Goal: Task Accomplishment & Management: Complete application form

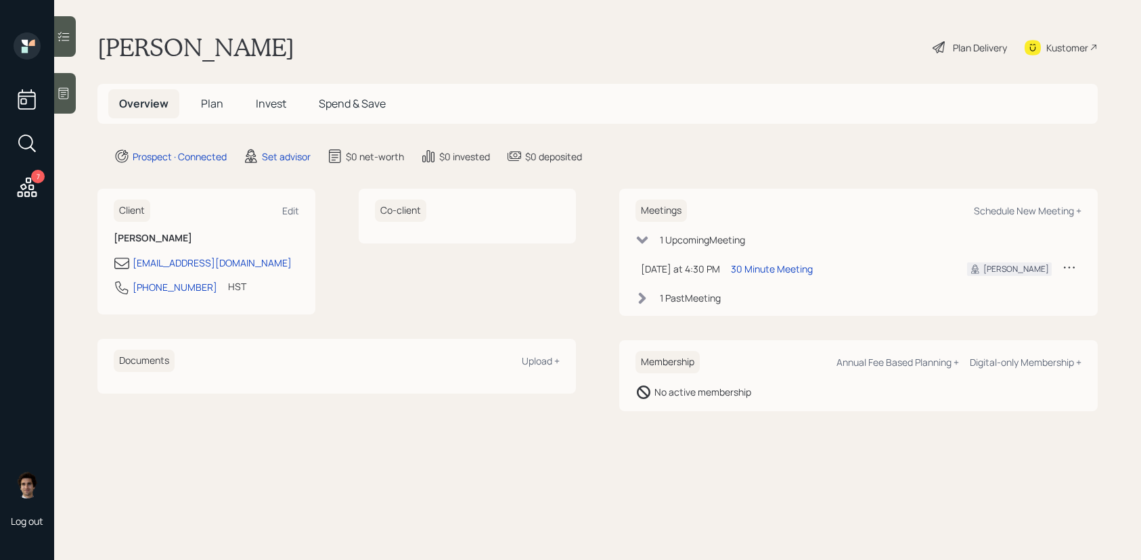
click at [64, 93] on icon at bounding box center [64, 94] width 14 height 14
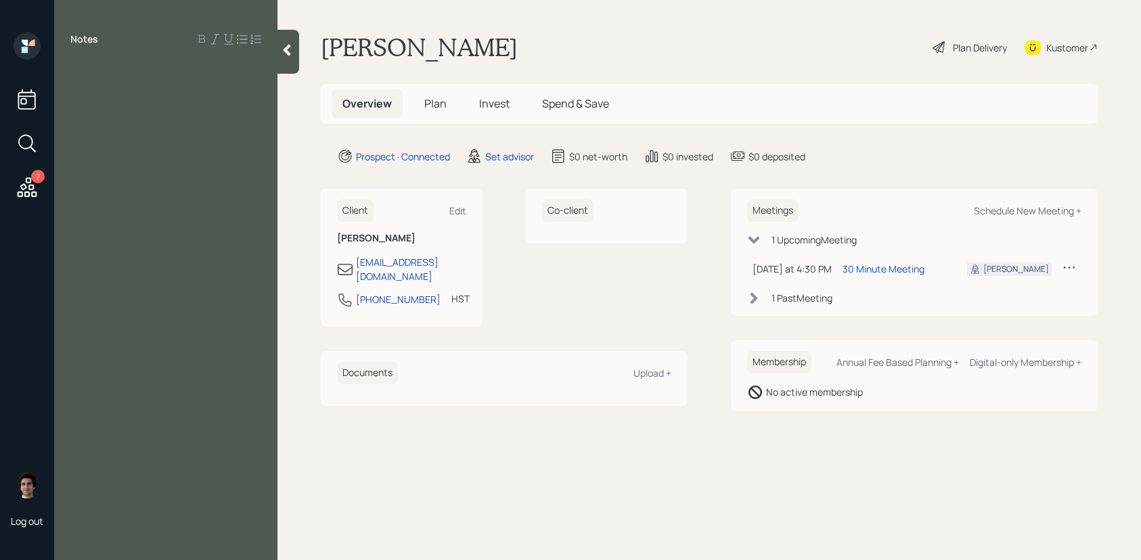
click at [158, 147] on div "Notes" at bounding box center [165, 288] width 223 height 512
click at [141, 87] on div "Notes" at bounding box center [165, 288] width 223 height 512
click at [101, 75] on div at bounding box center [165, 69] width 191 height 15
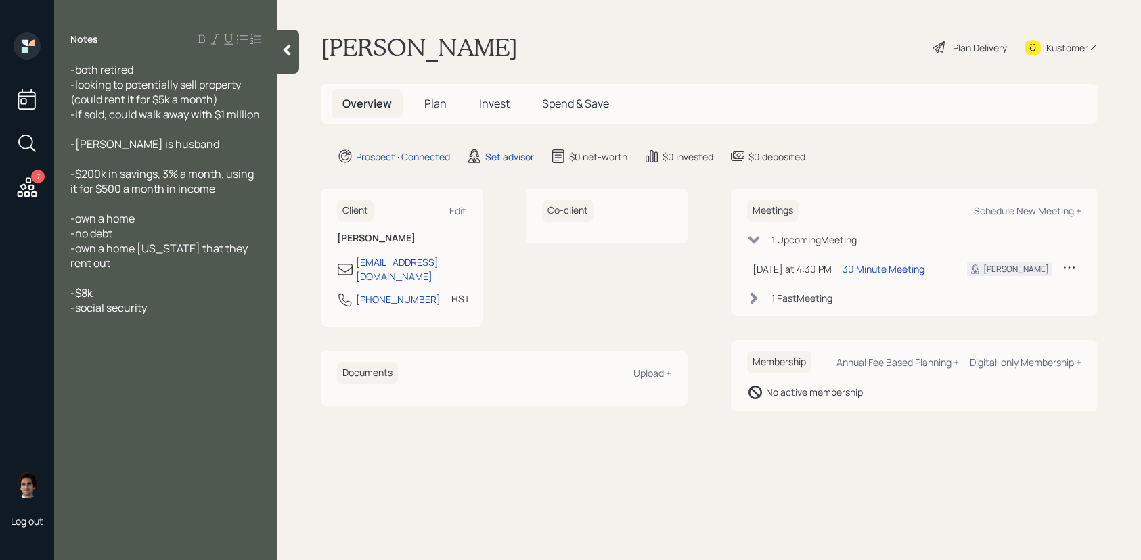
click at [185, 161] on div at bounding box center [165, 159] width 191 height 15
click at [193, 139] on div "-Rod is husband" at bounding box center [165, 144] width 191 height 15
click at [210, 350] on div "Notes -both retired -looking to potentially sell property (could rent it for $5…" at bounding box center [165, 288] width 223 height 512
drag, startPoint x: 205, startPoint y: 272, endPoint x: 205, endPoint y: 309, distance: 36.5
click at [205, 273] on div at bounding box center [165, 278] width 191 height 15
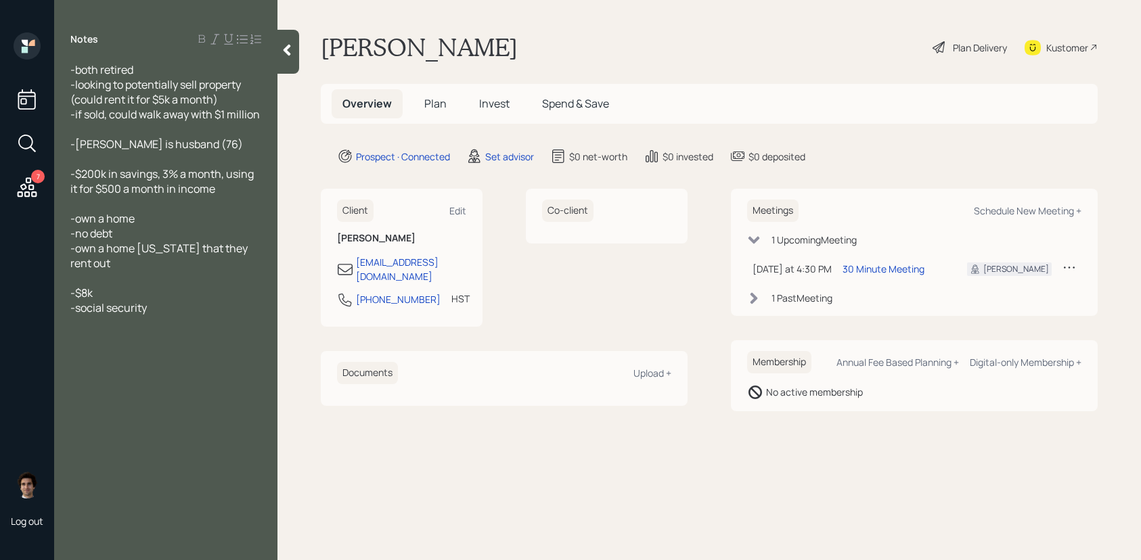
click at [205, 309] on div "-social security" at bounding box center [165, 307] width 191 height 15
click at [515, 168] on main "Isabelle Fisher Plan Delivery Kustomer Overview Plan Invest Spend & Save Prospe…" at bounding box center [708, 280] width 863 height 560
click at [515, 162] on div "Set advisor" at bounding box center [509, 157] width 49 height 14
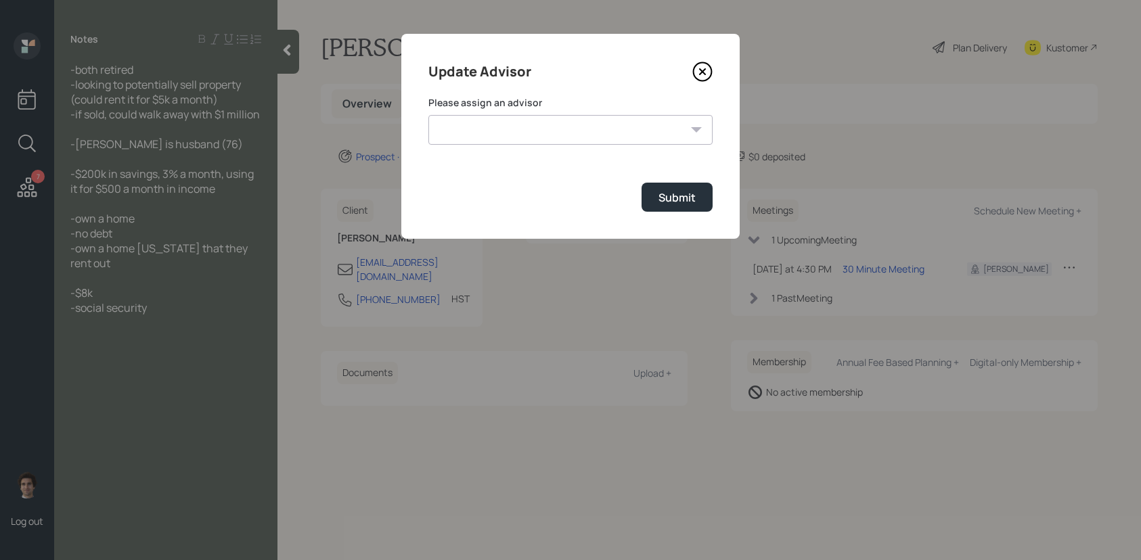
click at [566, 137] on select "Michael Russo Jonah Coleman Tyler End Treva Nostdahl Eric Schwartz Sami Boghos …" at bounding box center [570, 130] width 284 height 30
select select "59554aeb-d739-4552-90b9-0d27d70b4bf7"
click at [428, 115] on select "Michael Russo Jonah Coleman Tyler End Treva Nostdahl Eric Schwartz Sami Boghos …" at bounding box center [570, 130] width 284 height 30
click at [668, 200] on div "Submit" at bounding box center [676, 197] width 37 height 15
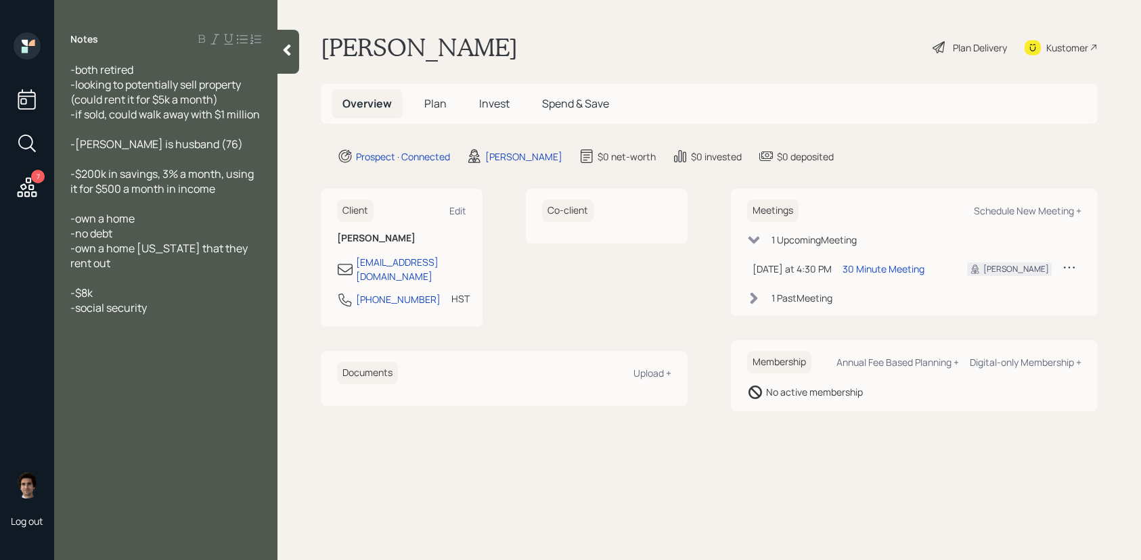
click at [408, 86] on div "Overview Plan Invest Spend & Save" at bounding box center [709, 104] width 777 height 40
click at [428, 95] on h5 "Plan" at bounding box center [435, 103] width 44 height 29
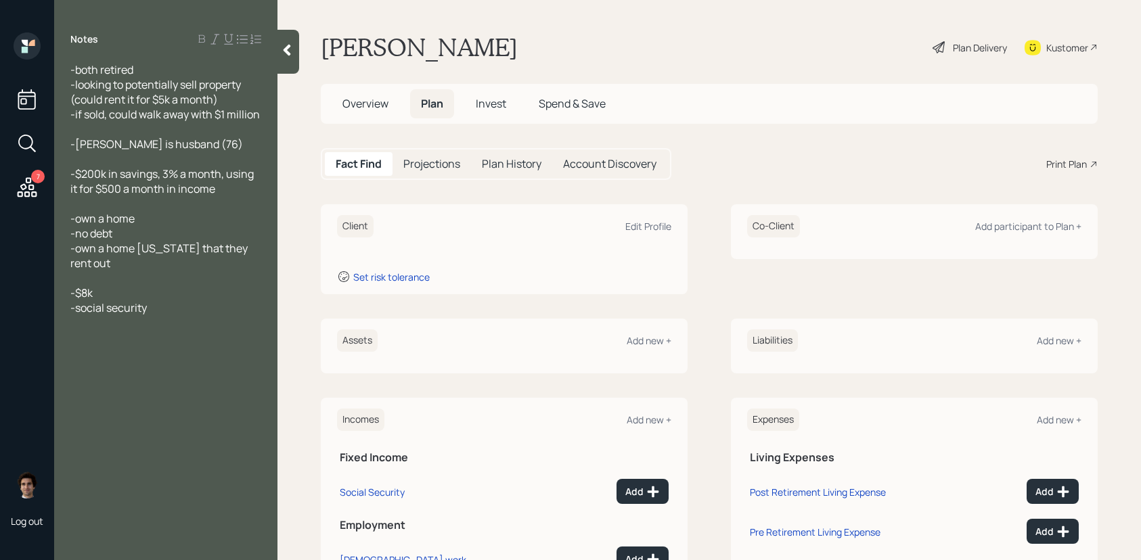
scroll to position [49, 0]
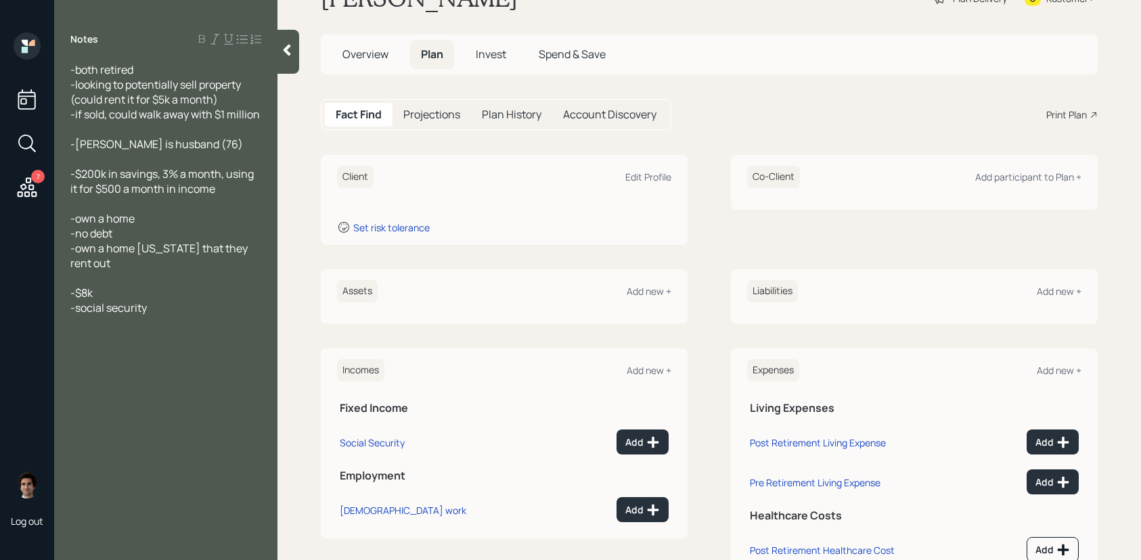
click at [288, 58] on div at bounding box center [288, 52] width 22 height 44
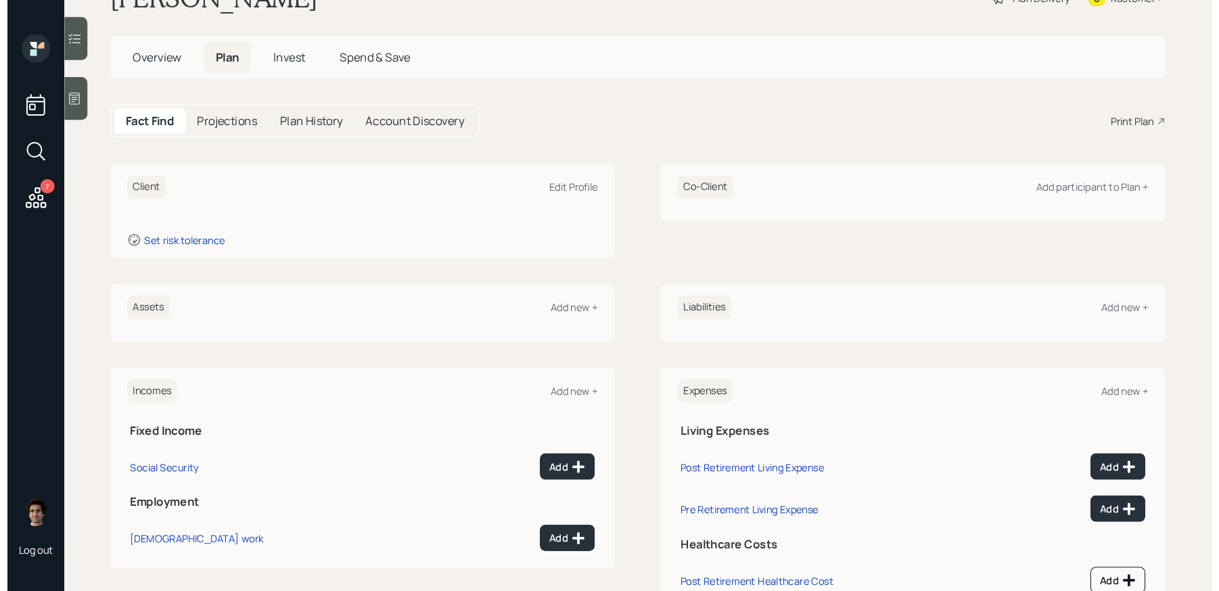
scroll to position [0, 0]
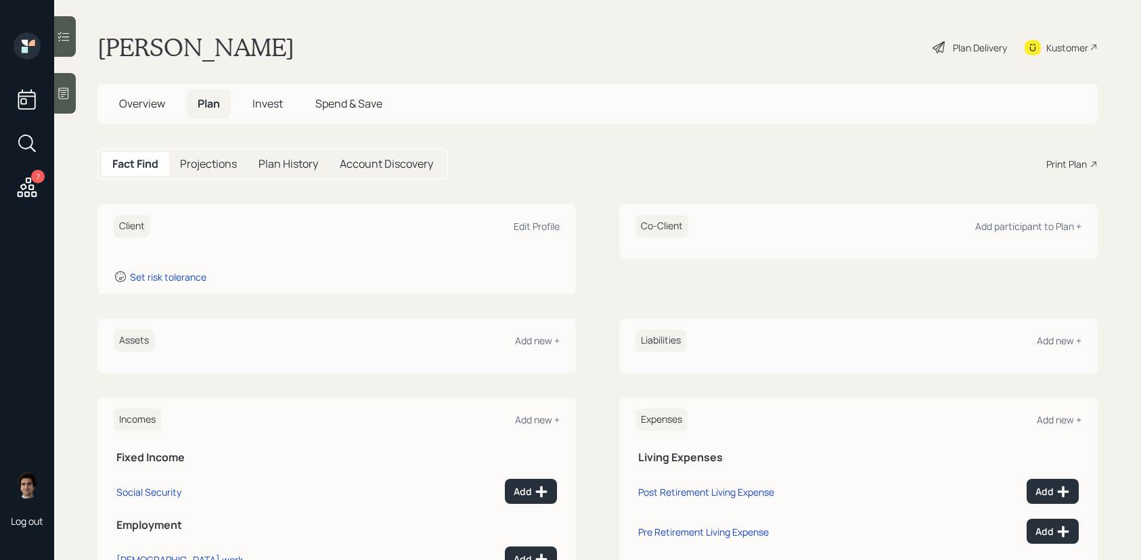
click at [967, 51] on div "Plan Delivery" at bounding box center [980, 48] width 54 height 14
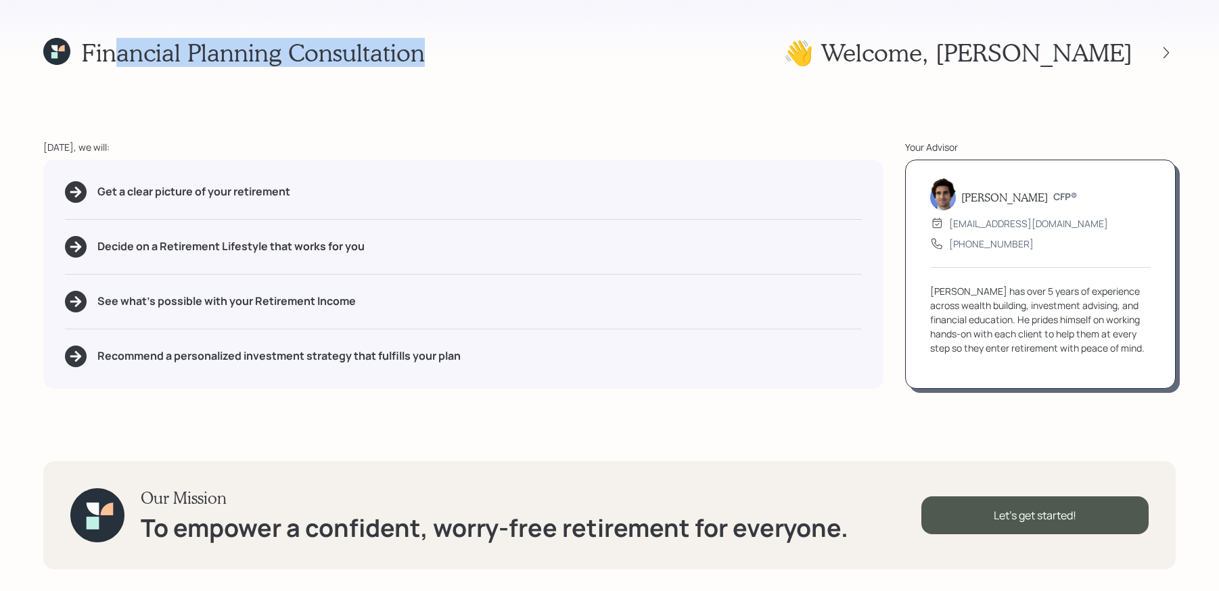
drag, startPoint x: 431, startPoint y: 67, endPoint x: 114, endPoint y: 45, distance: 317.4
click at [114, 45] on div "Financial Planning Consultation 👋 Welcome , Isabelle Today, we will: Get a clea…" at bounding box center [609, 295] width 1219 height 591
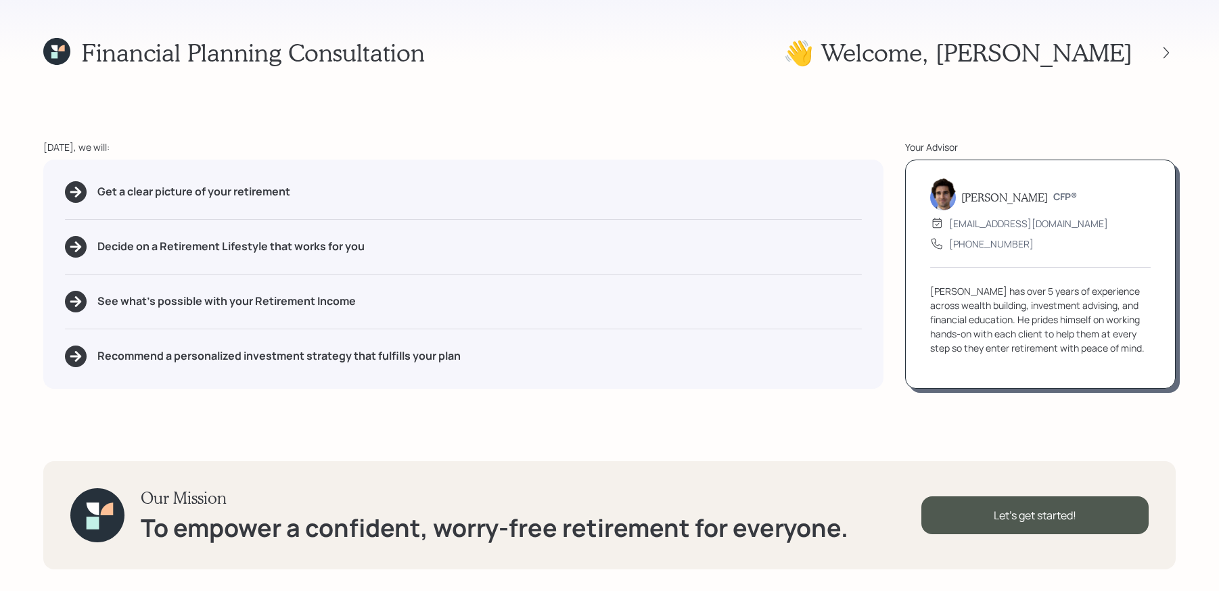
click at [367, 140] on div "Today, we will:" at bounding box center [463, 147] width 840 height 14
drag, startPoint x: 323, startPoint y: 198, endPoint x: 63, endPoint y: 171, distance: 261.2
click at [63, 171] on div "Get a clear picture of your retirement Decide on a Retirement Lifestyle that wo…" at bounding box center [463, 274] width 840 height 229
click at [187, 259] on div "Get a clear picture of your retirement Decide on a Retirement Lifestyle that wo…" at bounding box center [463, 274] width 840 height 229
drag, startPoint x: 267, startPoint y: 247, endPoint x: 160, endPoint y: 246, distance: 107.6
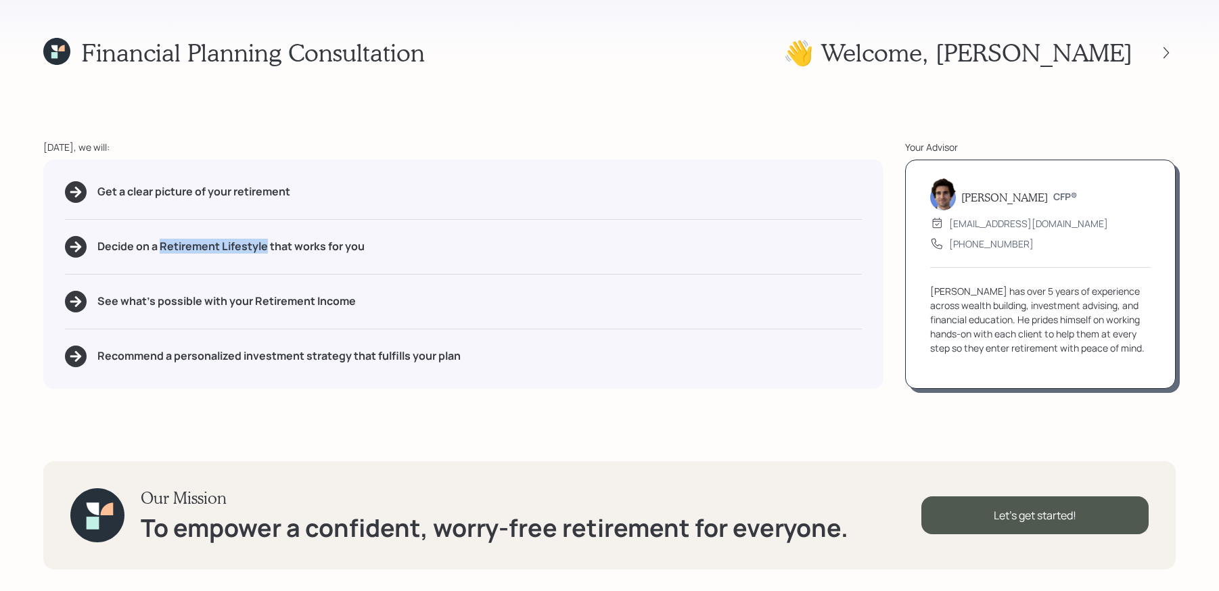
click at [160, 246] on h5 "Decide on a Retirement Lifestyle that works for you" at bounding box center [230, 246] width 267 height 13
drag, startPoint x: 357, startPoint y: 297, endPoint x: 251, endPoint y: 304, distance: 106.5
click at [251, 304] on div "See what's possible with your Retirement Income" at bounding box center [463, 302] width 797 height 22
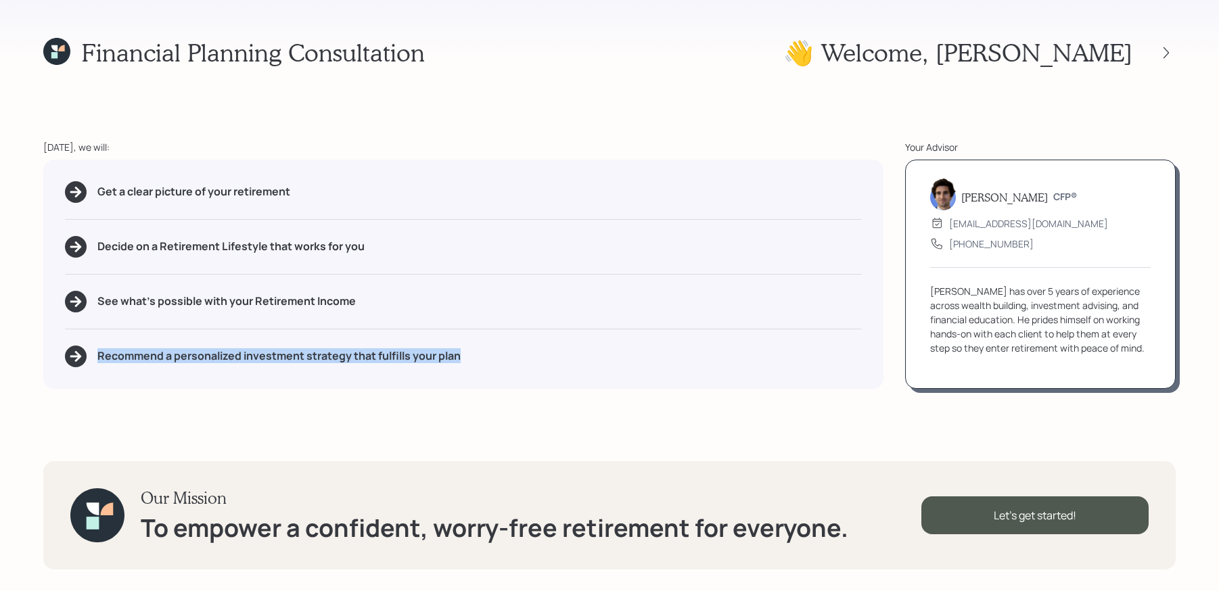
drag, startPoint x: 486, startPoint y: 362, endPoint x: 54, endPoint y: 361, distance: 431.7
click at [54, 361] on div "Get a clear picture of your retirement Decide on a Retirement Lifestyle that wo…" at bounding box center [463, 274] width 840 height 229
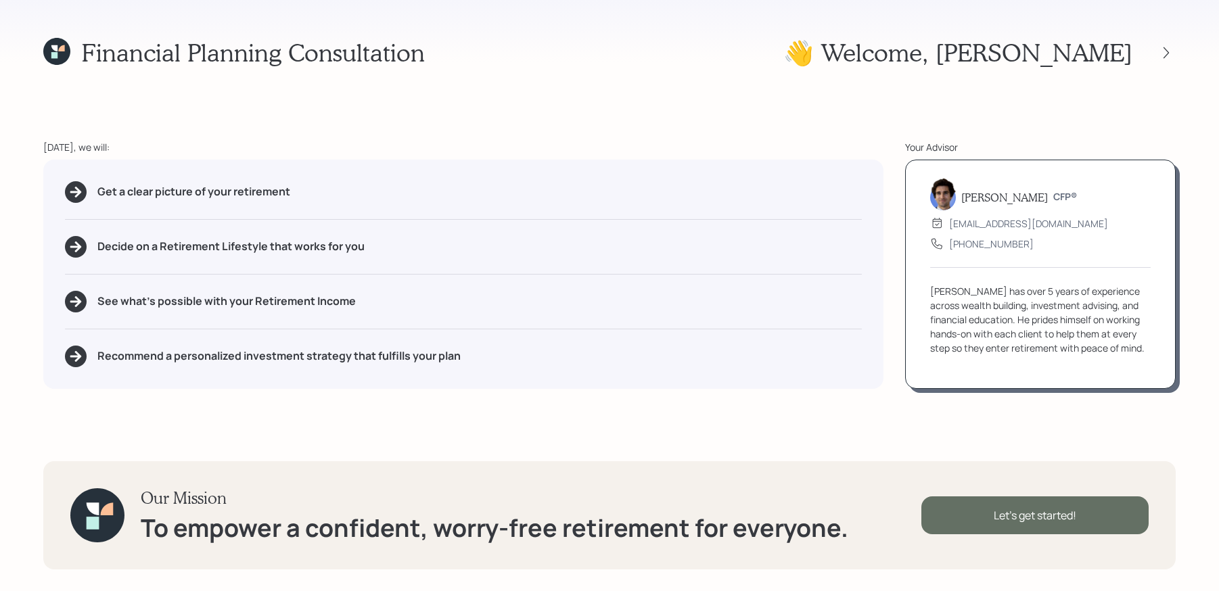
click at [1092, 532] on div "Let's get started!" at bounding box center [1035, 516] width 227 height 38
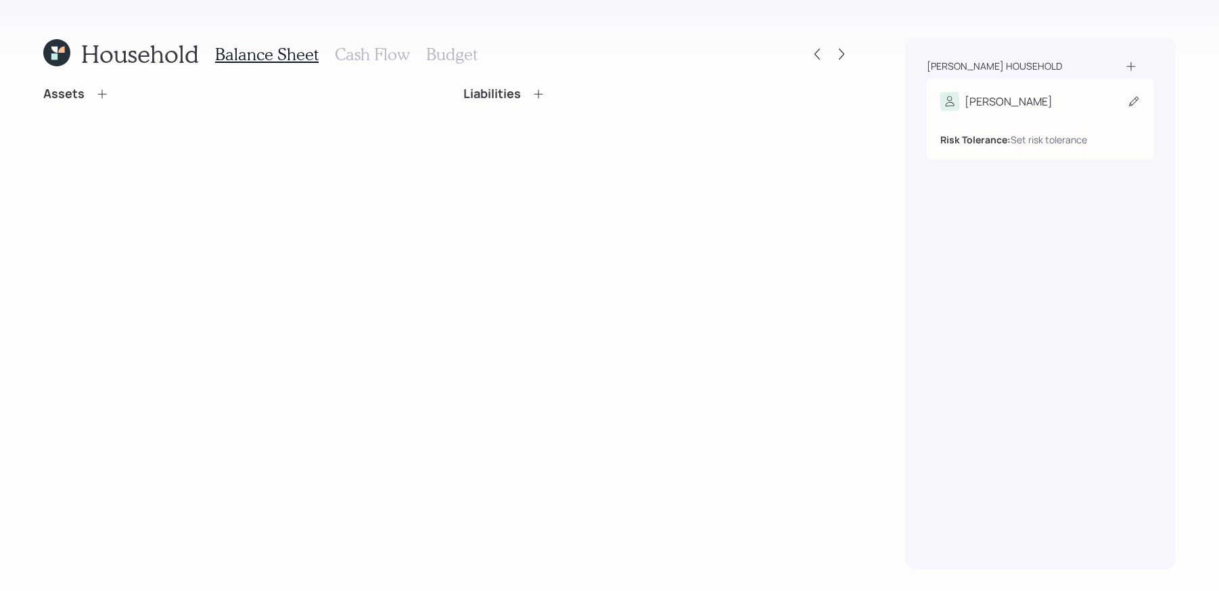
click at [1071, 112] on div "Risk Tolerance: Set risk tolerance" at bounding box center [1040, 129] width 200 height 36
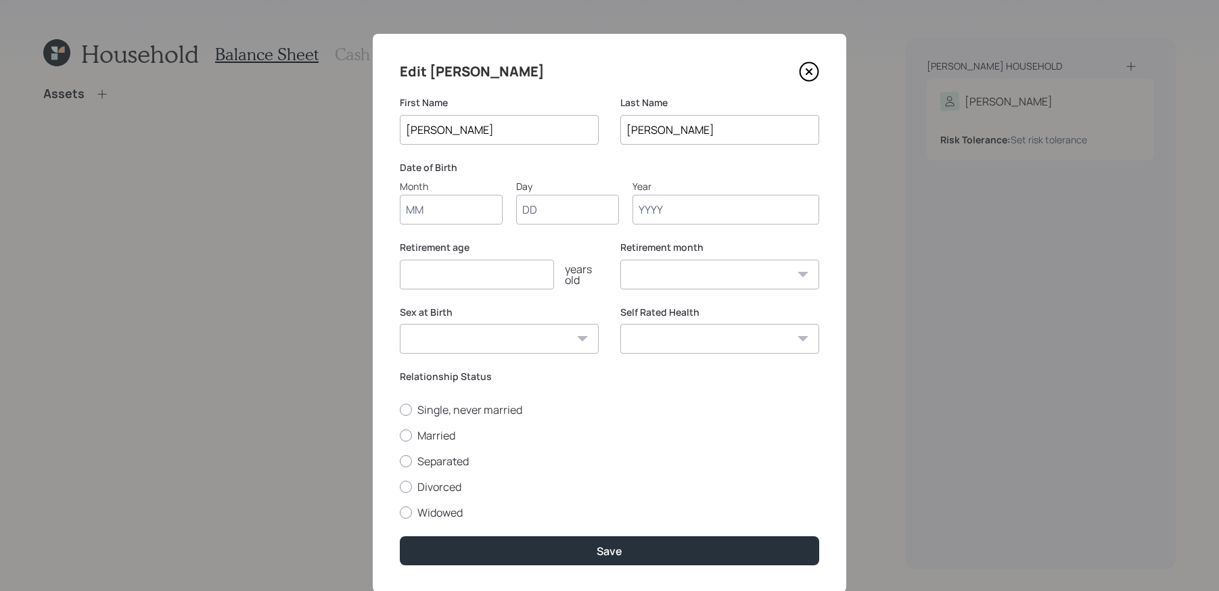
click at [454, 215] on input "Month" at bounding box center [451, 210] width 103 height 30
type input "12"
type input "29"
type input "1961"
select select "12"
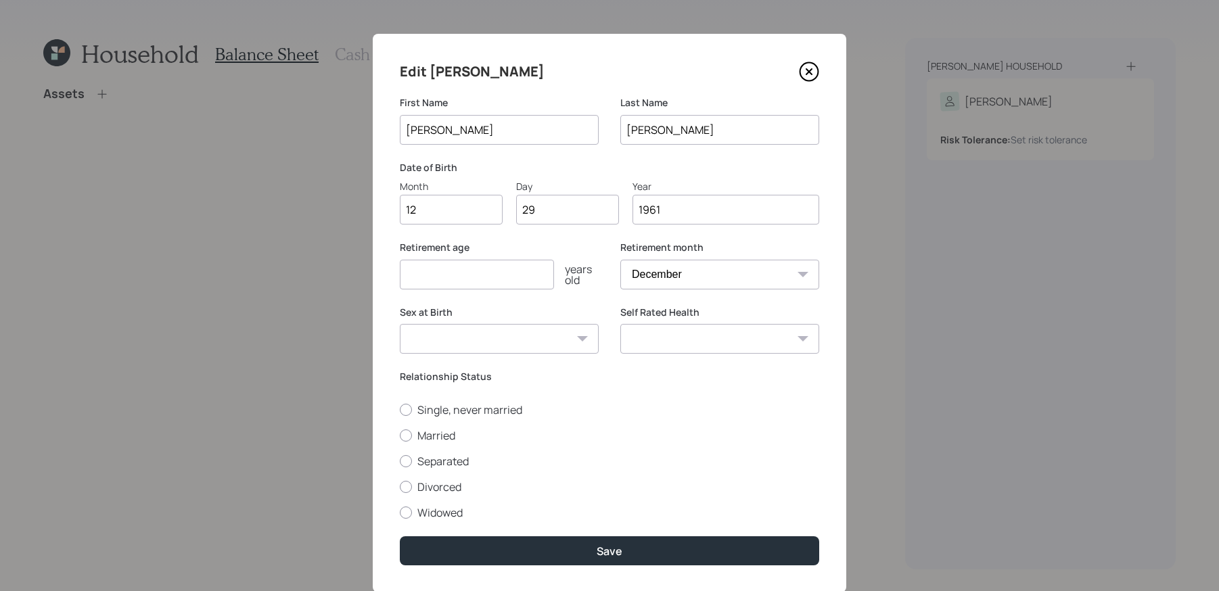
type input "1961"
click at [418, 278] on input "number" at bounding box center [477, 275] width 154 height 30
type input "62"
click at [415, 344] on select "Male Female Other / Prefer not to say" at bounding box center [499, 339] width 199 height 30
select select "female"
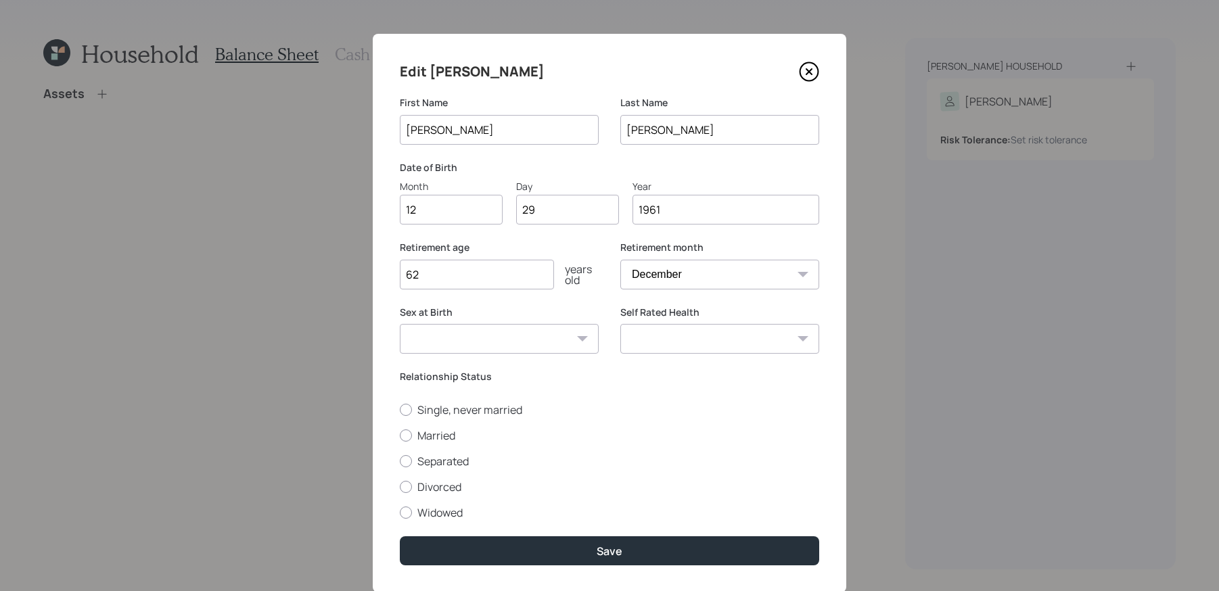
click at [400, 324] on select "Male Female Other / Prefer not to say" at bounding box center [499, 339] width 199 height 30
click at [629, 341] on select "Excellent Very Good Good Fair Poor" at bounding box center [719, 339] width 199 height 30
select select "excellent"
click at [620, 324] on select "Excellent Very Good Good Fair Poor" at bounding box center [719, 339] width 199 height 30
click at [428, 440] on label "Married" at bounding box center [609, 435] width 419 height 15
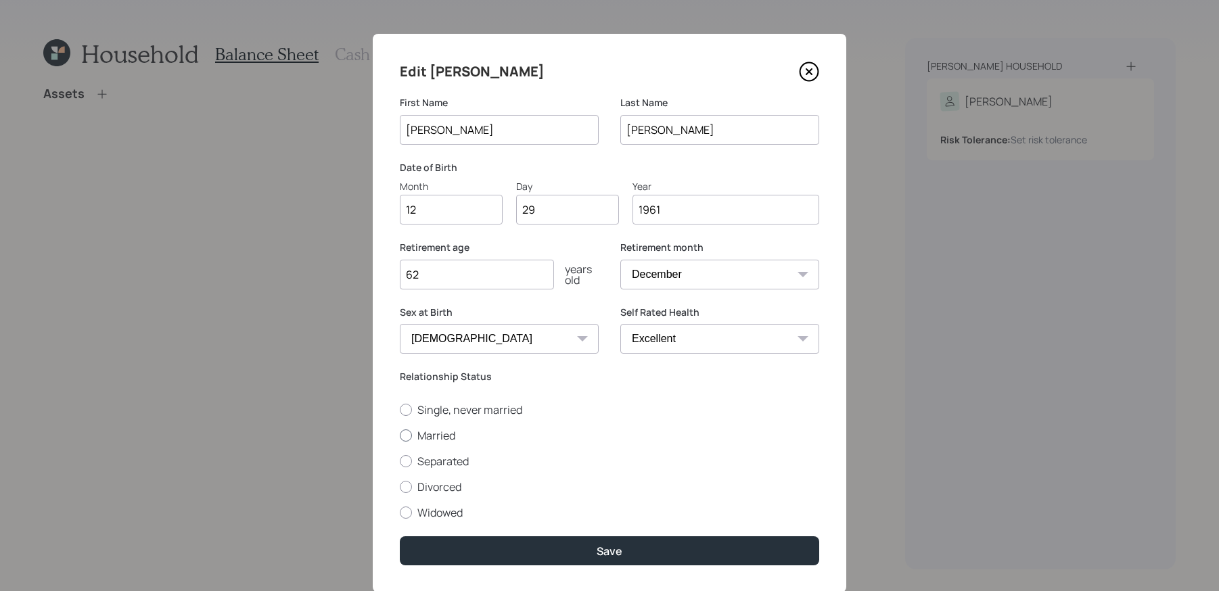
click at [400, 436] on input "Married" at bounding box center [399, 435] width 1 height 1
radio input "true"
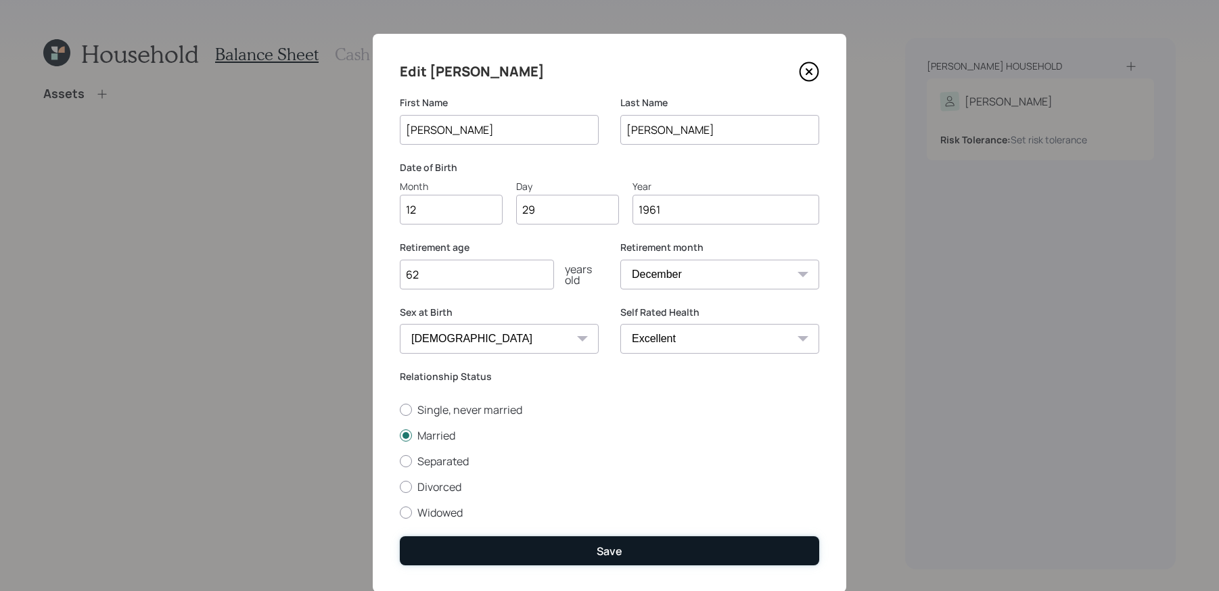
click at [551, 546] on button "Save" at bounding box center [609, 551] width 419 height 29
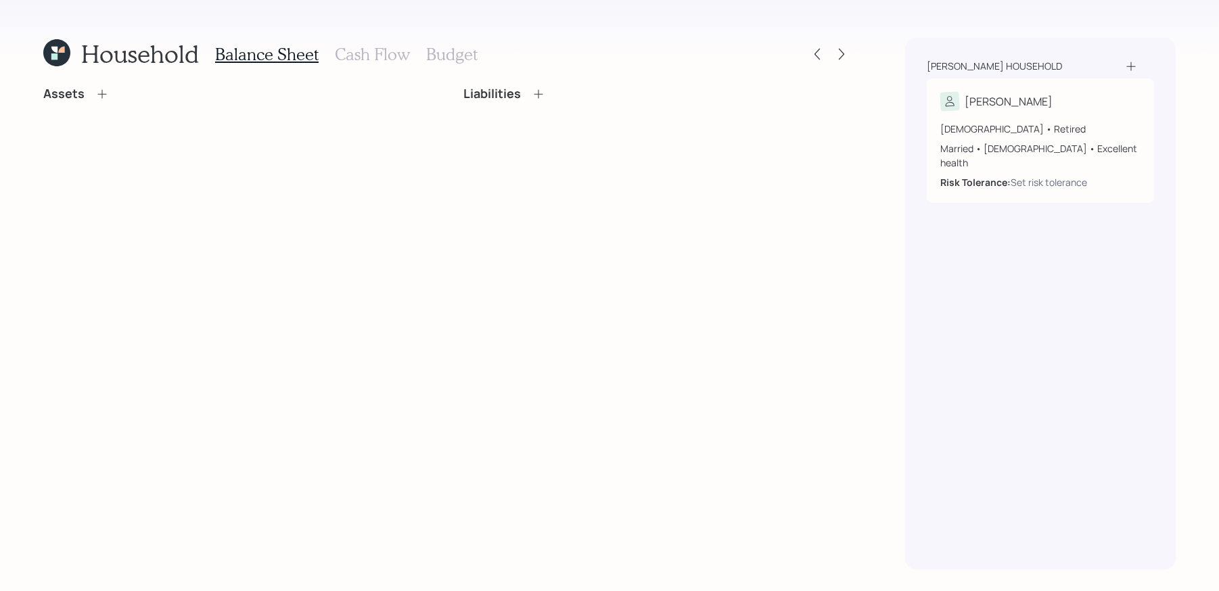
click at [1131, 62] on icon at bounding box center [1132, 67] width 14 height 14
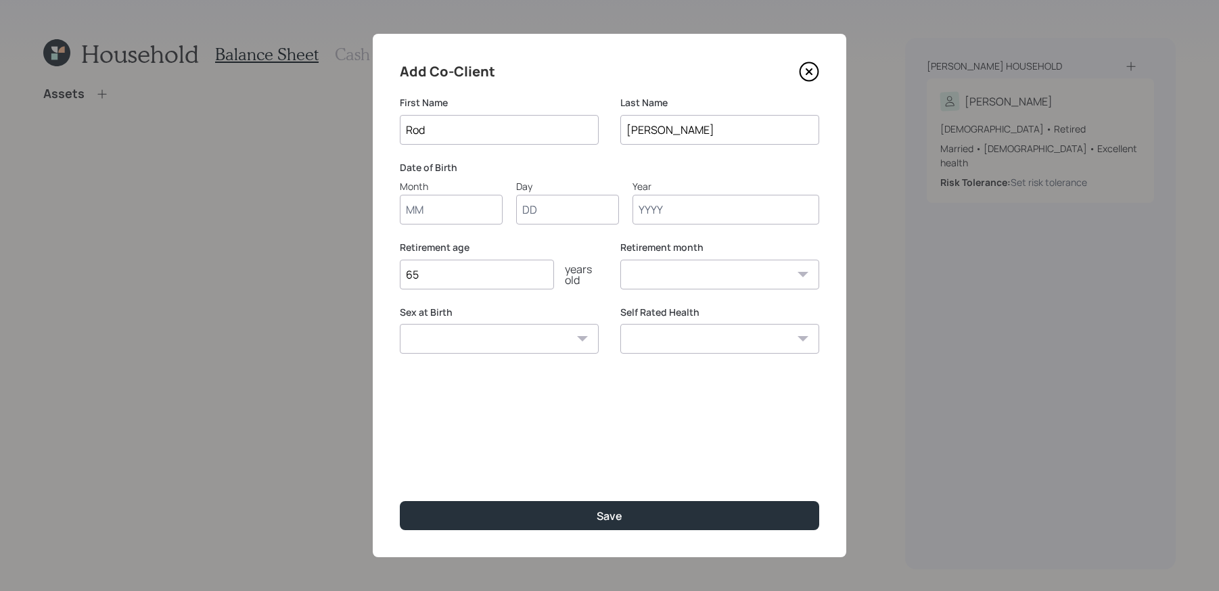
type input "Rod"
click at [446, 221] on input "Month" at bounding box center [451, 210] width 103 height 30
type input "12"
type input "20"
type input "1948"
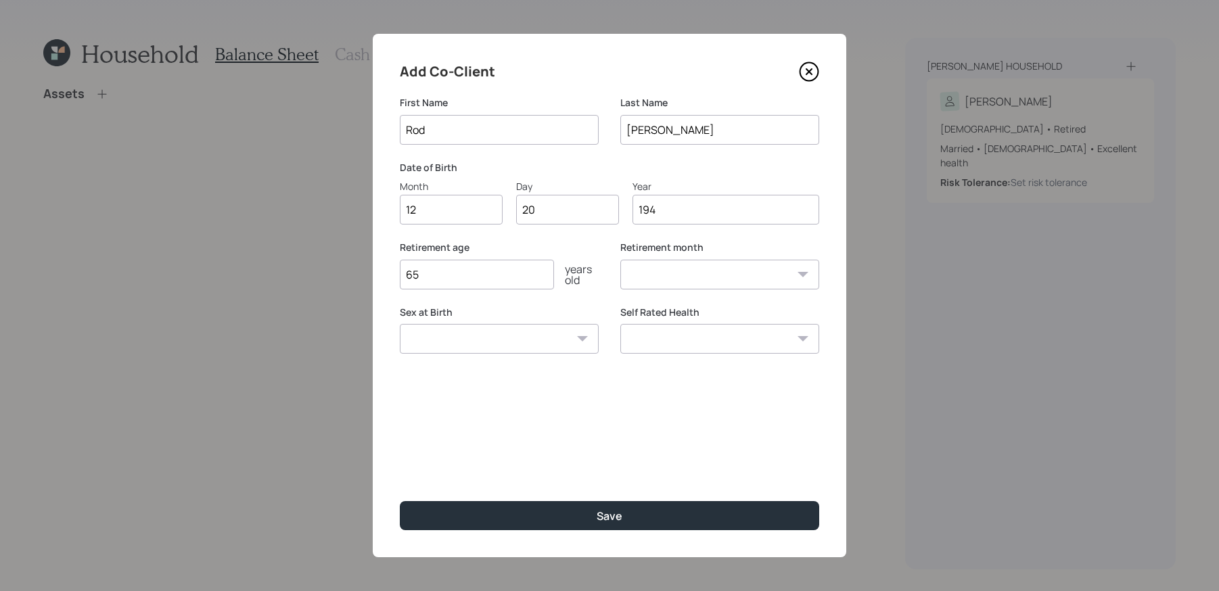
select select "12"
type input "1948"
click at [501, 276] on input "65" at bounding box center [477, 275] width 154 height 30
type input "6"
type input "72"
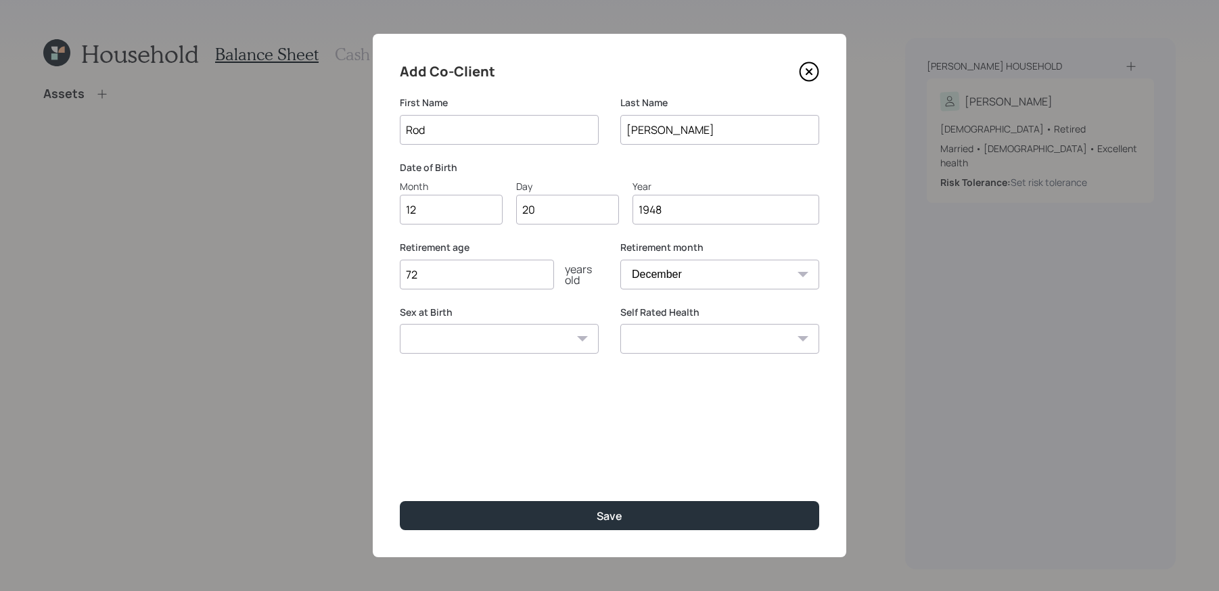
click at [580, 342] on select "Male Female Other / Prefer not to say" at bounding box center [499, 339] width 199 height 30
select select "male"
click at [400, 324] on select "Male Female Other / Prefer not to say" at bounding box center [499, 339] width 199 height 30
click at [699, 355] on div "Self Rated Health Excellent Very Good Good Fair Poor" at bounding box center [719, 338] width 199 height 65
click at [702, 350] on select "Excellent Very Good Good Fair Poor" at bounding box center [719, 339] width 199 height 30
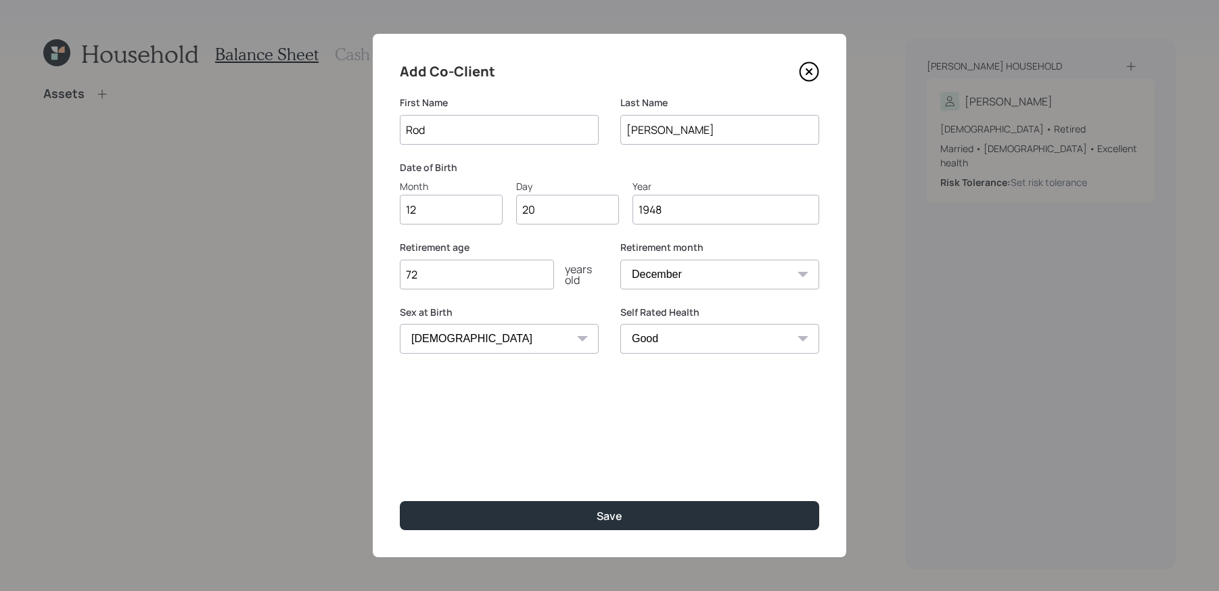
click at [620, 324] on select "Excellent Very Good Good Fair Poor" at bounding box center [719, 339] width 199 height 30
click at [709, 340] on select "Excellent Very Good Good Fair Poor" at bounding box center [719, 339] width 199 height 30
select select "very_good"
click at [620, 324] on select "Excellent Very Good Good Fair Poor" at bounding box center [719, 339] width 199 height 30
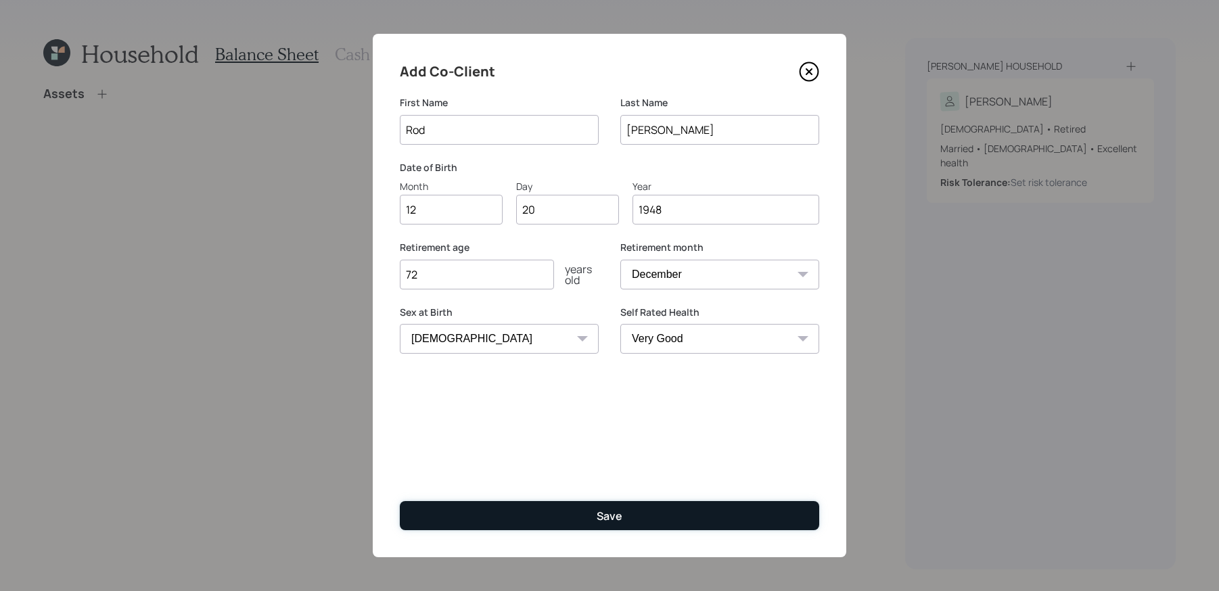
click at [598, 516] on div "Save" at bounding box center [610, 516] width 26 height 15
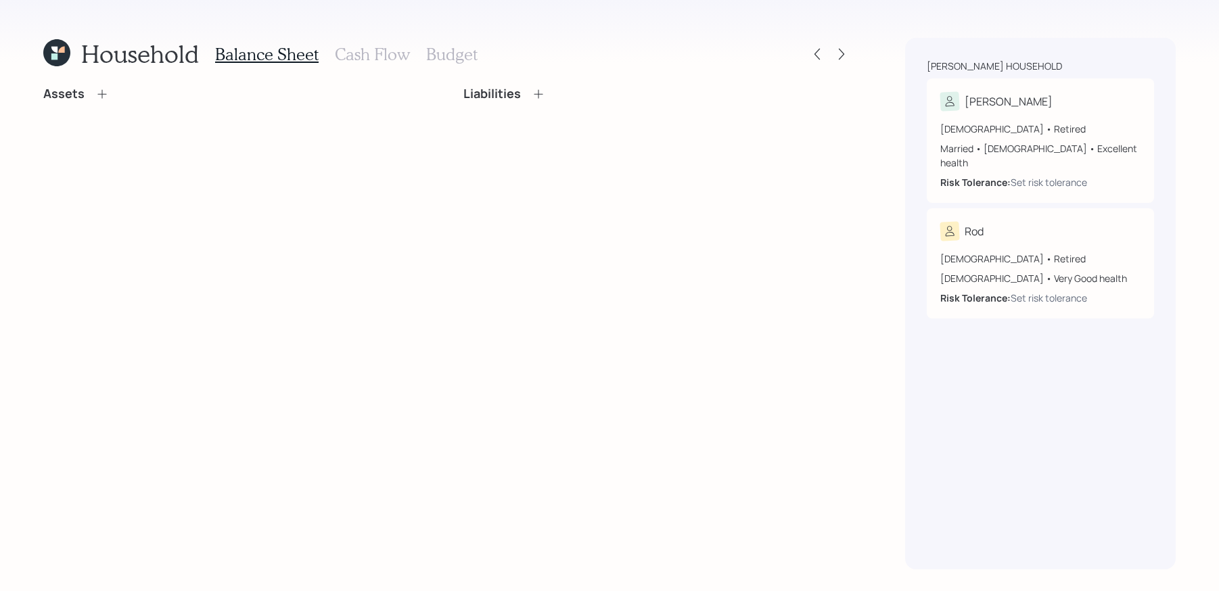
click at [363, 55] on h3 "Cash Flow" at bounding box center [372, 55] width 75 height 20
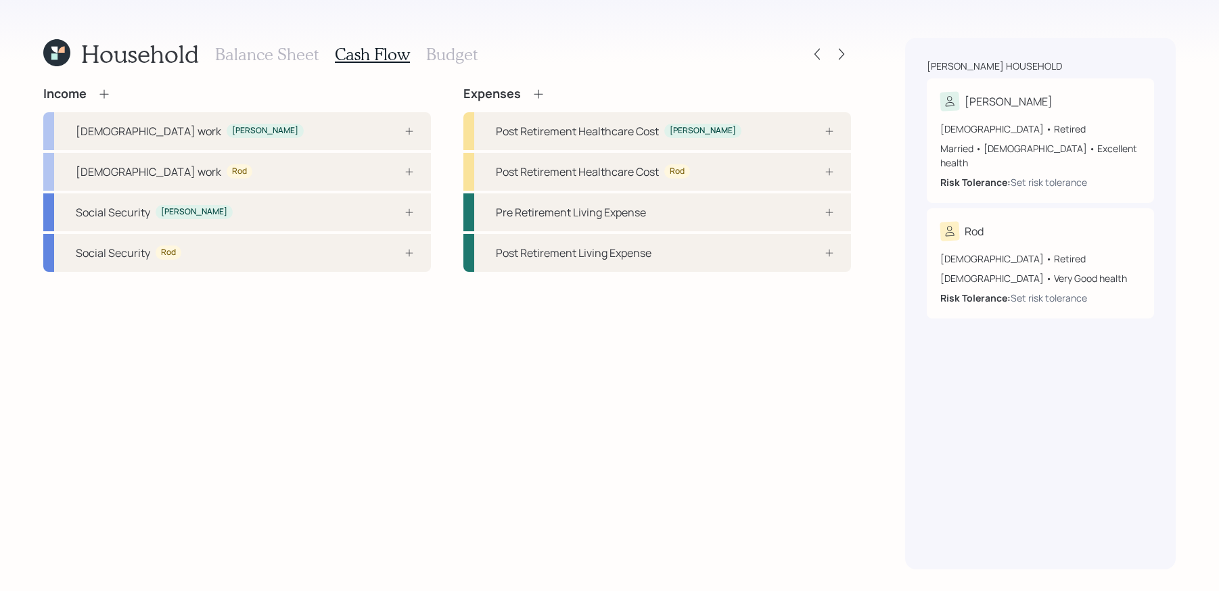
click at [295, 54] on h3 "Balance Sheet" at bounding box center [267, 55] width 104 height 20
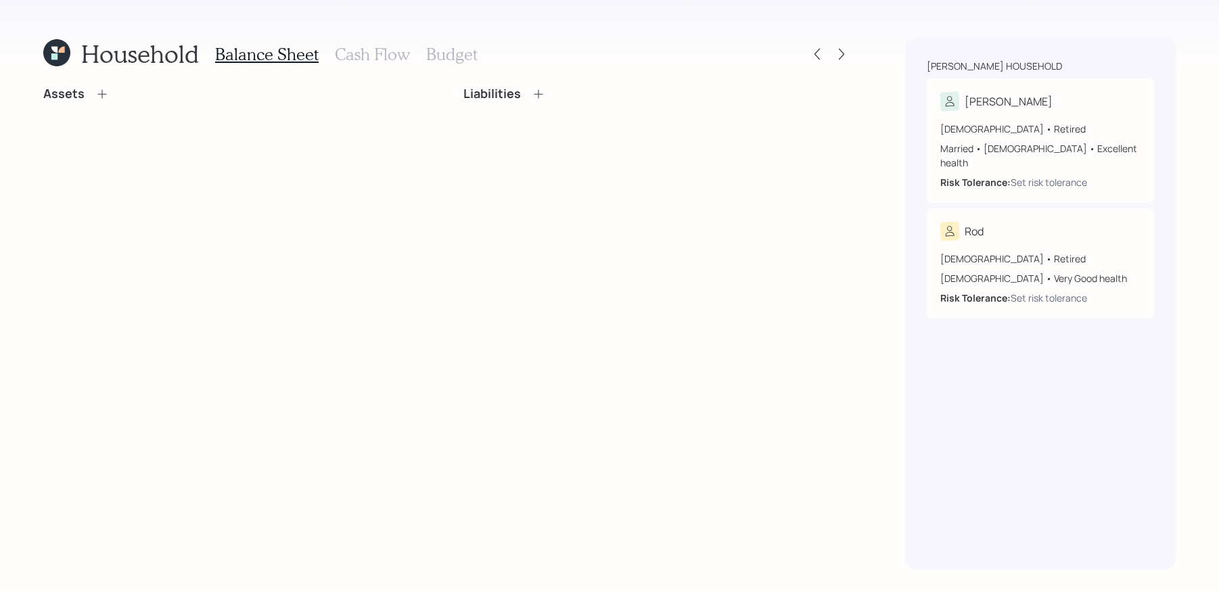
click at [108, 87] on div "Assets" at bounding box center [76, 94] width 66 height 15
click at [104, 93] on icon at bounding box center [102, 94] width 14 height 14
click at [104, 97] on icon at bounding box center [102, 94] width 14 height 14
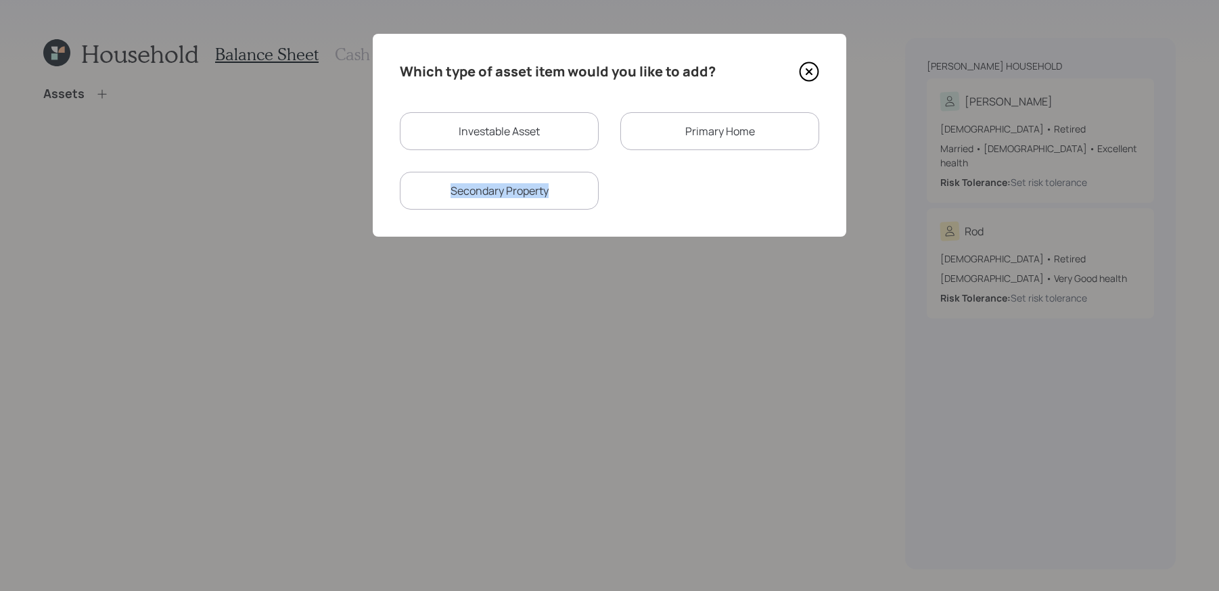
click at [572, 183] on div "Secondary Property" at bounding box center [499, 191] width 199 height 38
select select "rental_property"
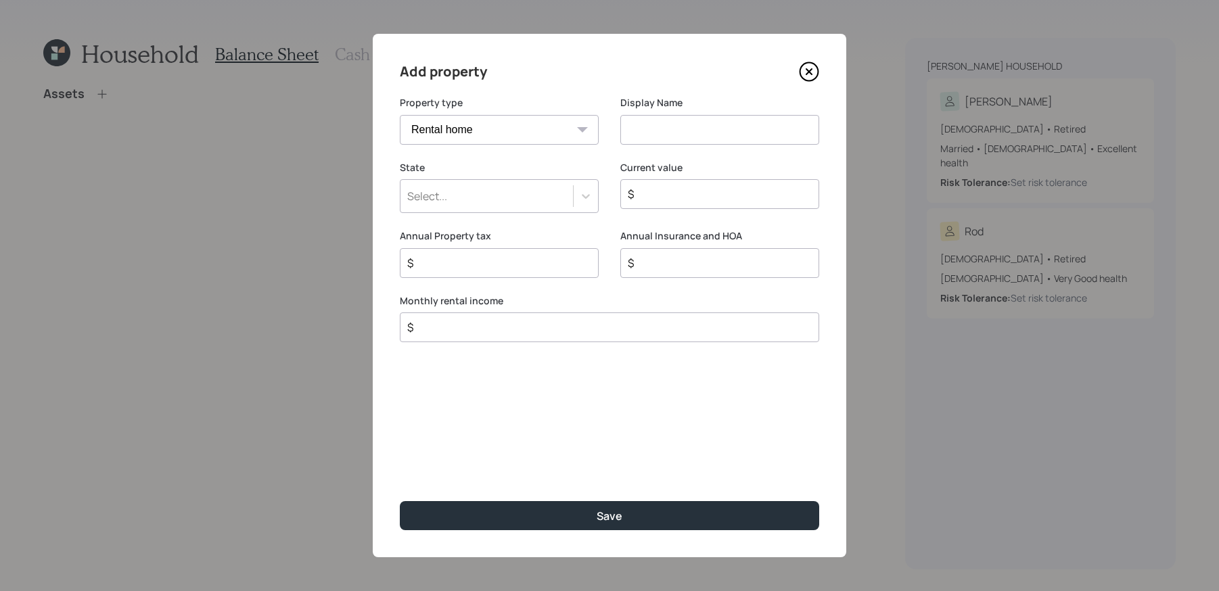
click at [697, 132] on input at bounding box center [719, 130] width 199 height 30
type input "Hawaii Home"
click at [547, 164] on label "State" at bounding box center [499, 168] width 199 height 14
click at [547, 187] on div "Select..." at bounding box center [487, 196] width 173 height 23
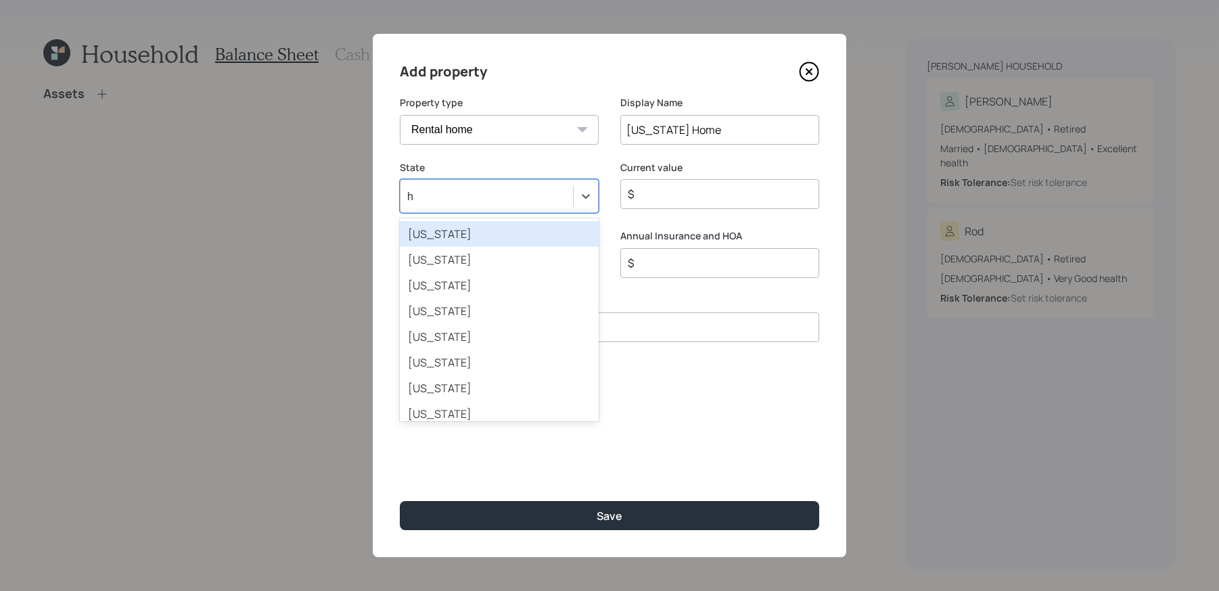
type input "ha"
click at [517, 235] on div "Hawaii" at bounding box center [499, 234] width 199 height 26
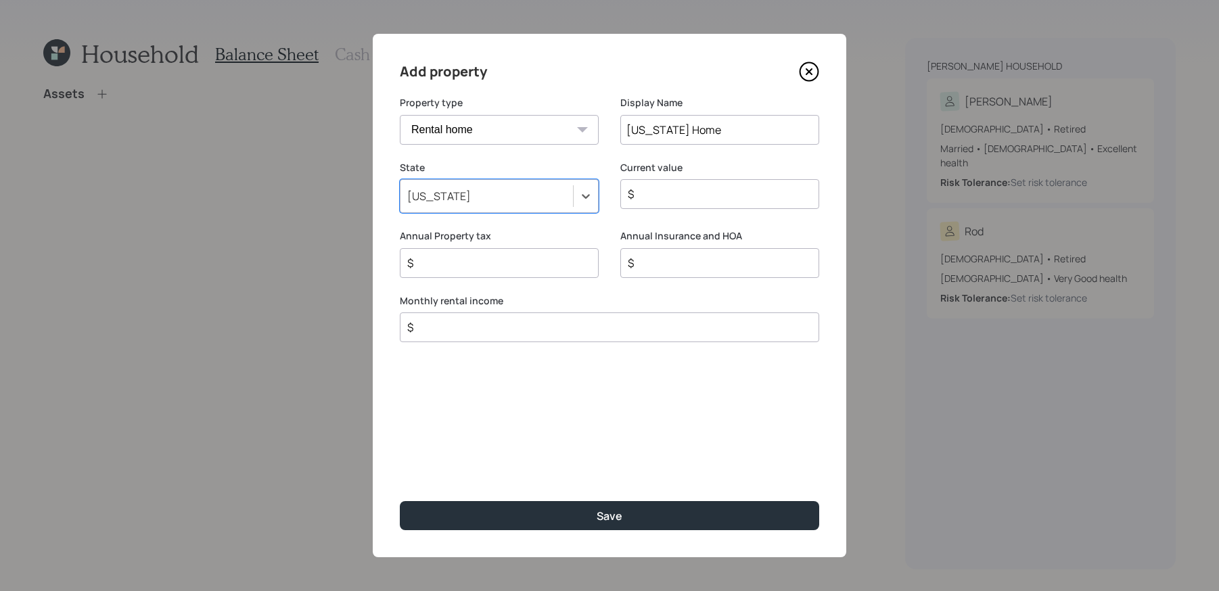
click at [750, 203] on div "$" at bounding box center [719, 194] width 199 height 30
click at [750, 192] on input "$" at bounding box center [715, 194] width 176 height 16
drag, startPoint x: 749, startPoint y: 199, endPoint x: 458, endPoint y: 148, distance: 295.3
click at [0, 0] on form "Property type Vacation home Rental home Display Name Hawaii Home State Hawaii C…" at bounding box center [0, 0] width 0 height 0
type input "$ 1,100,000"
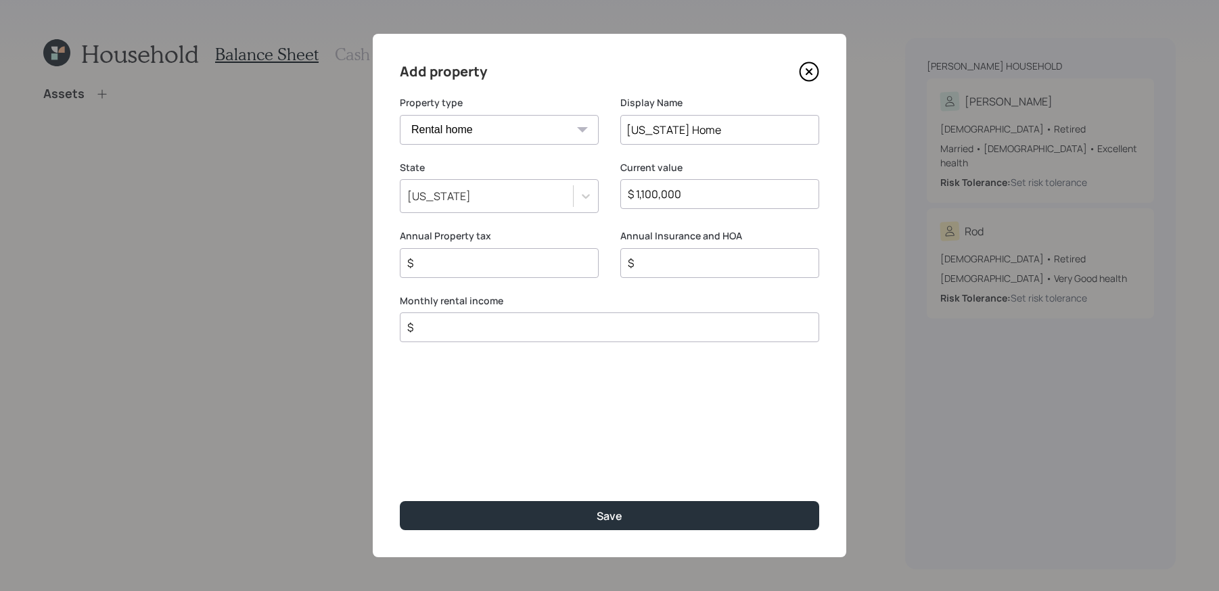
click at [501, 267] on input "$" at bounding box center [494, 263] width 176 height 16
type input "$ 1,200"
click at [712, 255] on input "$" at bounding box center [715, 263] width 176 height 16
click at [710, 256] on input "$" at bounding box center [715, 263] width 176 height 16
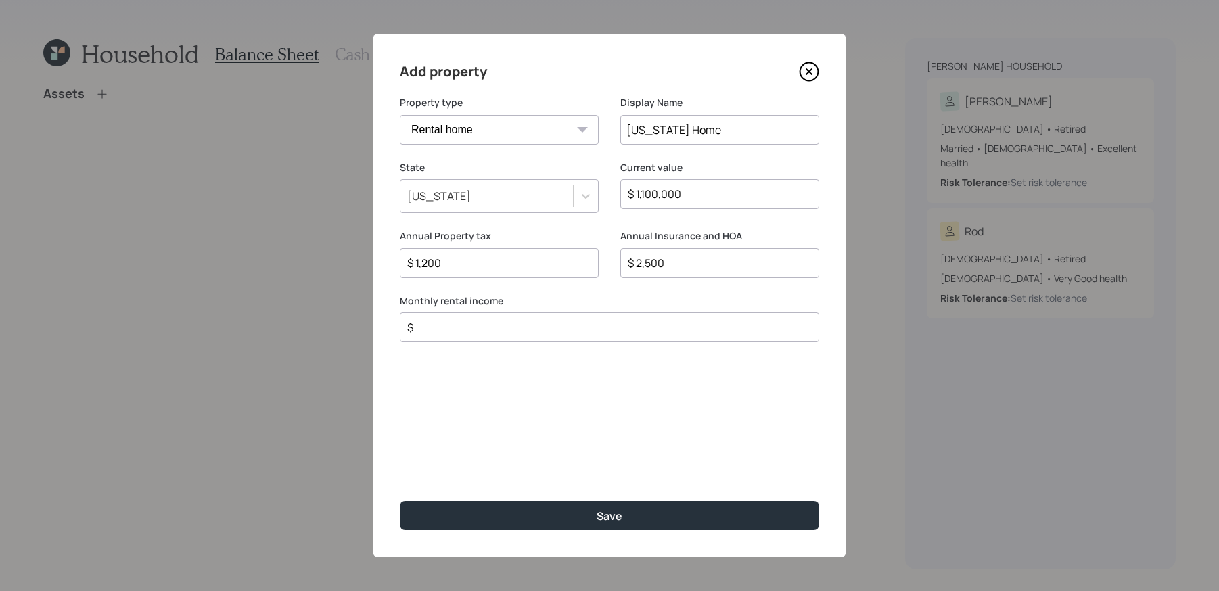
type input "$ 2,500"
click at [532, 332] on input "$" at bounding box center [604, 327] width 396 height 16
type input "$ 4,000"
click at [400, 501] on button "Save" at bounding box center [609, 515] width 419 height 29
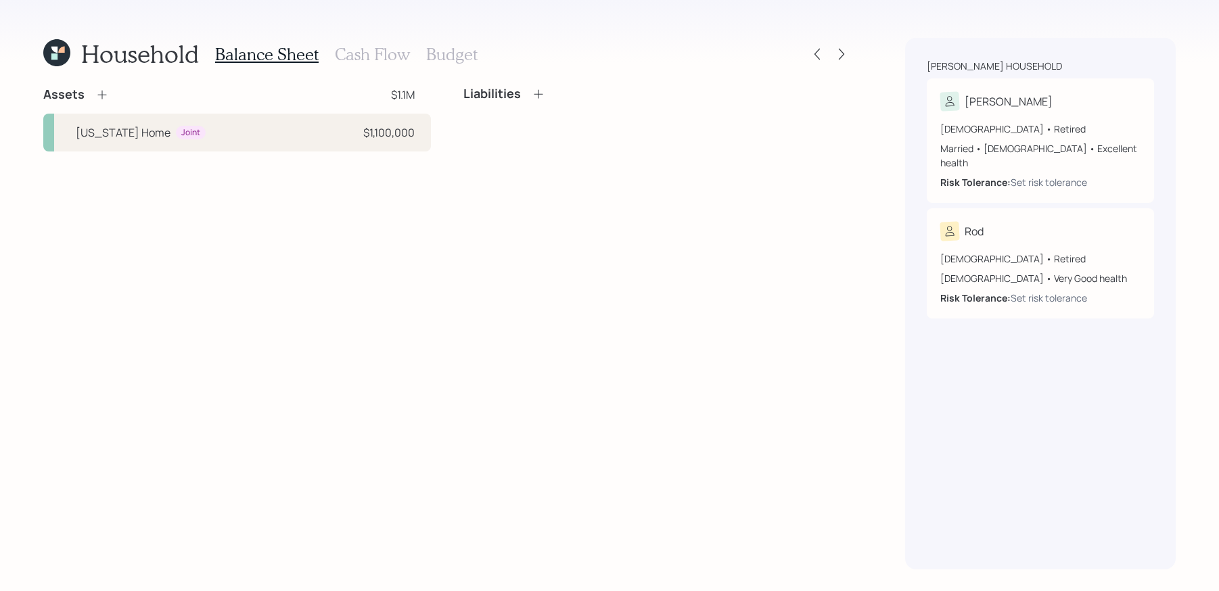
click at [106, 93] on icon at bounding box center [102, 95] width 14 height 14
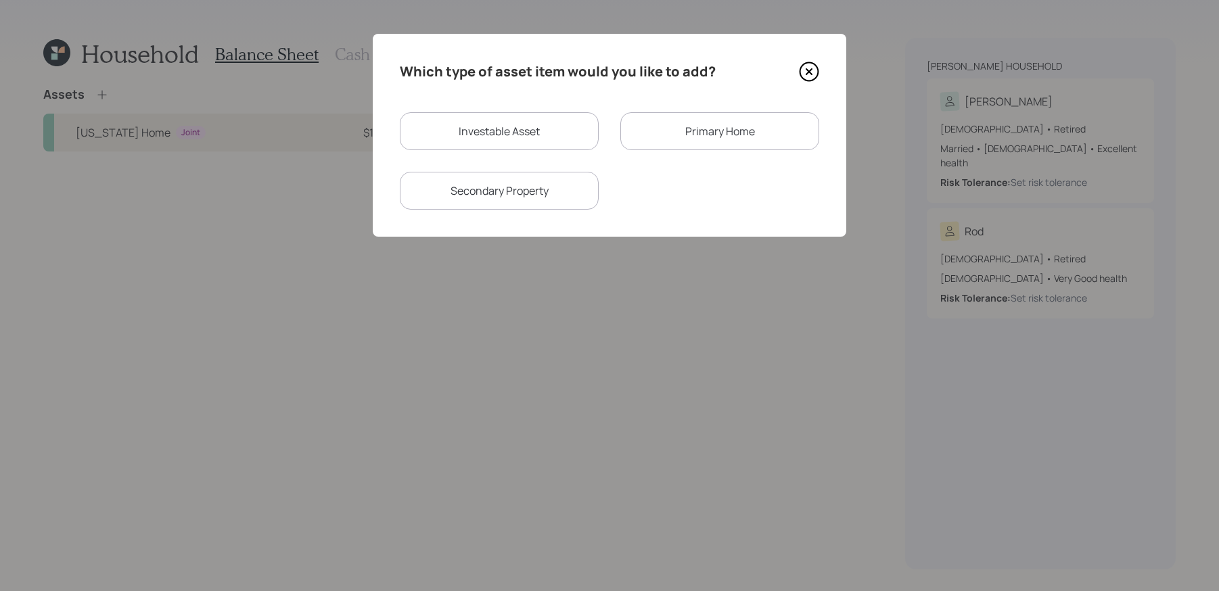
click at [552, 194] on div "Secondary Property" at bounding box center [499, 191] width 199 height 38
select select "rental_property"
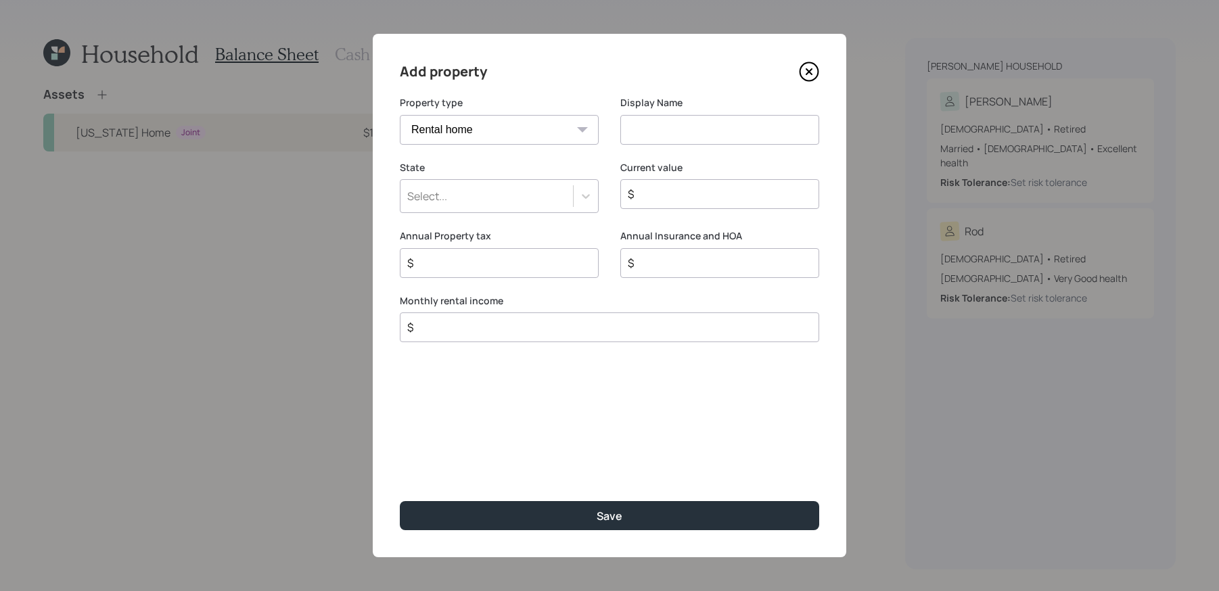
click at [563, 105] on label "Property type" at bounding box center [499, 103] width 199 height 14
click at [658, 133] on input at bounding box center [719, 130] width 199 height 30
type input "New Mexico Home"
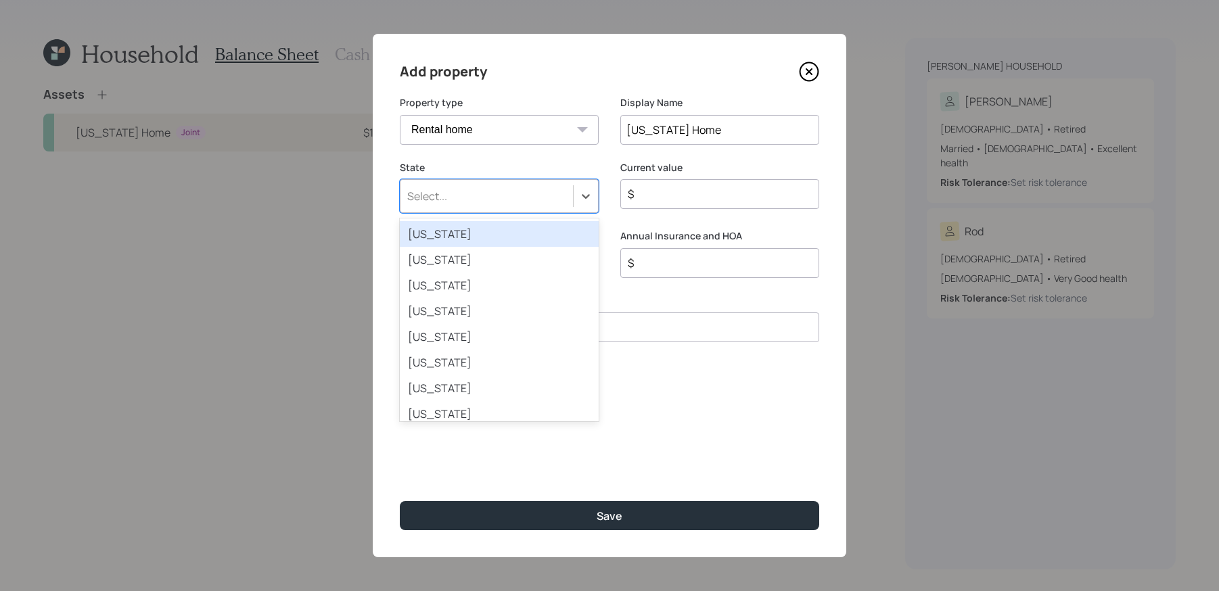
click at [474, 191] on div "Select..." at bounding box center [487, 196] width 173 height 23
type input "new"
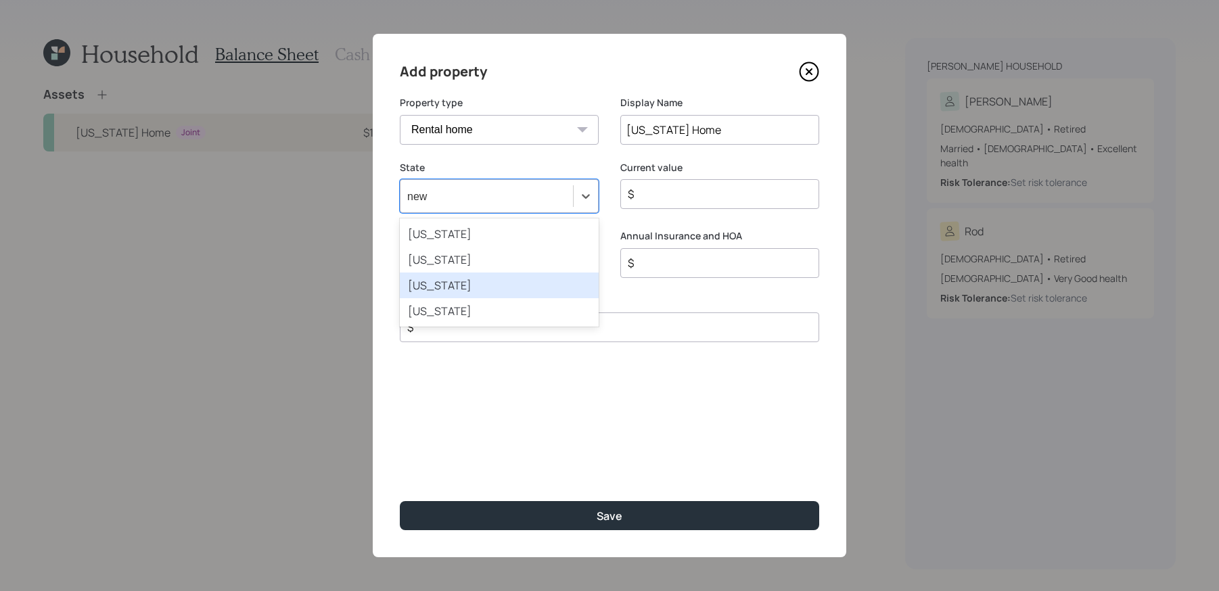
click at [468, 292] on div "New Mexico" at bounding box center [499, 286] width 199 height 26
click at [770, 194] on input "$" at bounding box center [715, 194] width 176 height 16
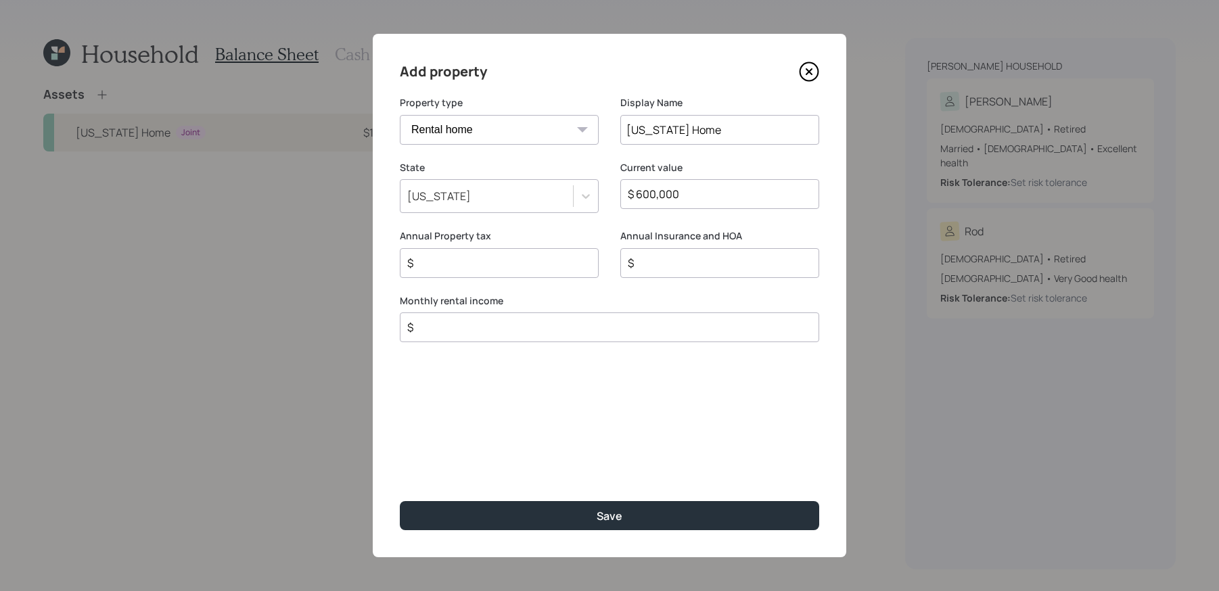
type input "$ 600,000"
click at [576, 258] on input "$" at bounding box center [494, 263] width 176 height 16
type input "$ 3,800"
click at [669, 270] on input "$" at bounding box center [715, 263] width 176 height 16
type input "$ 1,000"
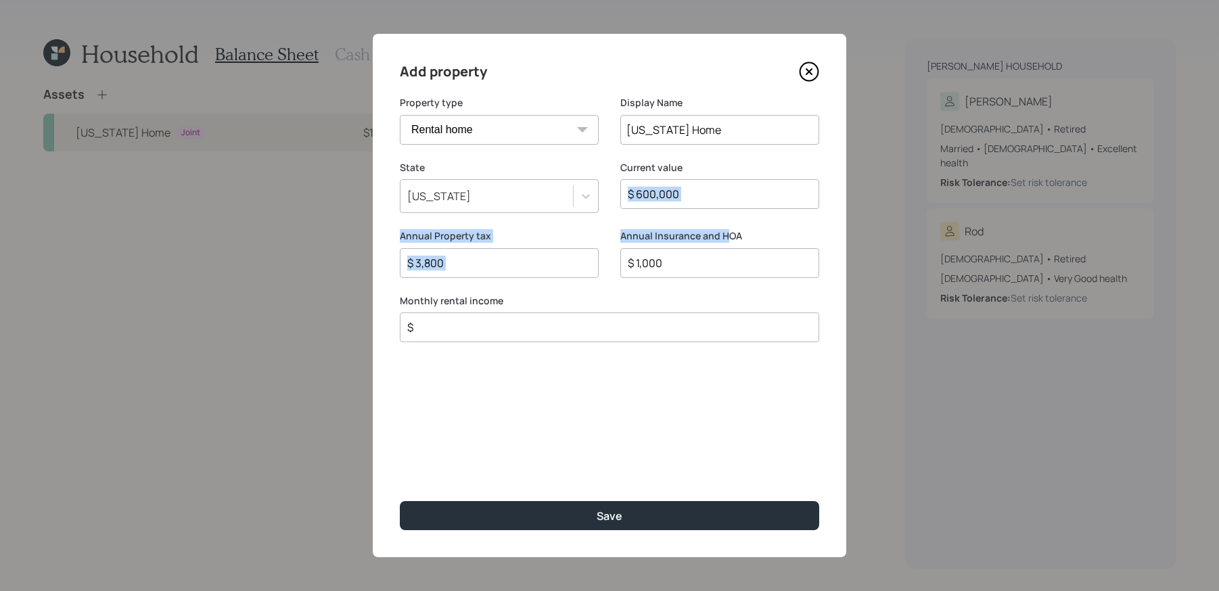
drag, startPoint x: 756, startPoint y: 225, endPoint x: 726, endPoint y: 231, distance: 30.3
click at [0, 0] on form "Property type Vacation home Rental home Display Name New Mexico Home State New …" at bounding box center [0, 0] width 0 height 0
click at [726, 231] on label "Annual Insurance and HOA" at bounding box center [719, 236] width 199 height 14
click at [524, 326] on input "$" at bounding box center [604, 327] width 396 height 16
type input "$ 1,600"
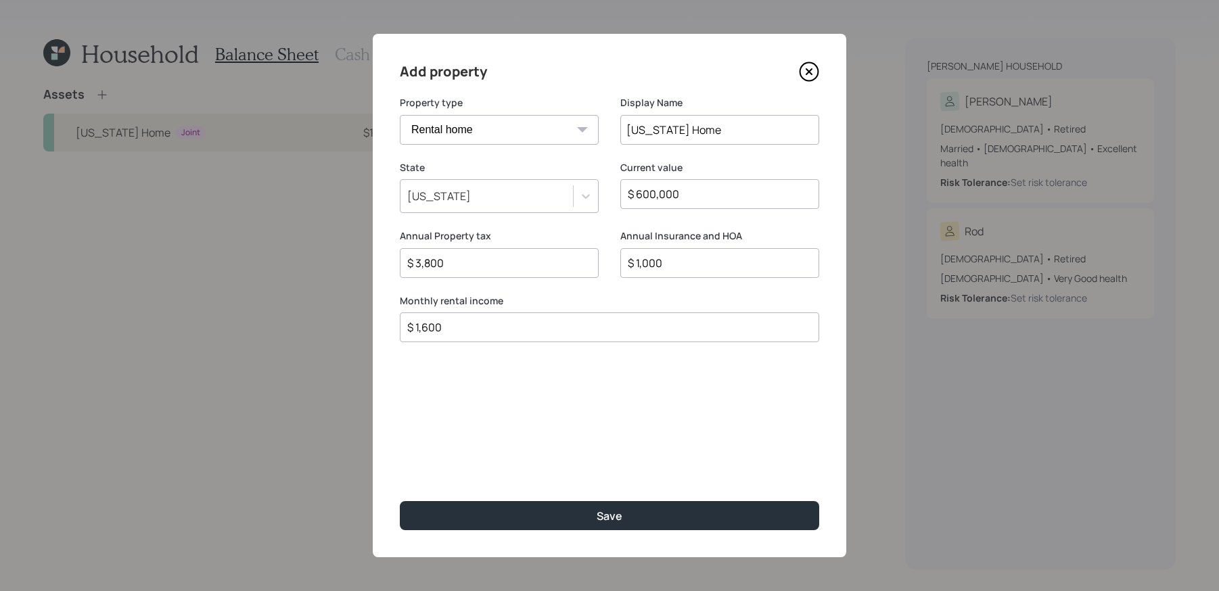
click at [400, 501] on button "Save" at bounding box center [609, 515] width 419 height 29
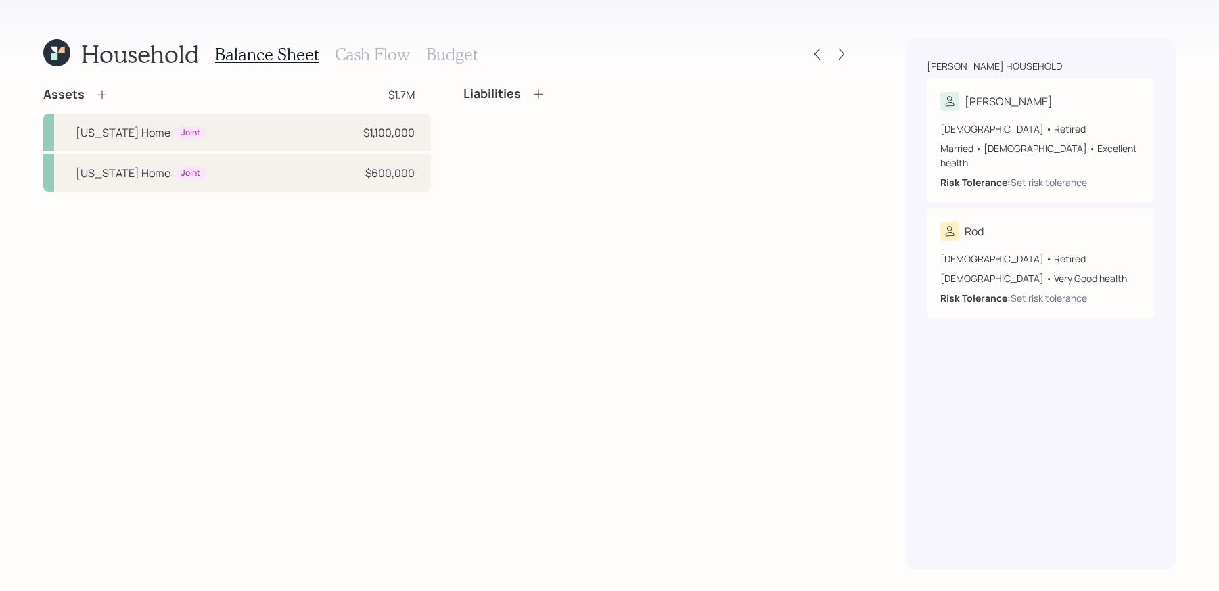
click at [104, 95] on icon at bounding box center [101, 95] width 9 height 9
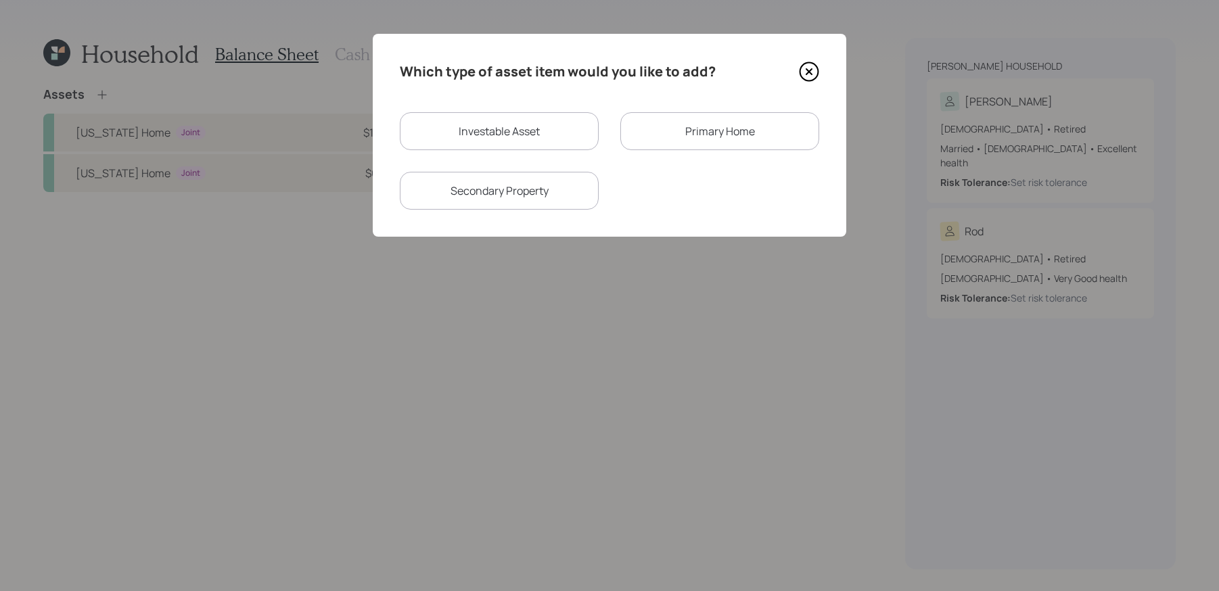
click at [559, 157] on div "Investable Asset Primary Home Secondary Property" at bounding box center [609, 160] width 419 height 97
click at [563, 143] on div "Investable Asset" at bounding box center [499, 131] width 199 height 38
select select "taxable"
select select "balanced"
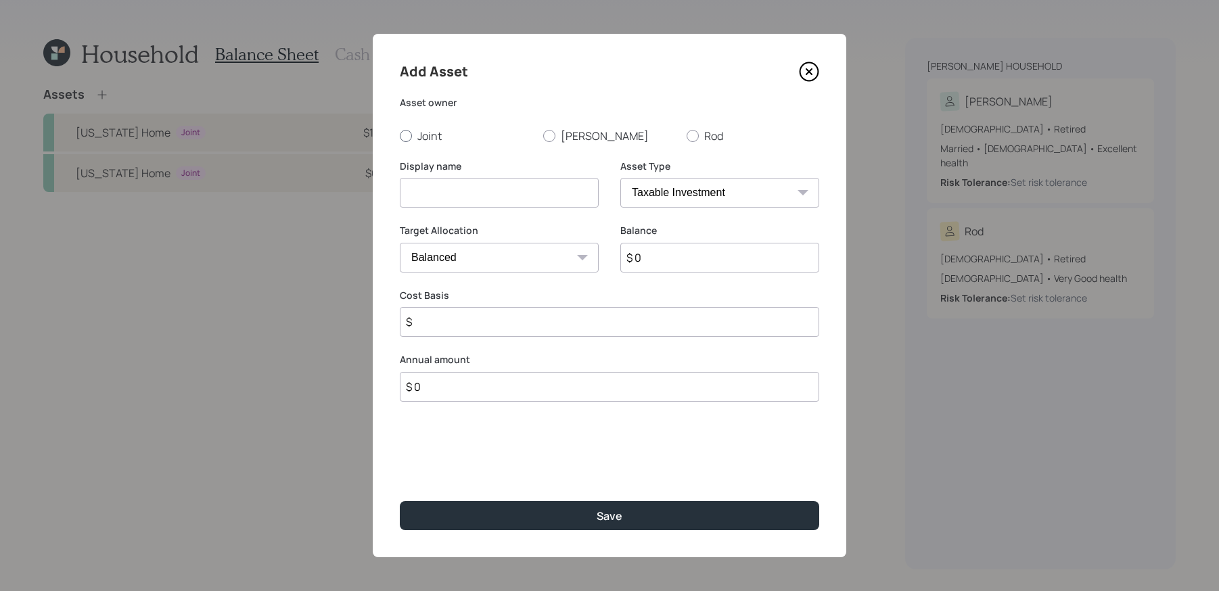
click at [430, 139] on label "Joint" at bounding box center [466, 136] width 133 height 15
click at [400, 136] on input "Joint" at bounding box center [399, 135] width 1 height 1
radio input "true"
click at [657, 194] on select "SEP IRA IRA Roth IRA 401(k) Roth 401(k) 403(b) Roth 403(b) 457(b) Roth 457(b) H…" at bounding box center [719, 193] width 199 height 30
select select "cash"
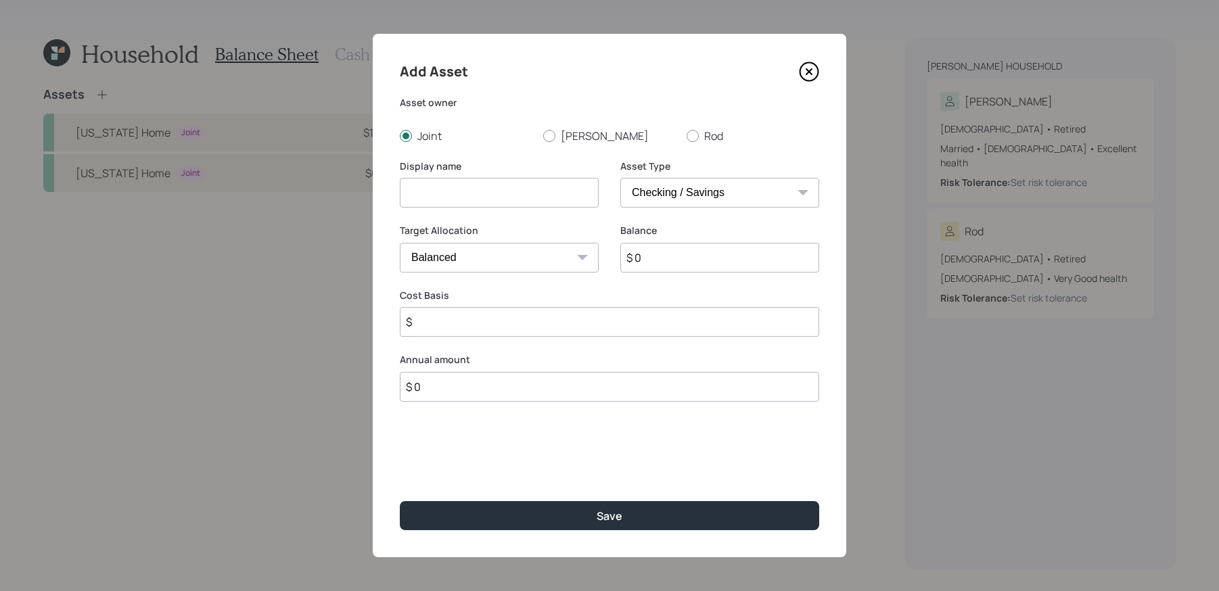
click at [620, 178] on select "SEP IRA IRA Roth IRA 401(k) Roth 401(k) 403(b) Roth 403(b) 457(b) Roth 457(b) H…" at bounding box center [719, 193] width 199 height 30
type input "$"
click at [540, 179] on input at bounding box center [499, 193] width 199 height 30
type input "Checking / Savings"
click at [525, 257] on input "$ 0" at bounding box center [609, 258] width 419 height 30
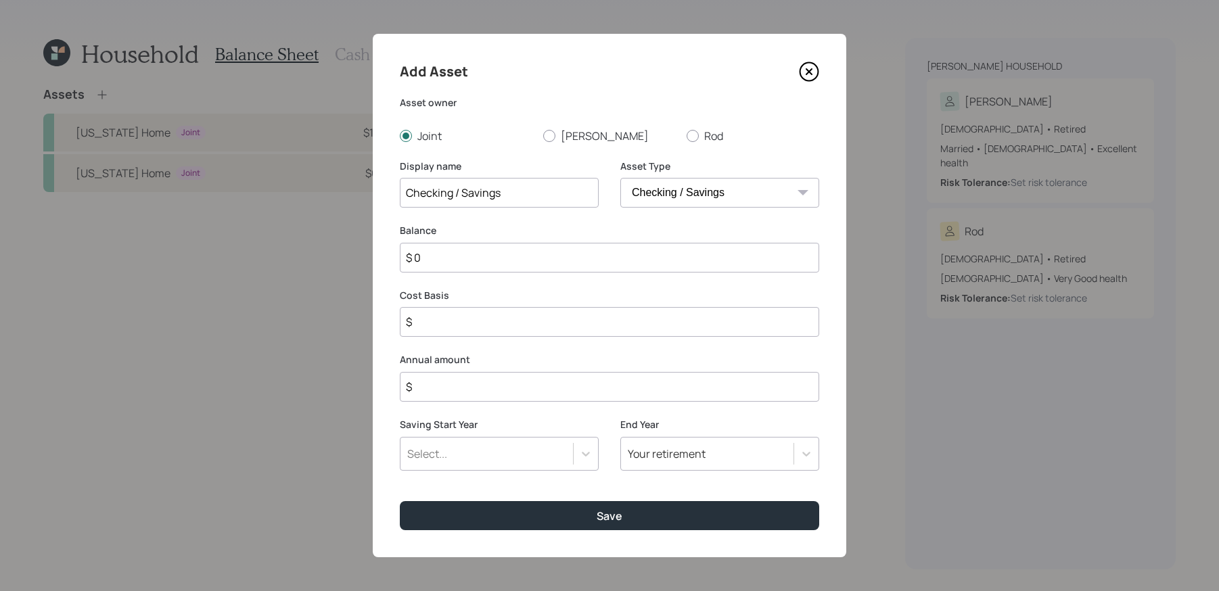
type input "$"
type input "$ 1"
type input "$ 10"
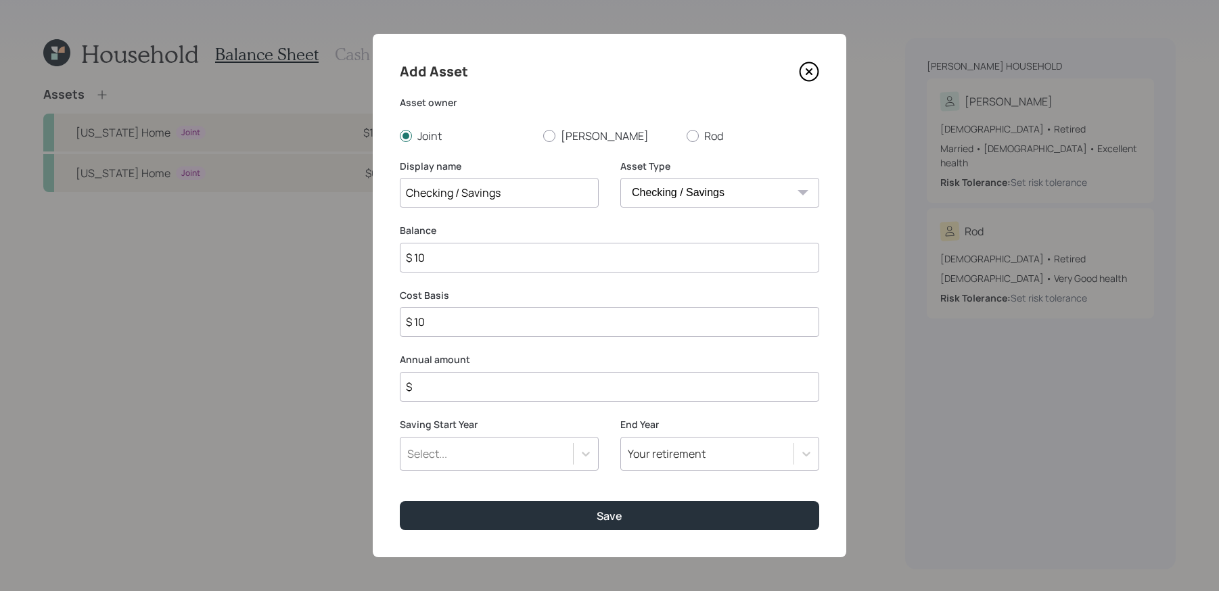
type input "$ 100"
type input "$ 1,000"
type input "$ 10,000"
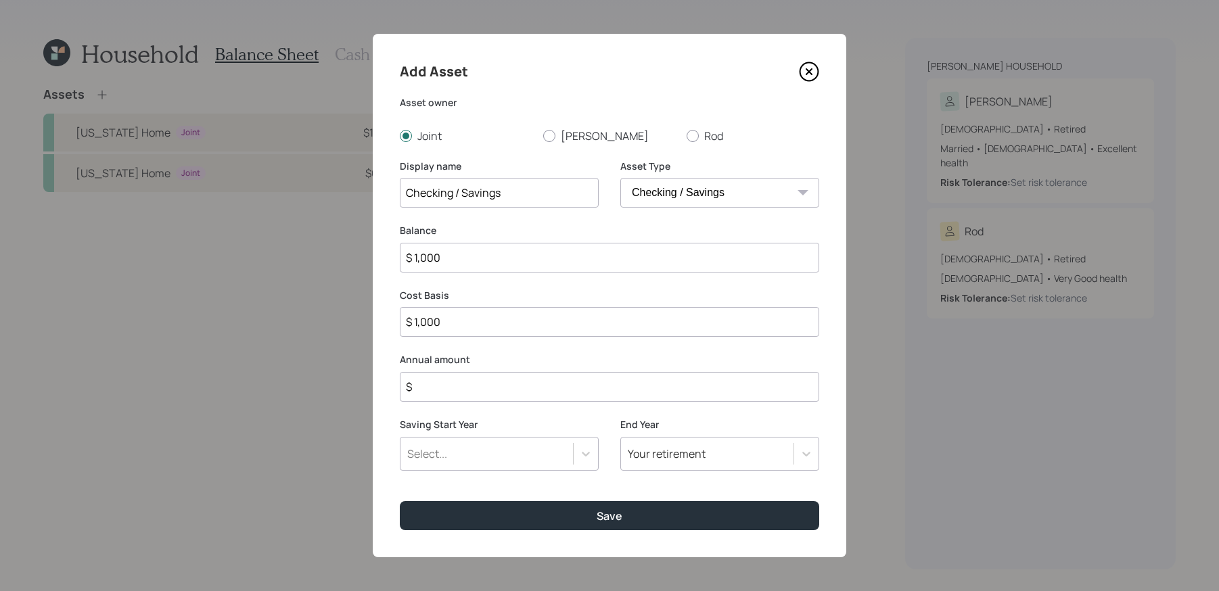
type input "$ 10,000"
type input "$ 1,000"
type input "$ 100"
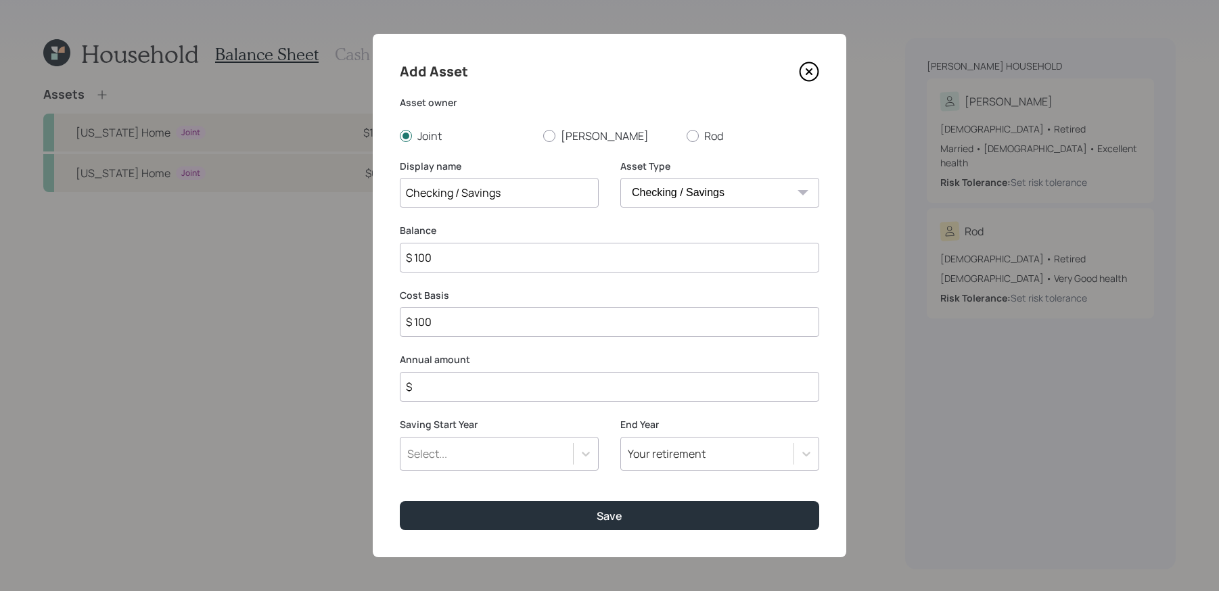
type input "$ 10"
type input "$ 1"
type input "$"
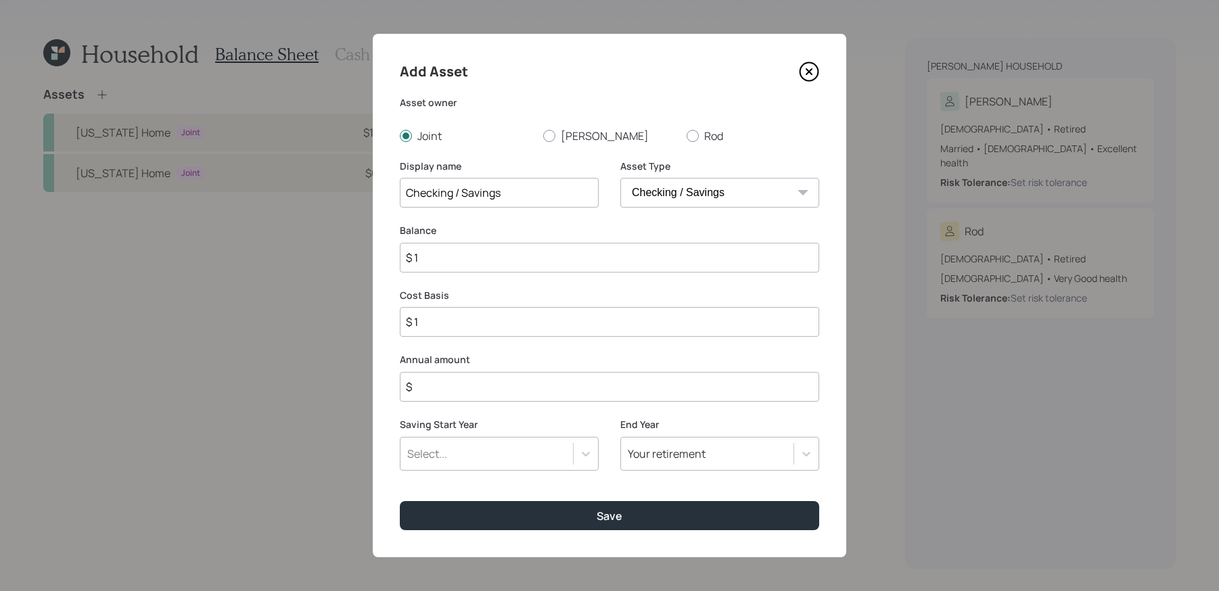
type input "$"
type input "$ 2"
type input "$ 20"
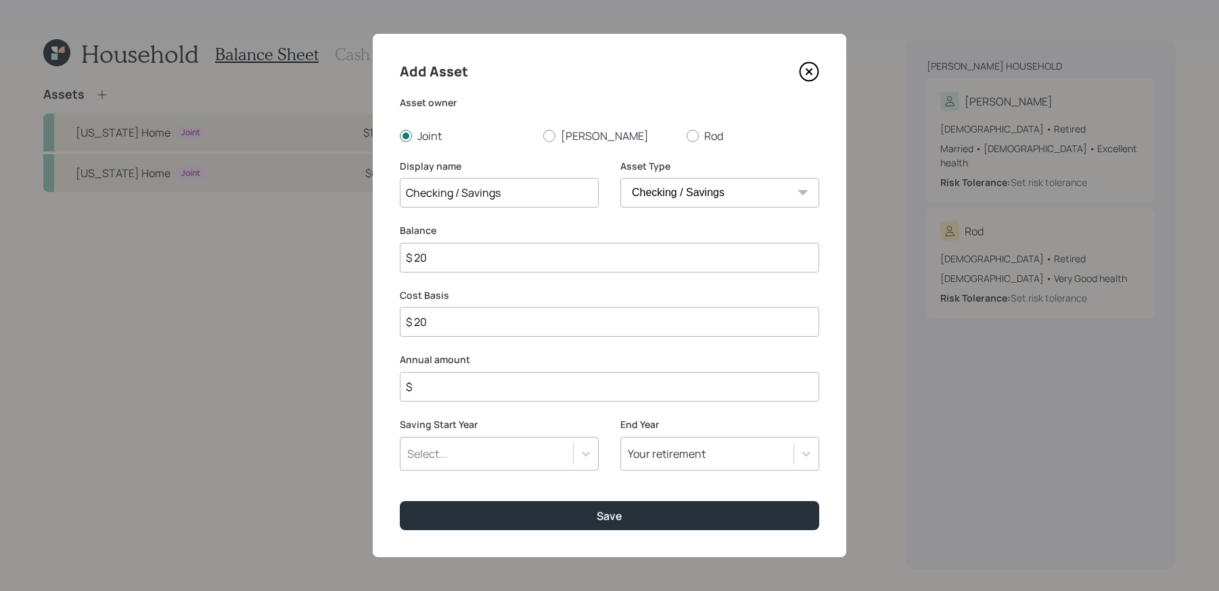
type input "$ 200"
type input "$ 2,000"
type input "$ 20,000"
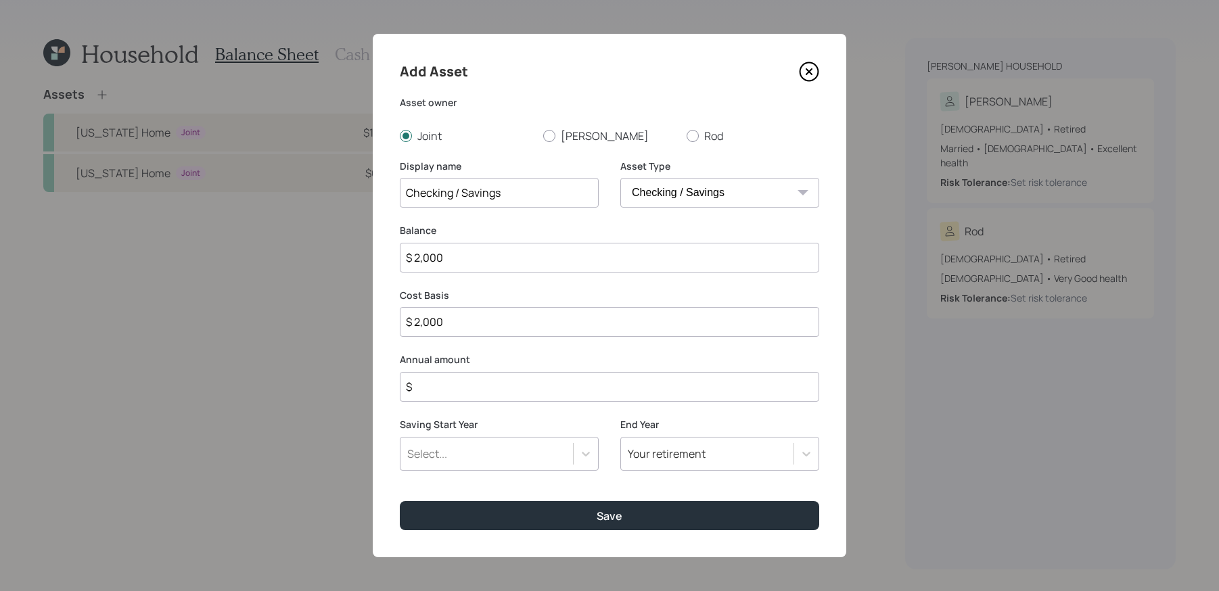
type input "$ 20,000"
type input "$ 200,000"
type input "$ 0"
click at [400, 501] on button "Save" at bounding box center [609, 515] width 419 height 29
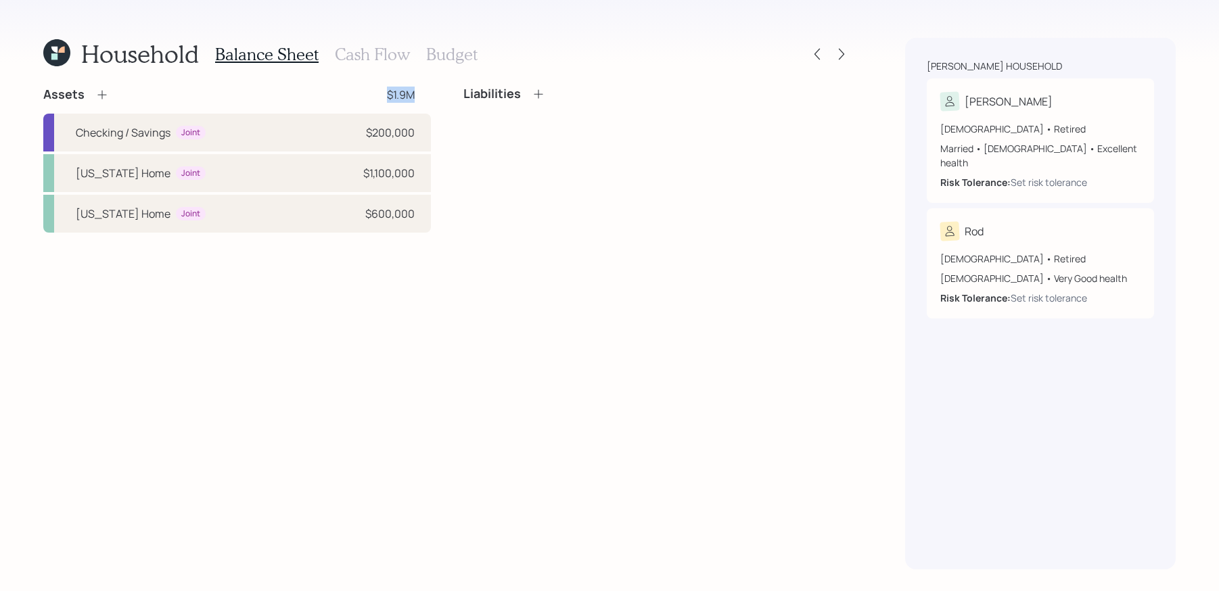
drag, startPoint x: 425, startPoint y: 102, endPoint x: 373, endPoint y: 96, distance: 52.5
click at [373, 96] on div "Assets $1.9M" at bounding box center [237, 95] width 388 height 16
click at [378, 100] on div "Assets $1.9M" at bounding box center [237, 95] width 388 height 16
click at [98, 88] on icon at bounding box center [102, 95] width 14 height 14
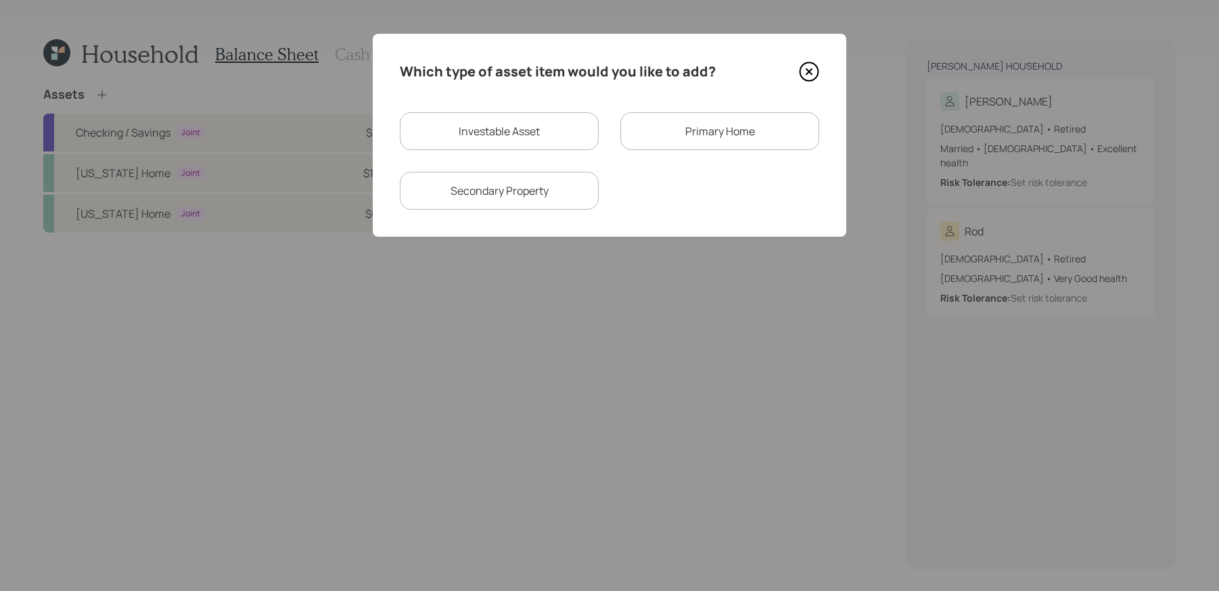
click at [540, 145] on div "Investable Asset" at bounding box center [499, 131] width 199 height 38
select select "taxable"
select select "balanced"
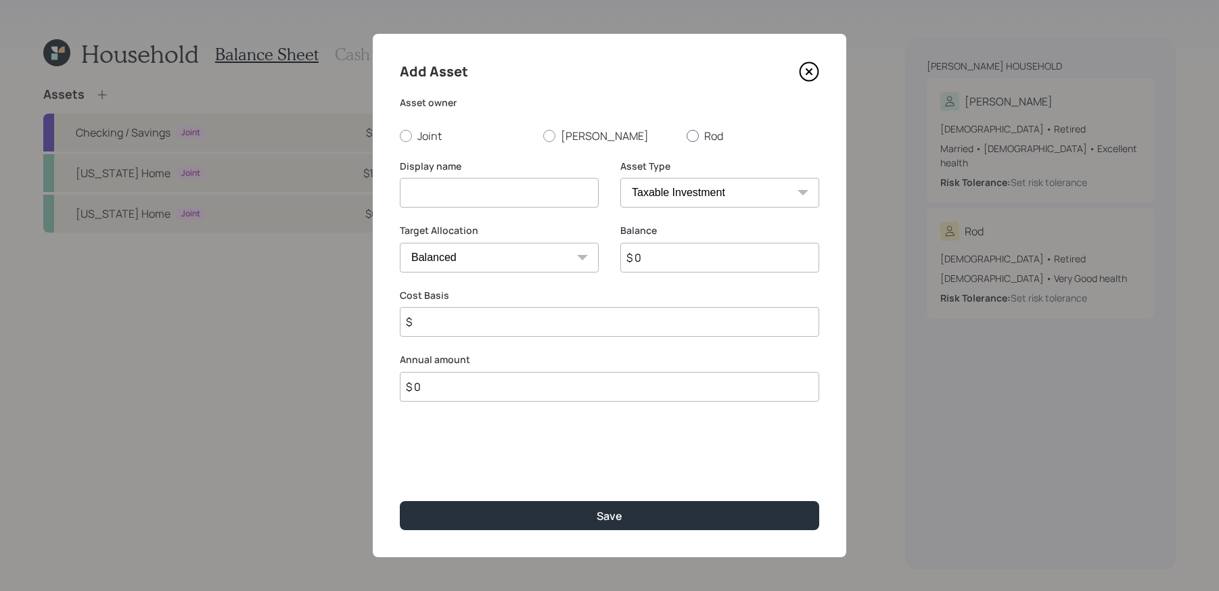
click at [704, 141] on label "Rod" at bounding box center [753, 136] width 133 height 15
click at [687, 136] on input "Rod" at bounding box center [686, 135] width 1 height 1
radio input "true"
click at [547, 198] on input at bounding box center [499, 193] width 199 height 30
type input "Taxable brokerage"
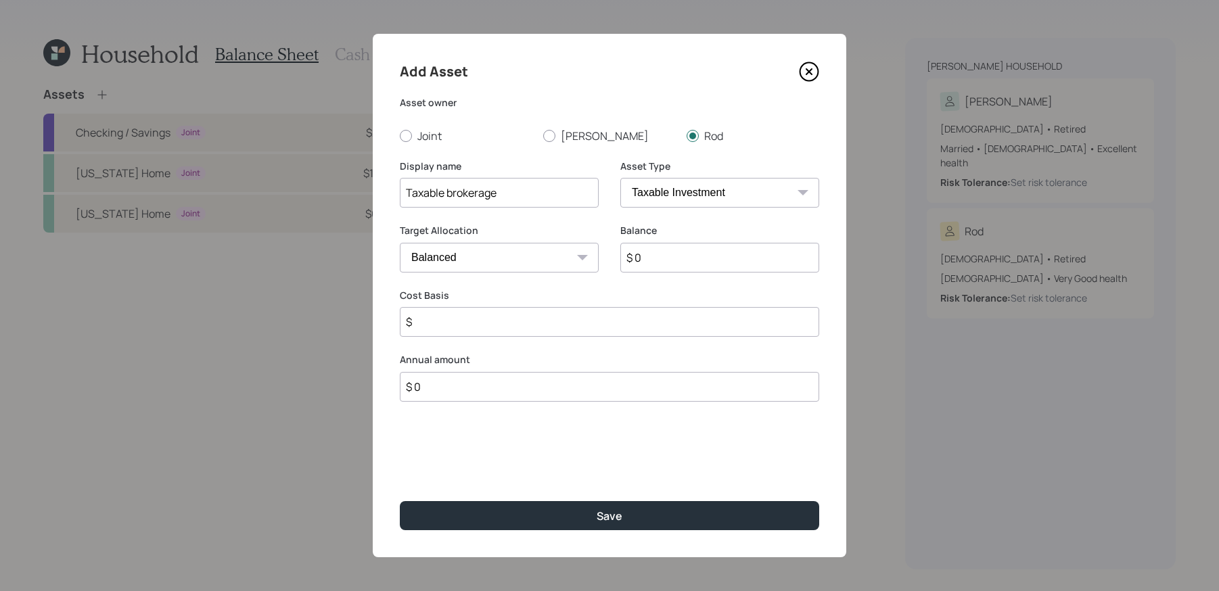
click at [657, 256] on input "$ 0" at bounding box center [719, 258] width 199 height 30
type input "$ 27,000"
type input "$ 15,000"
click at [400, 501] on button "Save" at bounding box center [609, 515] width 419 height 29
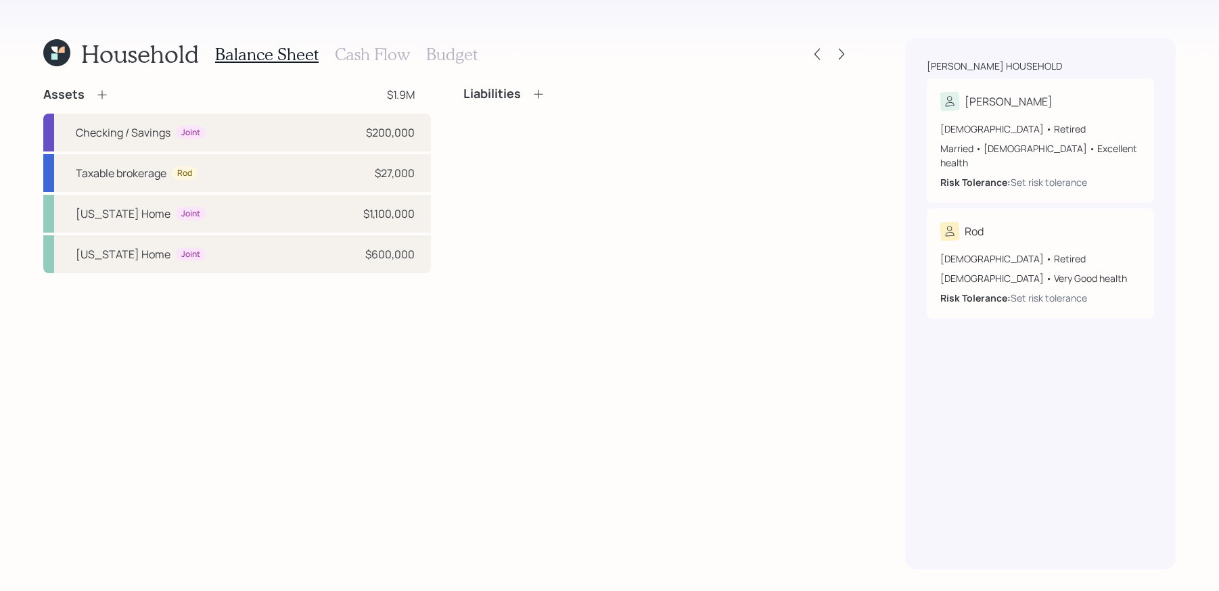
click at [348, 47] on h3 "Cash Flow" at bounding box center [372, 55] width 75 height 20
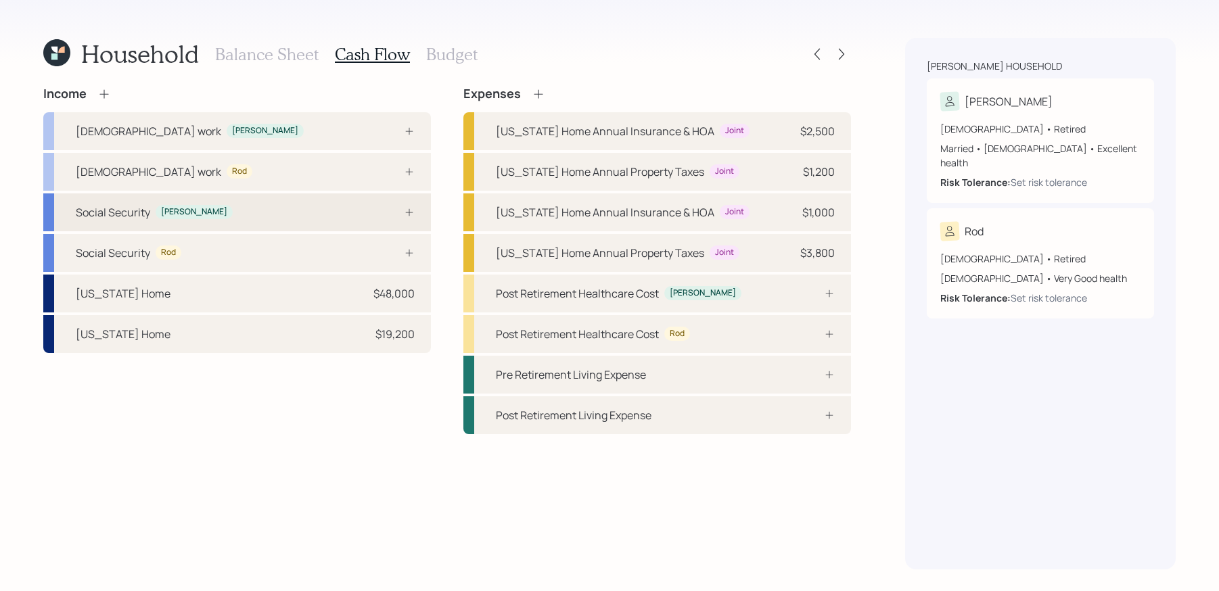
click at [292, 210] on div "Social Security Isabelle" at bounding box center [237, 213] width 388 height 38
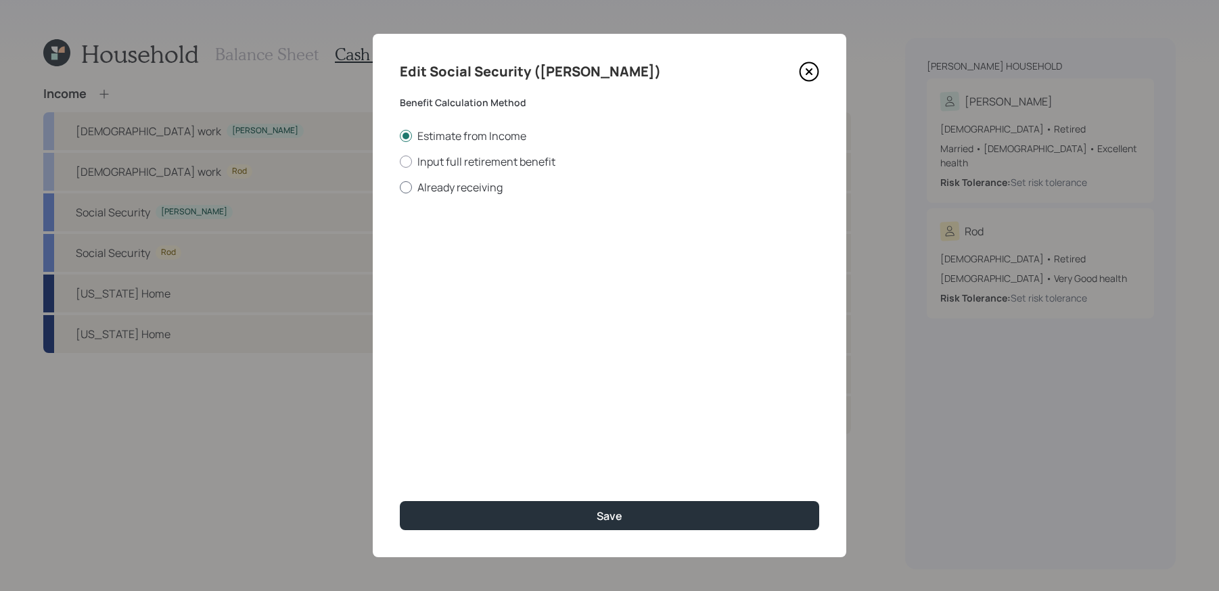
click at [463, 184] on label "Already receiving" at bounding box center [609, 187] width 419 height 15
click at [400, 187] on input "Already receiving" at bounding box center [399, 187] width 1 height 1
radio input "true"
click at [455, 241] on input "$" at bounding box center [609, 244] width 419 height 30
type input "$ 700"
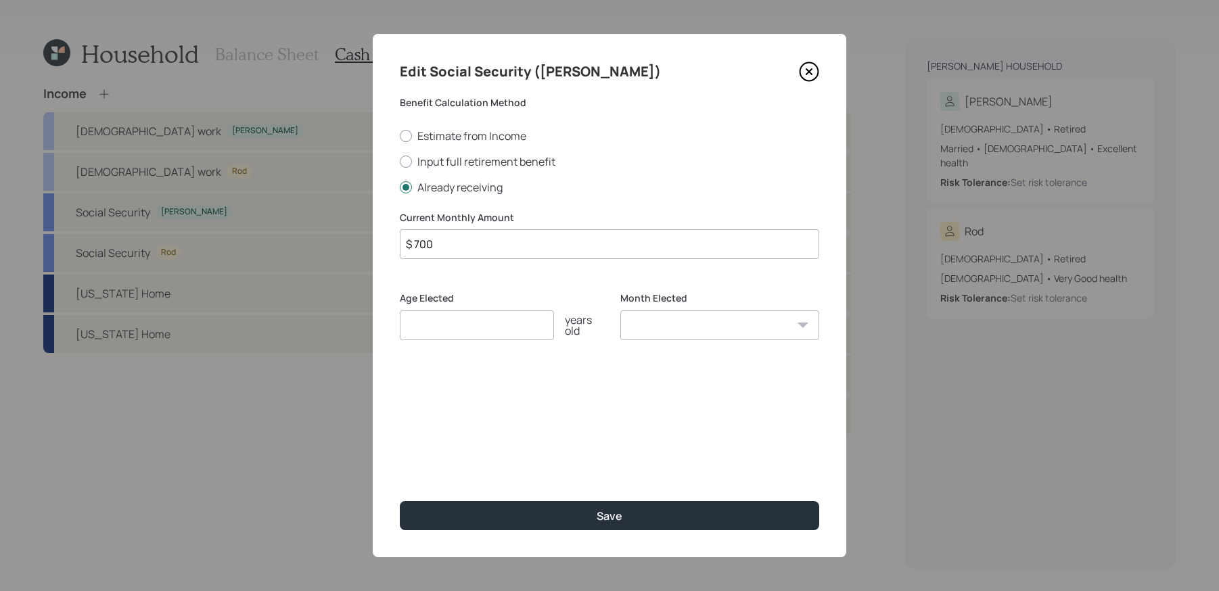
click at [459, 326] on input "number" at bounding box center [477, 326] width 154 height 30
type input "62"
click at [400, 501] on button "Save" at bounding box center [609, 515] width 419 height 29
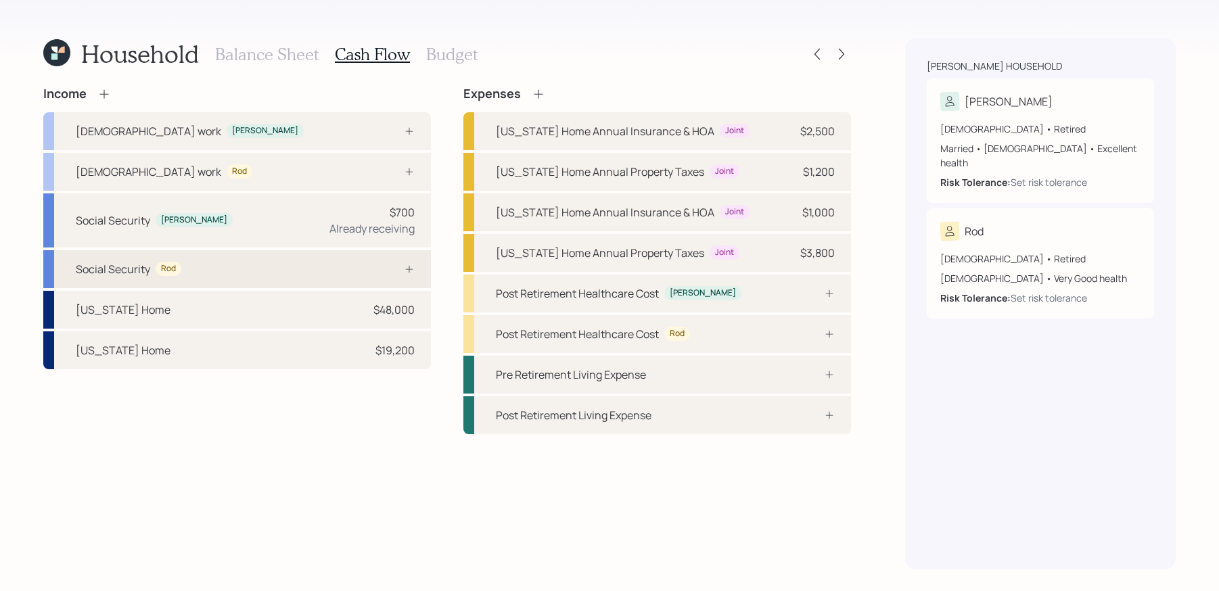
click at [386, 271] on div at bounding box center [394, 269] width 41 height 11
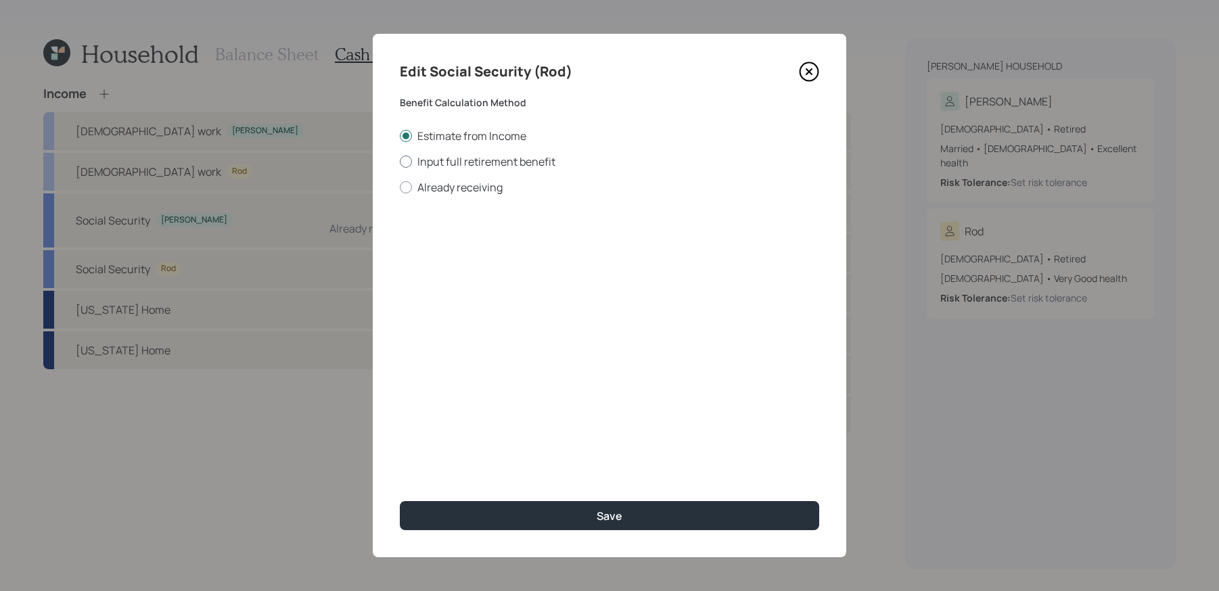
click at [470, 163] on label "Input full retirement benefit" at bounding box center [609, 161] width 419 height 15
click at [400, 162] on input "Input full retirement benefit" at bounding box center [399, 161] width 1 height 1
radio input "true"
click at [455, 239] on input "$" at bounding box center [609, 244] width 419 height 30
click at [447, 173] on div "Estimate from Income Input full retirement benefit Already receiving" at bounding box center [609, 162] width 419 height 66
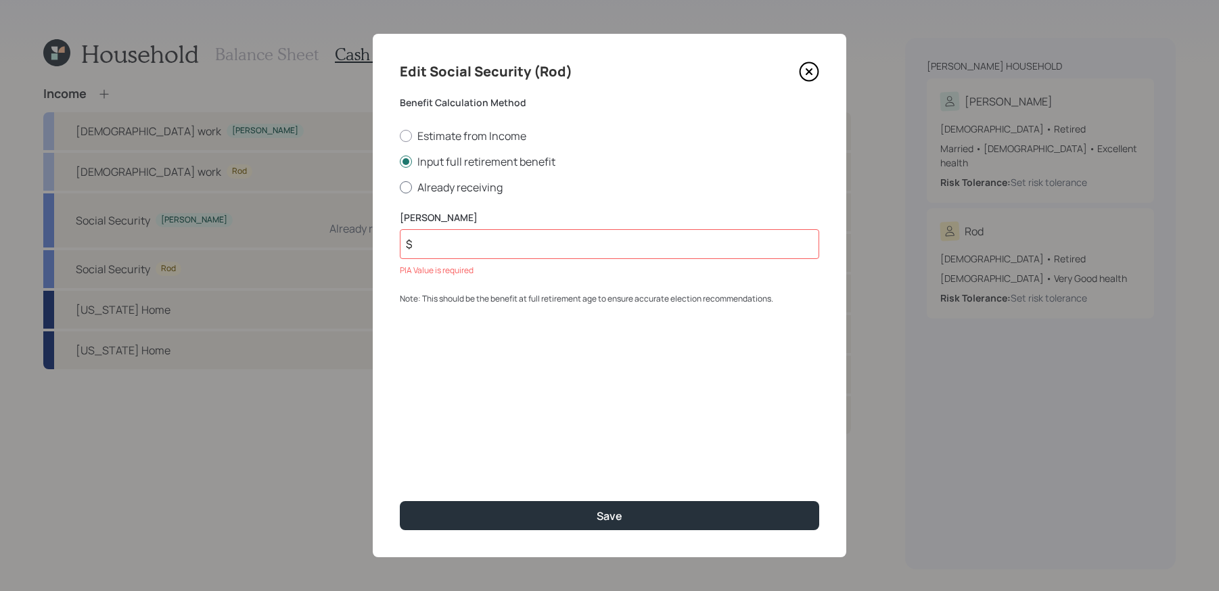
click at [447, 187] on label "Already receiving" at bounding box center [609, 187] width 419 height 15
click at [400, 187] on input "Already receiving" at bounding box center [399, 187] width 1 height 1
radio input "true"
click at [457, 260] on div "Current Monthly Amount $ Age Elected years old Month Elected January February M…" at bounding box center [609, 283] width 419 height 145
click at [463, 239] on input "$" at bounding box center [609, 244] width 419 height 30
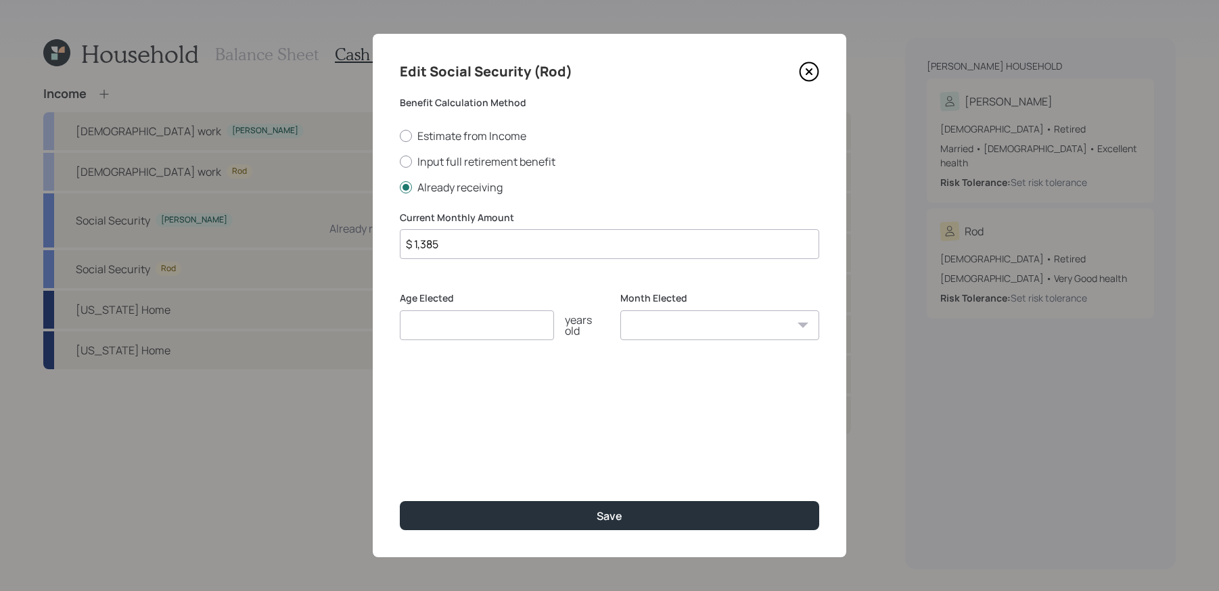
type input "$ 1,385"
click at [471, 330] on input "number" at bounding box center [477, 326] width 154 height 30
type input "67"
click at [400, 501] on button "Save" at bounding box center [609, 515] width 419 height 29
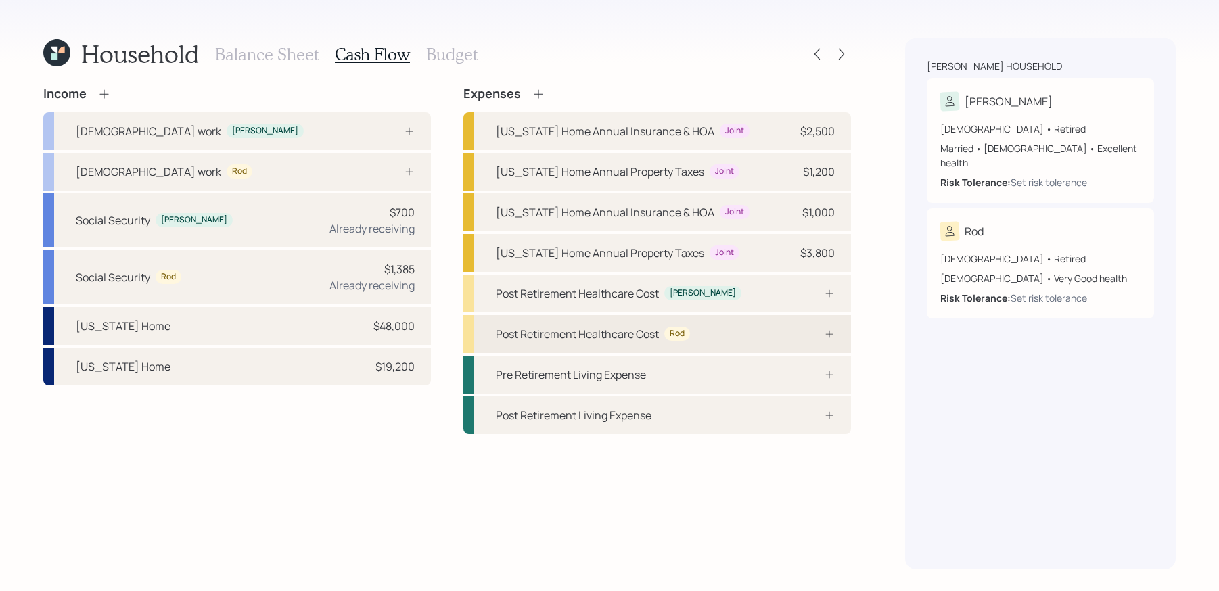
click at [650, 334] on div "Post Retirement Healthcare Cost" at bounding box center [577, 334] width 163 height 16
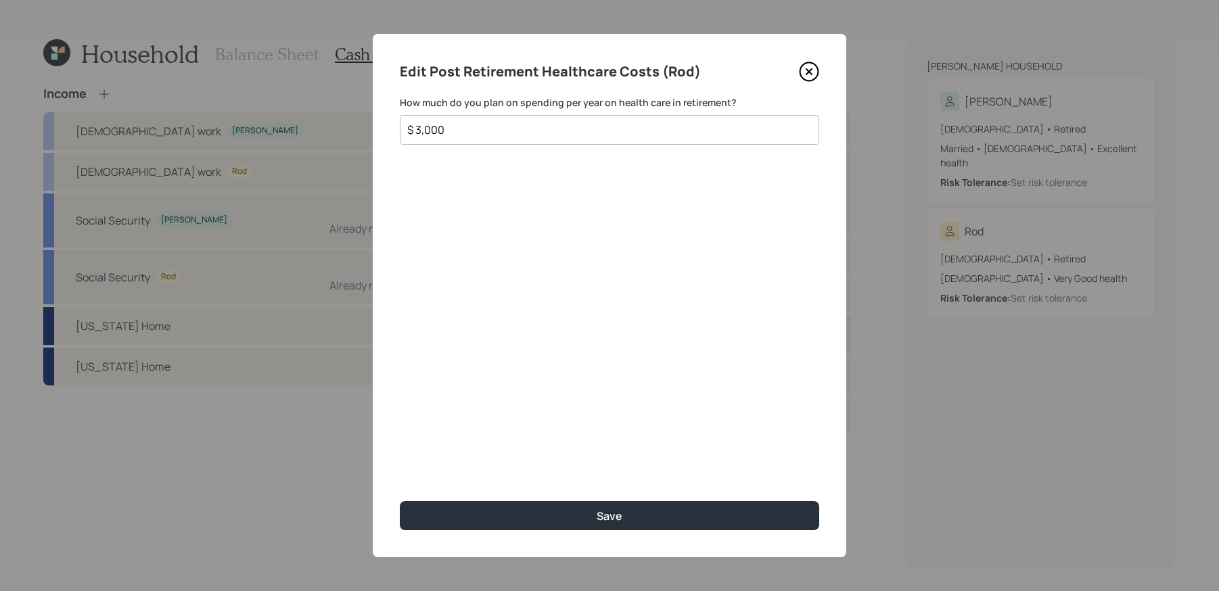
type input "$ 3,000"
click at [400, 501] on button "Save" at bounding box center [609, 515] width 419 height 29
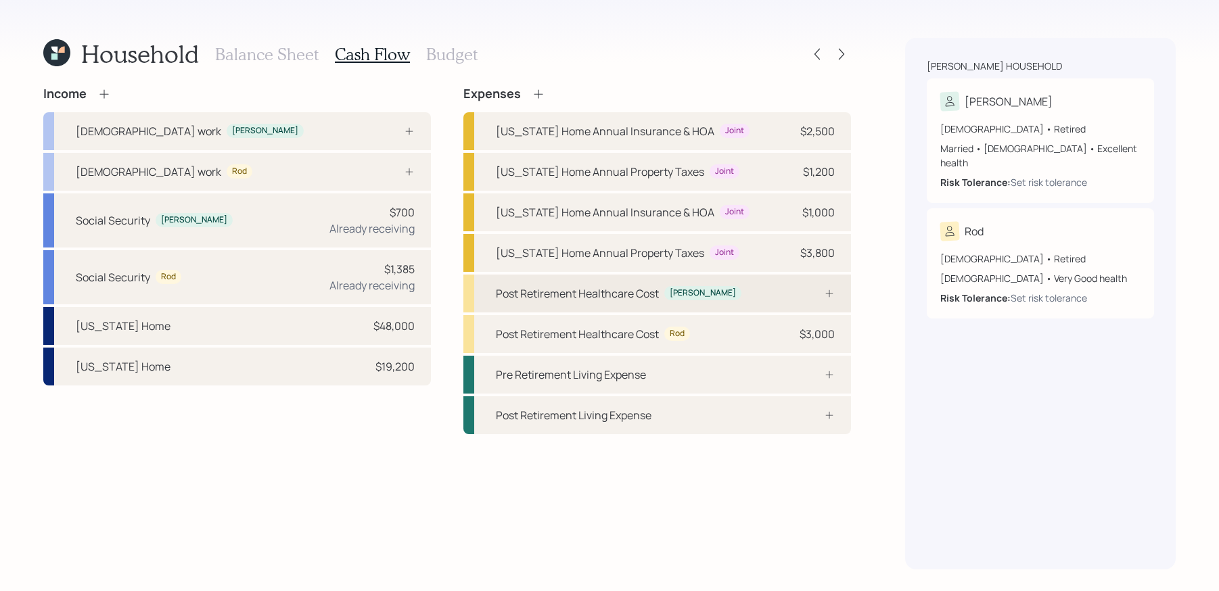
click at [768, 295] on div "Post Retirement Healthcare Cost Isabelle" at bounding box center [657, 294] width 388 height 38
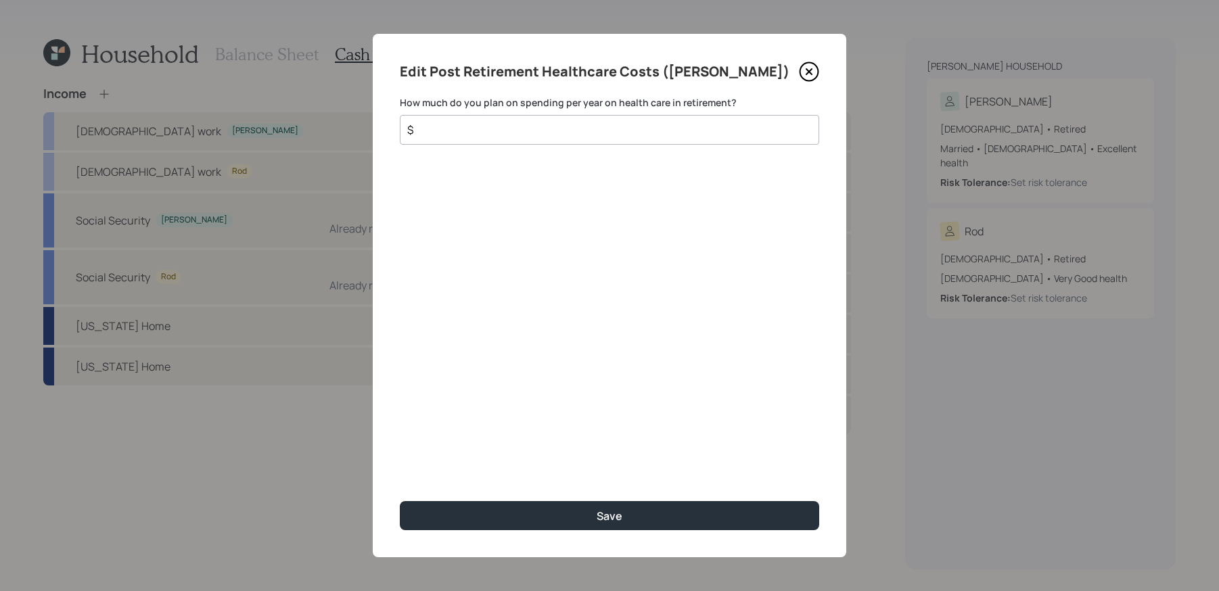
click at [817, 73] on icon at bounding box center [809, 72] width 20 height 20
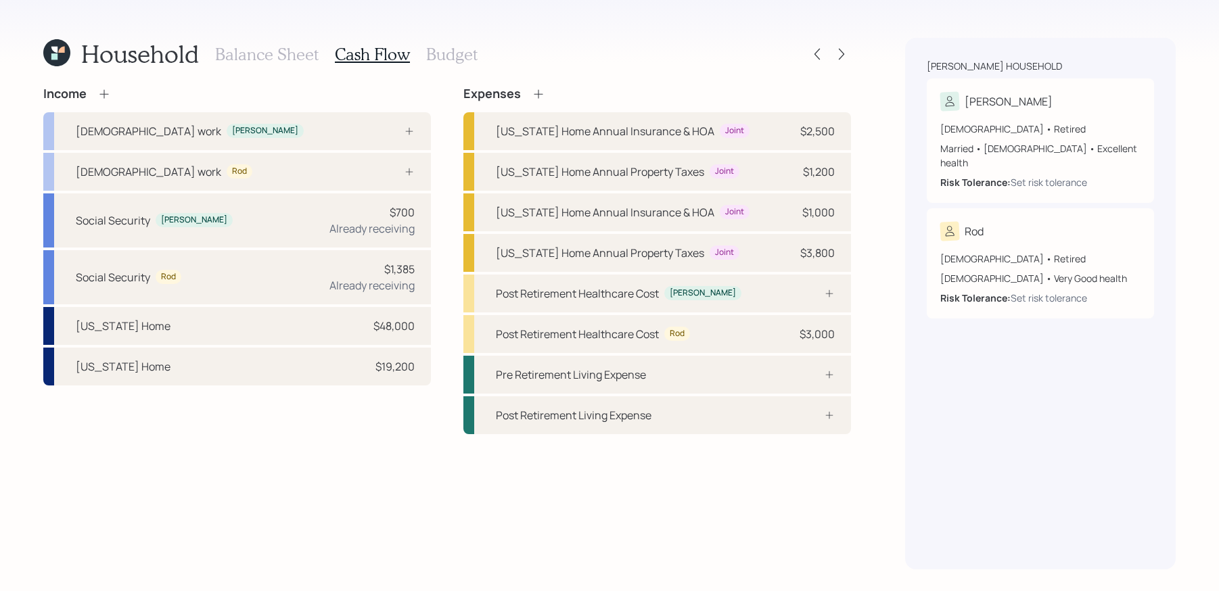
click at [543, 99] on icon at bounding box center [539, 94] width 14 height 14
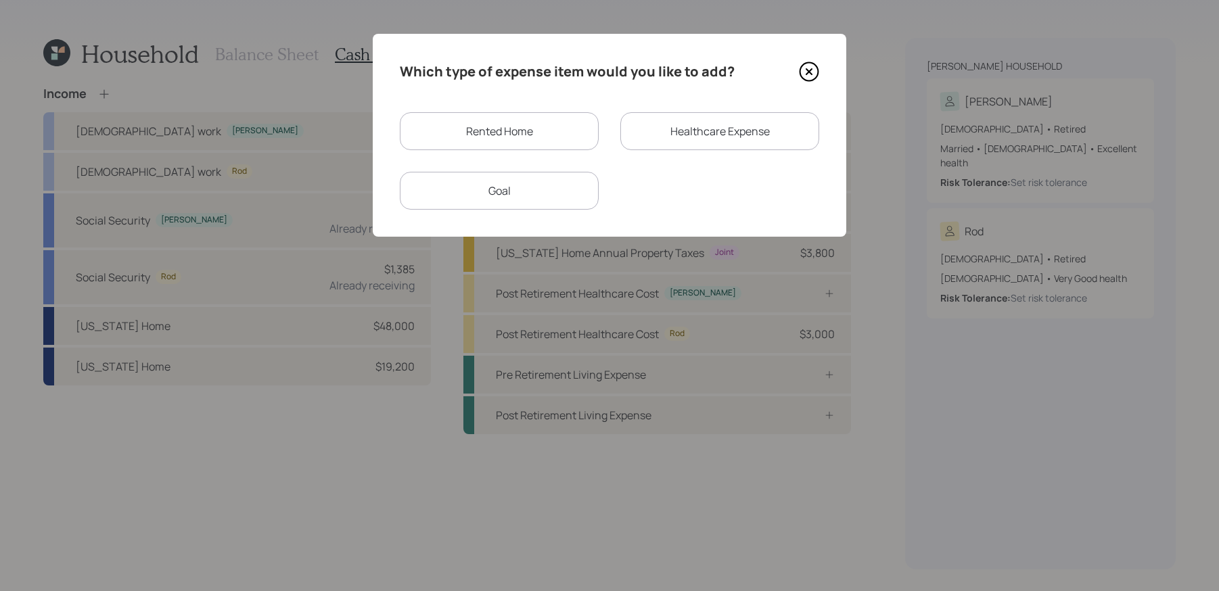
click at [735, 139] on div "Healthcare Expense" at bounding box center [719, 131] width 199 height 38
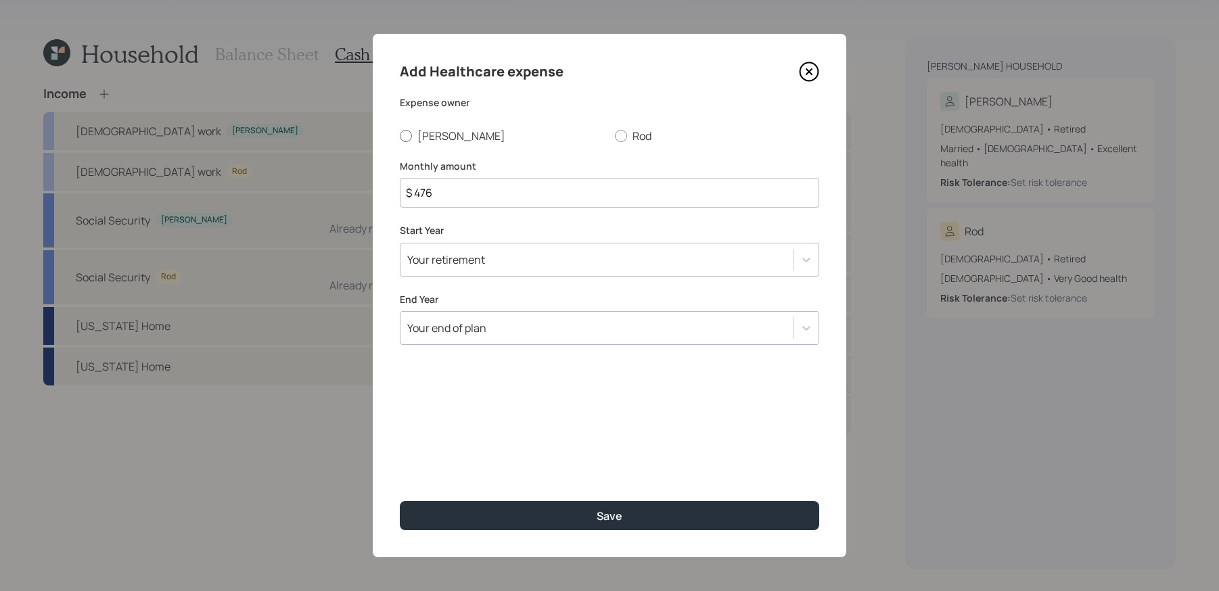
click at [436, 135] on label "Isabelle" at bounding box center [502, 136] width 204 height 15
click at [400, 135] on input "Isabelle" at bounding box center [399, 135] width 1 height 1
radio input "true"
drag, startPoint x: 455, startPoint y: 191, endPoint x: 315, endPoint y: 189, distance: 140.7
click at [315, 189] on div "Add Healthcare expense Expense owner Isabelle Rod Monthly amount $ 476 Start Ye…" at bounding box center [609, 295] width 1219 height 591
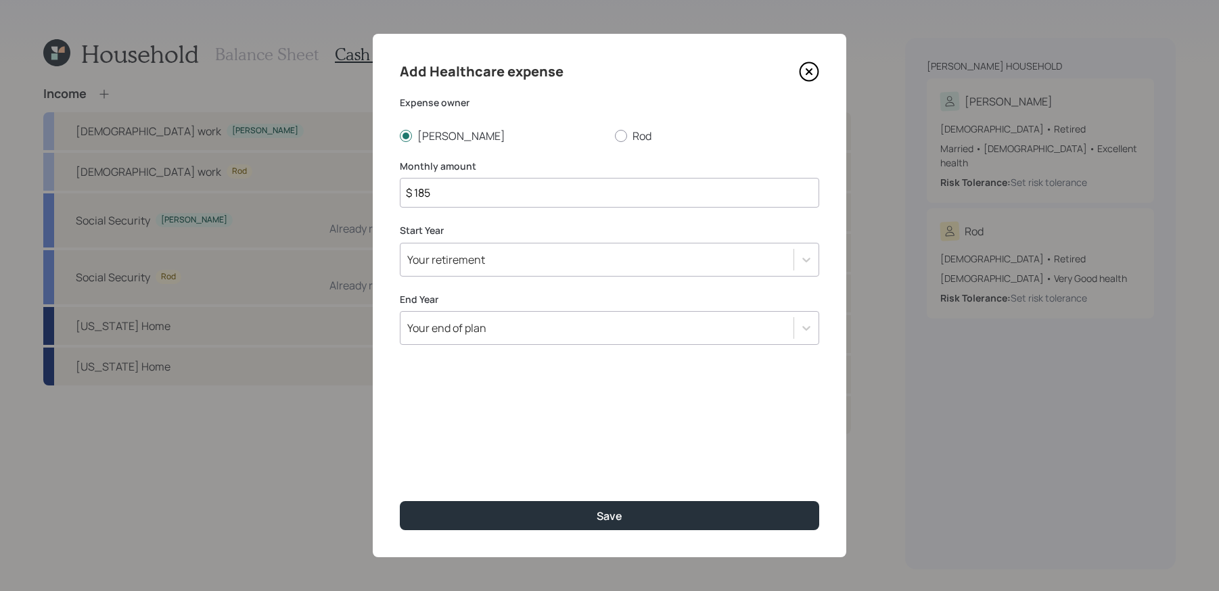
type input "$ 185"
click at [533, 263] on div "Your retirement" at bounding box center [597, 259] width 393 height 23
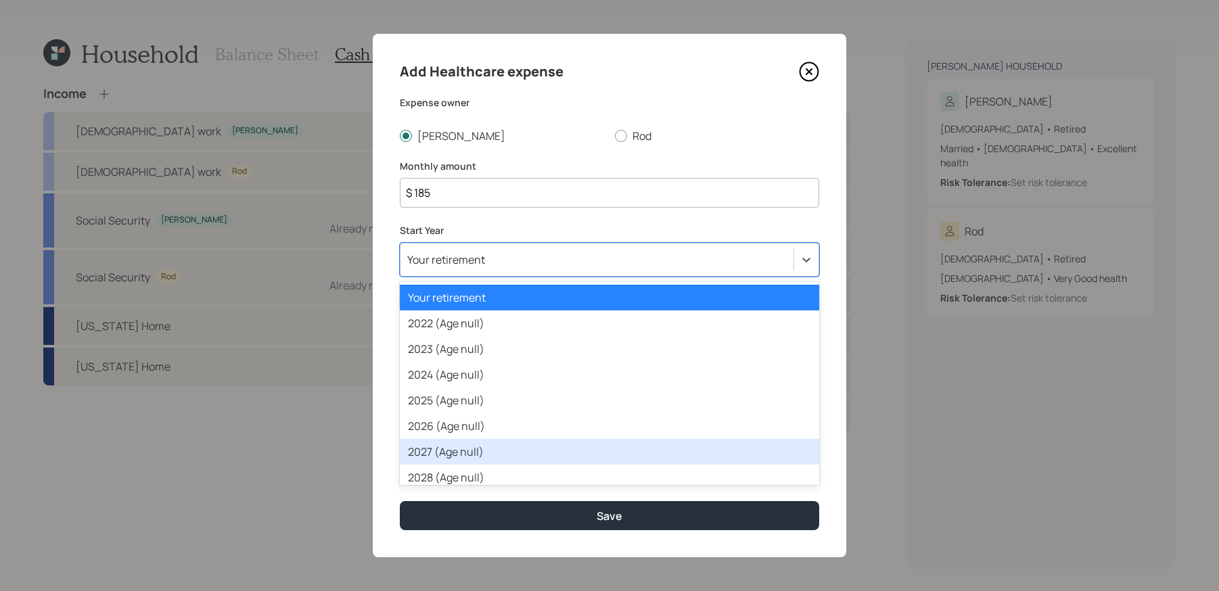
click at [487, 449] on div "2027 (Age null)" at bounding box center [609, 452] width 419 height 26
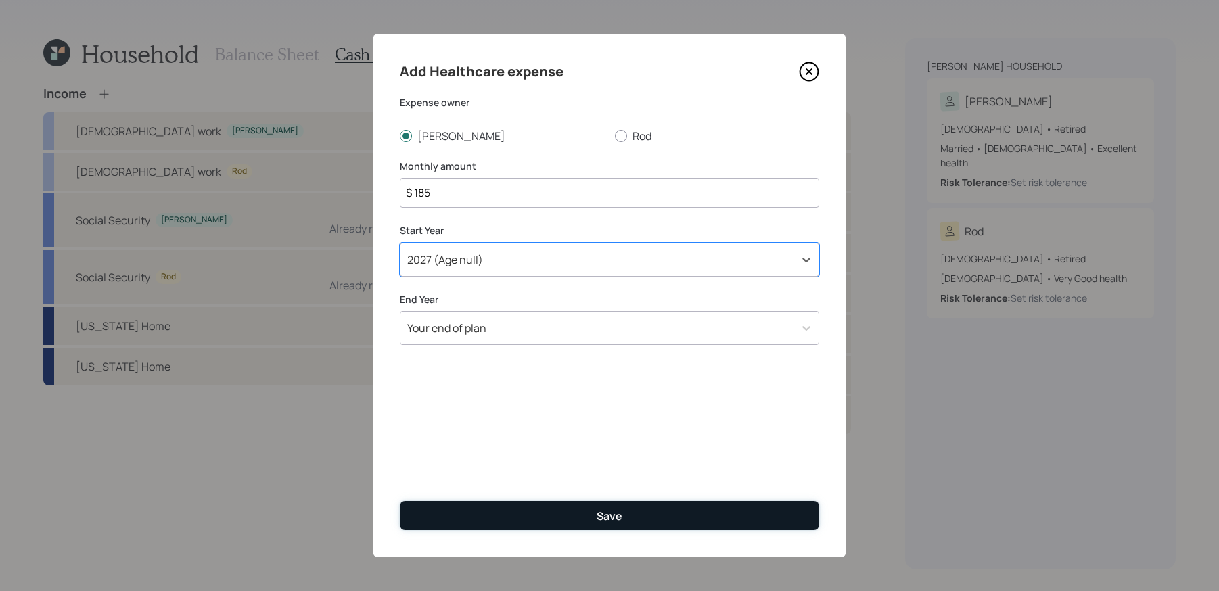
click at [526, 521] on button "Save" at bounding box center [609, 515] width 419 height 29
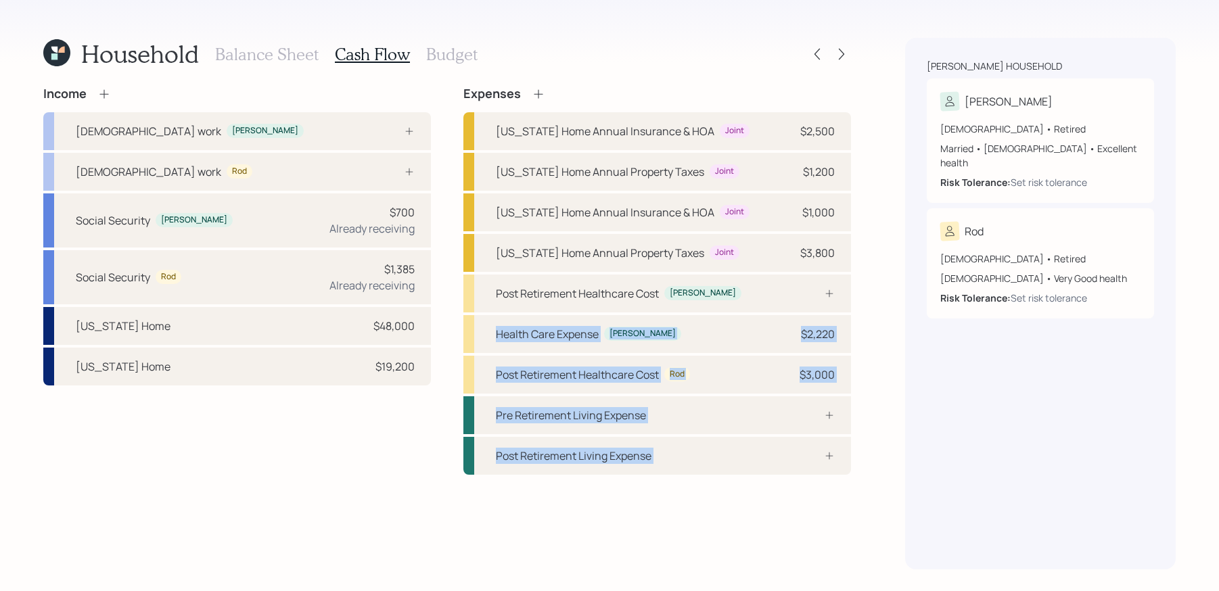
drag, startPoint x: 746, startPoint y: 445, endPoint x: 876, endPoint y: 278, distance: 211.1
click at [876, 278] on div "Household Balance Sheet Cash Flow Budget Income Full-time work Isabelle Full-ti…" at bounding box center [609, 295] width 1219 height 591
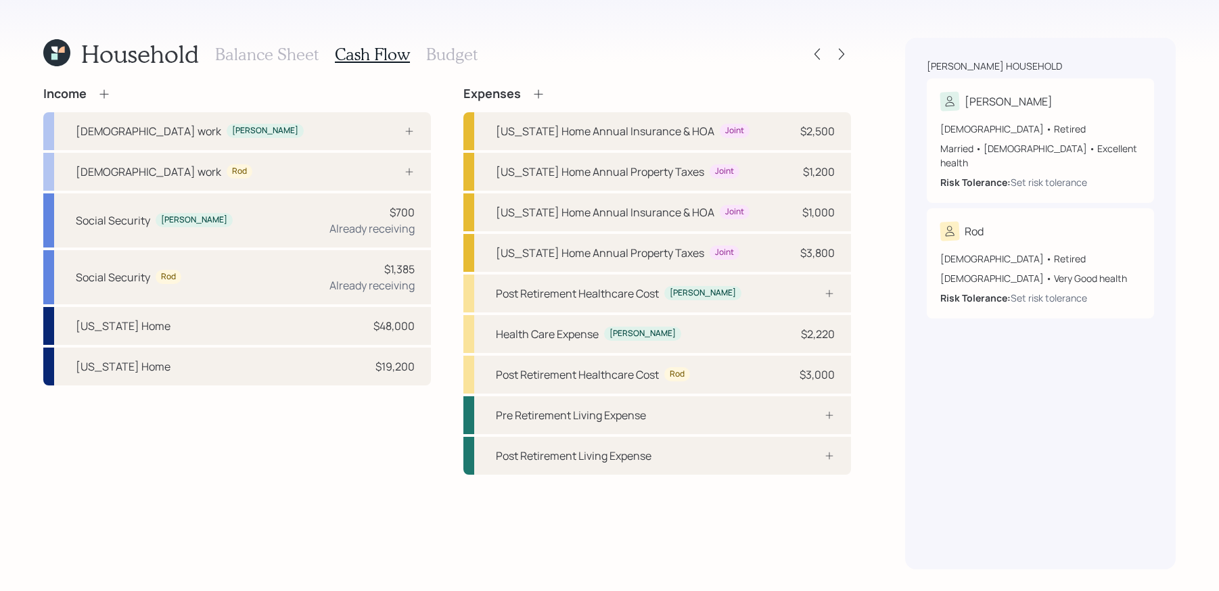
click at [878, 277] on div "Household Balance Sheet Cash Flow Budget Income Full-time work Isabelle Full-ti…" at bounding box center [609, 295] width 1219 height 591
click at [718, 459] on div "Post Retirement Living Expense" at bounding box center [657, 456] width 388 height 38
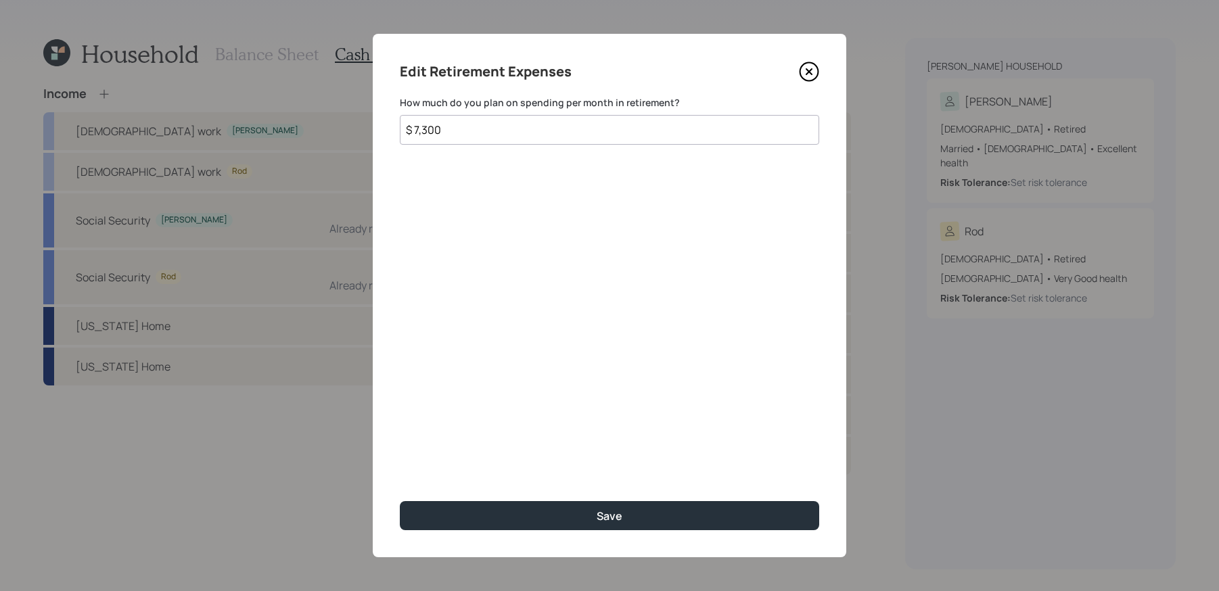
type input "$ 7,300"
click at [400, 501] on button "Save" at bounding box center [609, 515] width 419 height 29
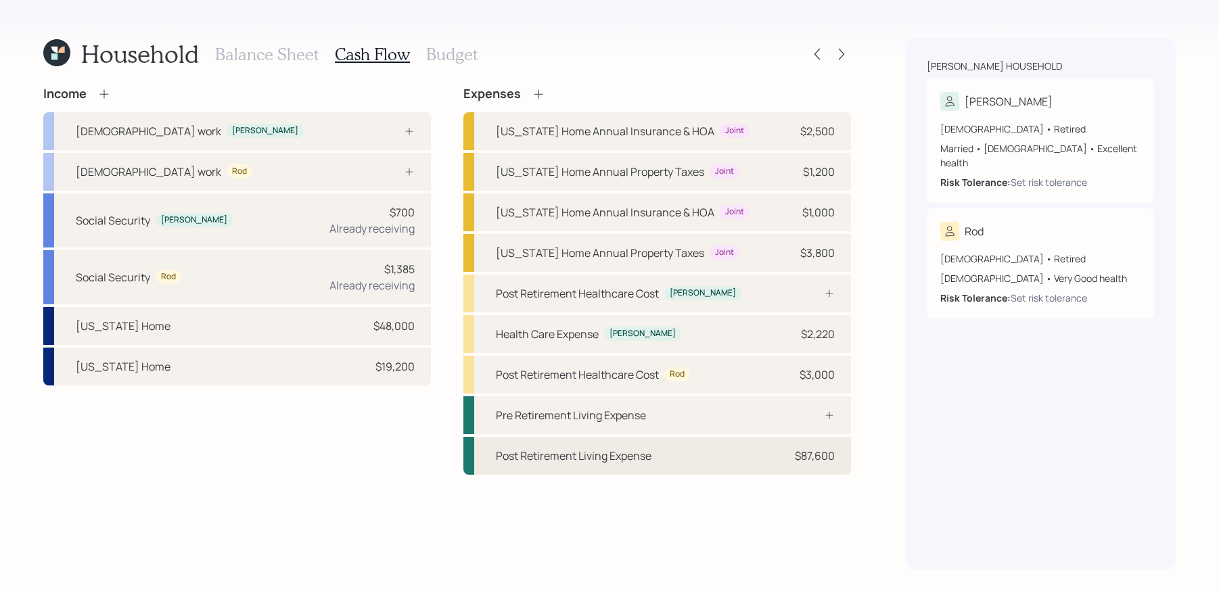
click at [720, 459] on div "Post Retirement Living Expense $87,600" at bounding box center [657, 456] width 388 height 38
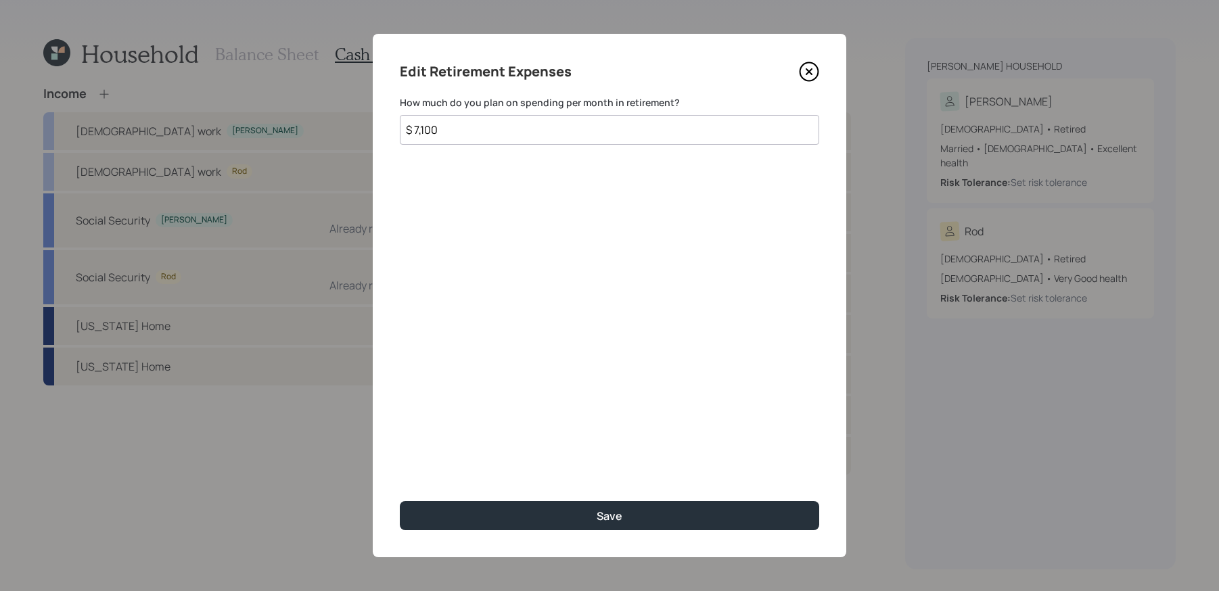
type input "$ 7,100"
click at [400, 501] on button "Save" at bounding box center [609, 515] width 419 height 29
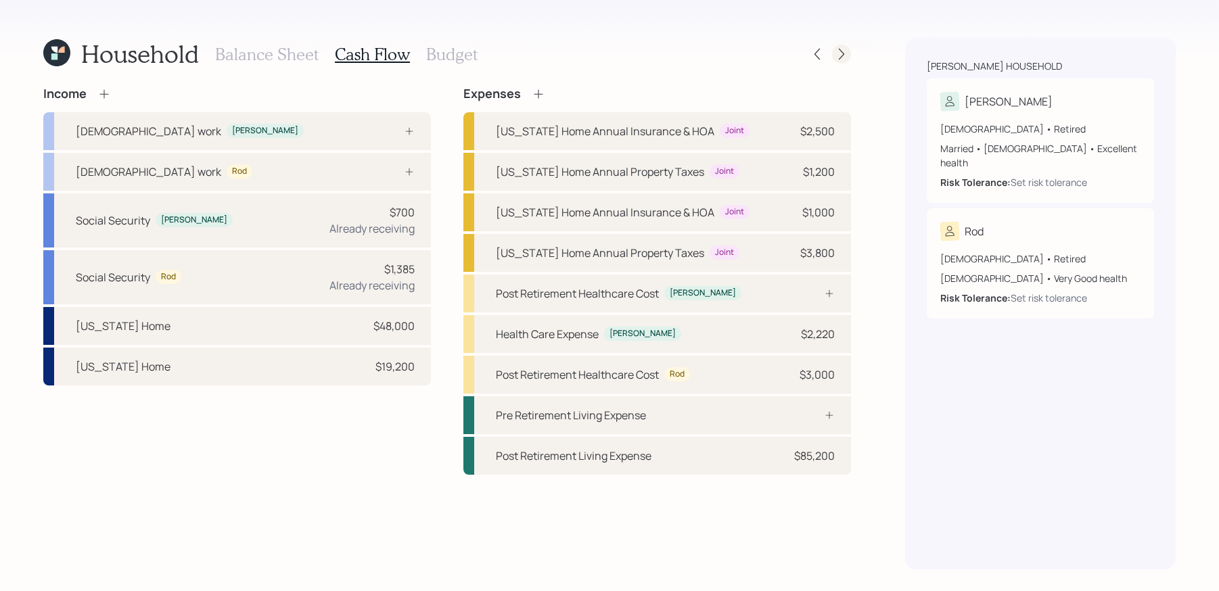
click at [840, 50] on icon at bounding box center [841, 55] width 5 height 12
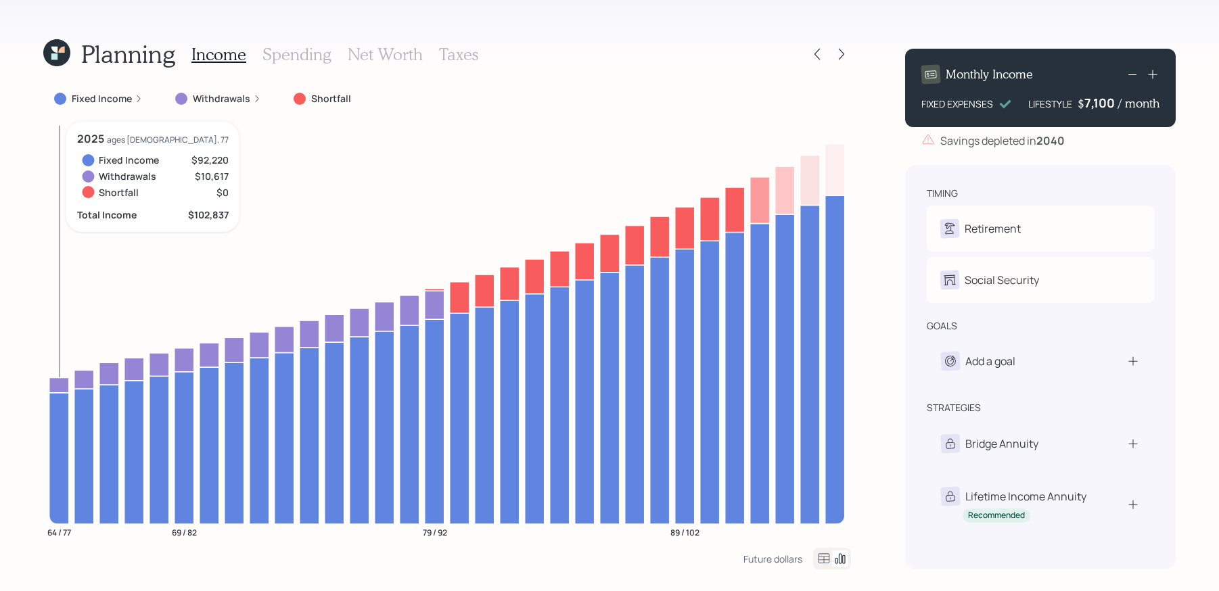
click at [58, 390] on icon at bounding box center [59, 385] width 20 height 15
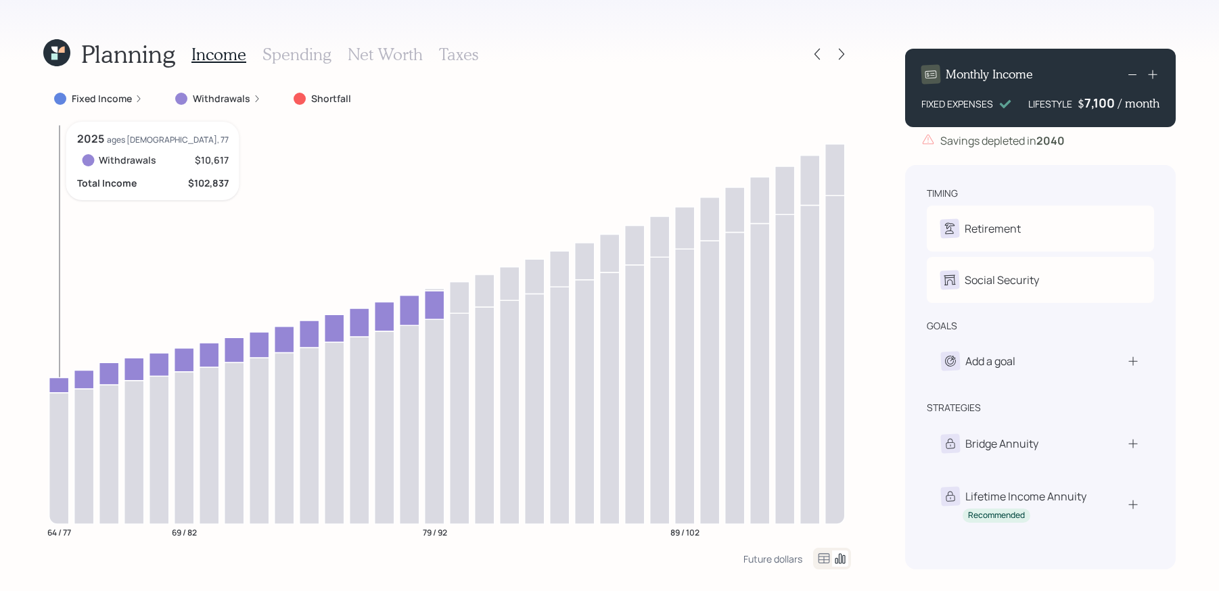
click at [58, 390] on icon at bounding box center [59, 385] width 20 height 15
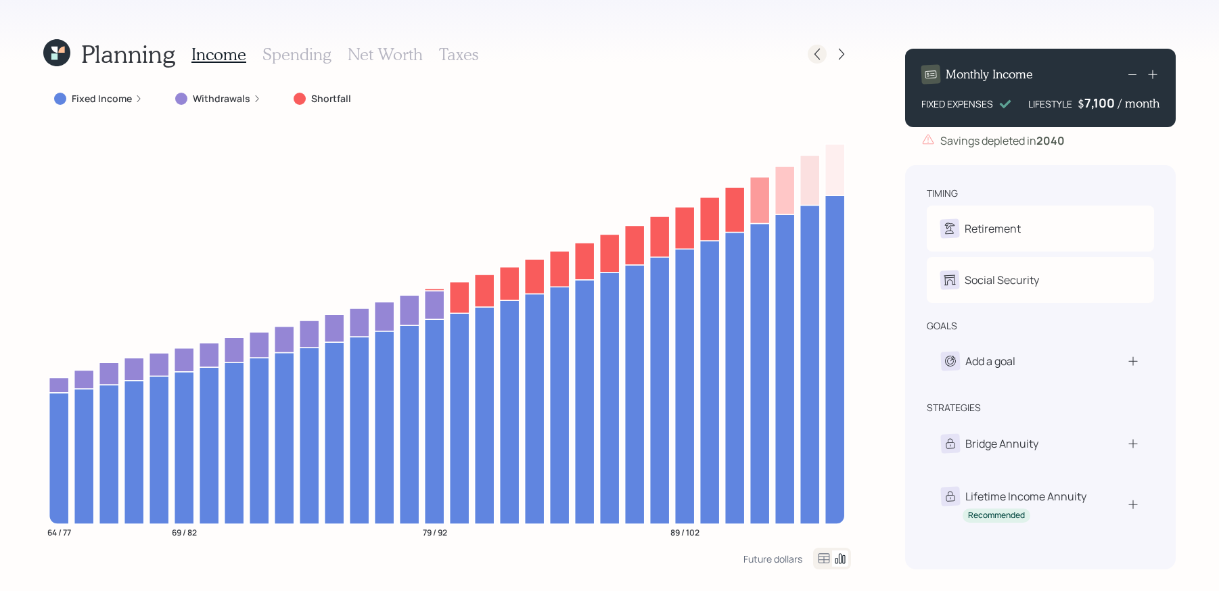
click at [822, 57] on icon at bounding box center [818, 54] width 14 height 14
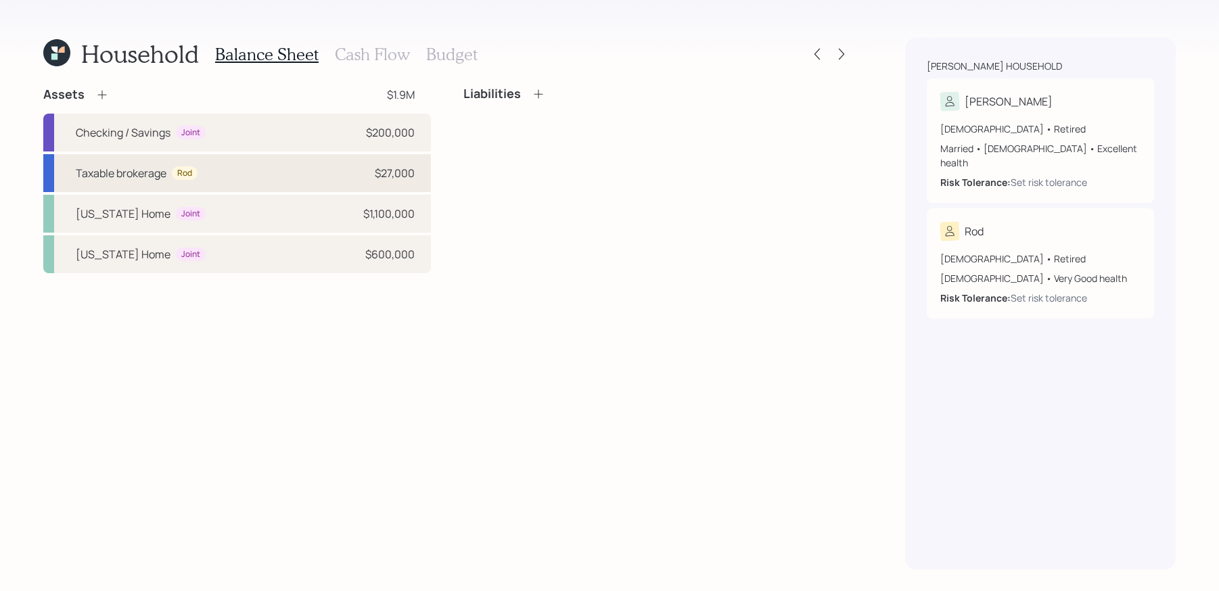
click at [329, 175] on div "Taxable brokerage Rod $27,000" at bounding box center [237, 173] width 388 height 38
select select "taxable"
select select "balanced"
click at [104, 102] on div "Assets" at bounding box center [76, 95] width 66 height 16
click at [104, 95] on icon at bounding box center [101, 95] width 9 height 9
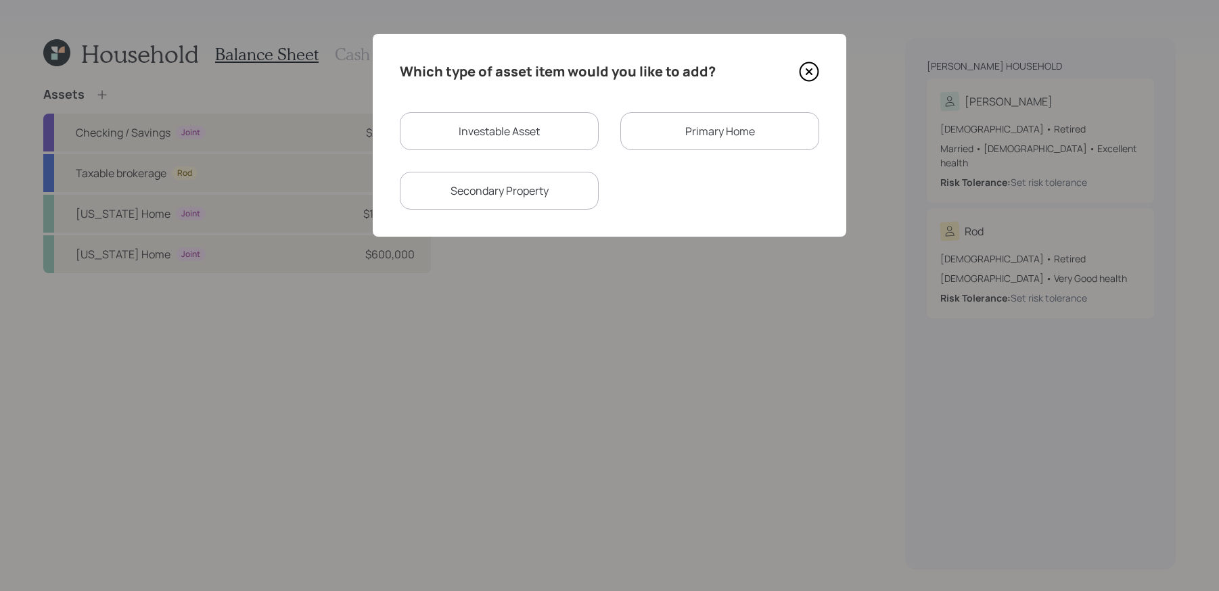
click at [523, 142] on div "Investable Asset" at bounding box center [499, 131] width 199 height 38
select select "taxable"
select select "balanced"
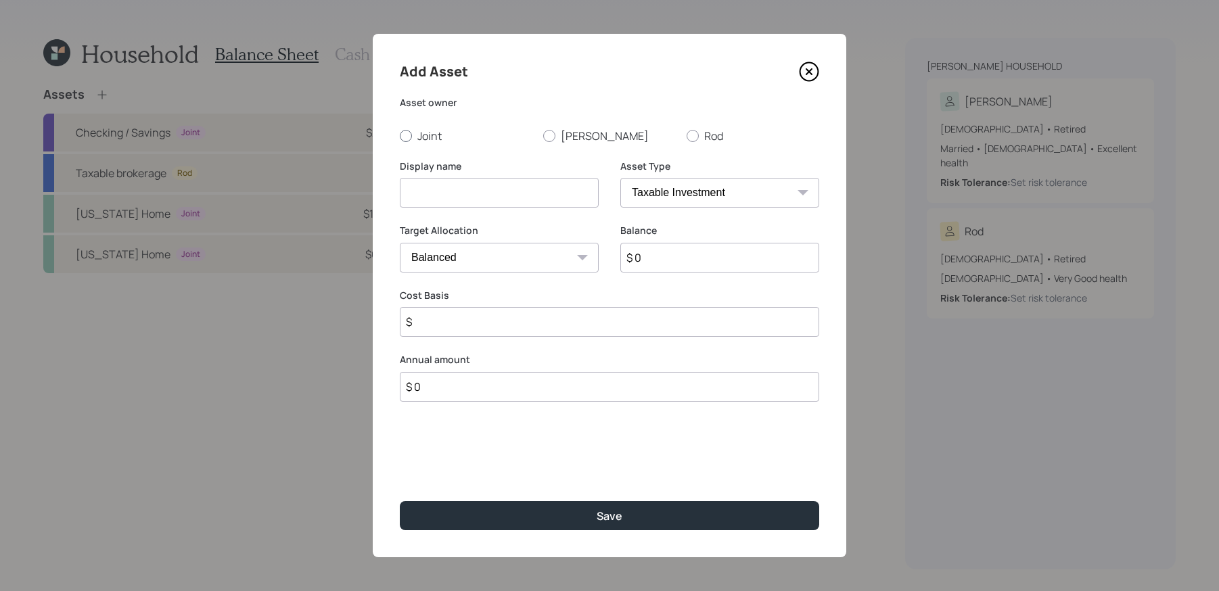
click at [439, 140] on label "Joint" at bounding box center [466, 136] width 133 height 15
click at [400, 136] on input "Joint" at bounding box center [399, 135] width 1 height 1
radio input "true"
click at [455, 191] on input at bounding box center [499, 193] width 199 height 30
type input "Home proceeds"
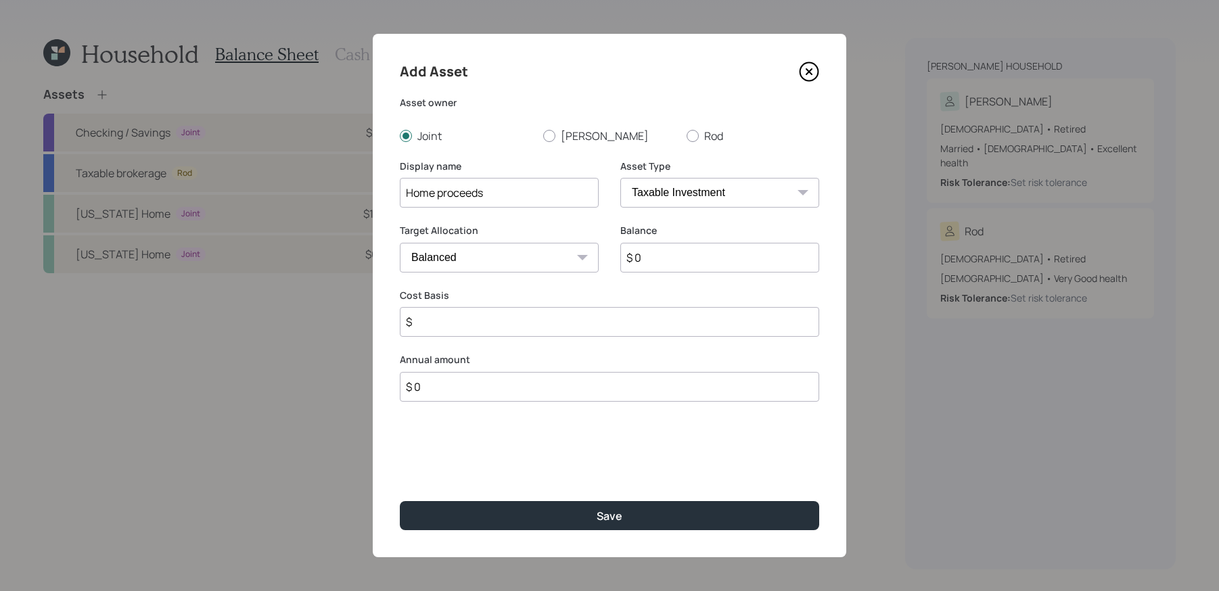
click at [692, 265] on input "$ 0" at bounding box center [719, 258] width 199 height 30
type input "$ 1,000,000"
click at [400, 501] on button "Save" at bounding box center [609, 515] width 419 height 29
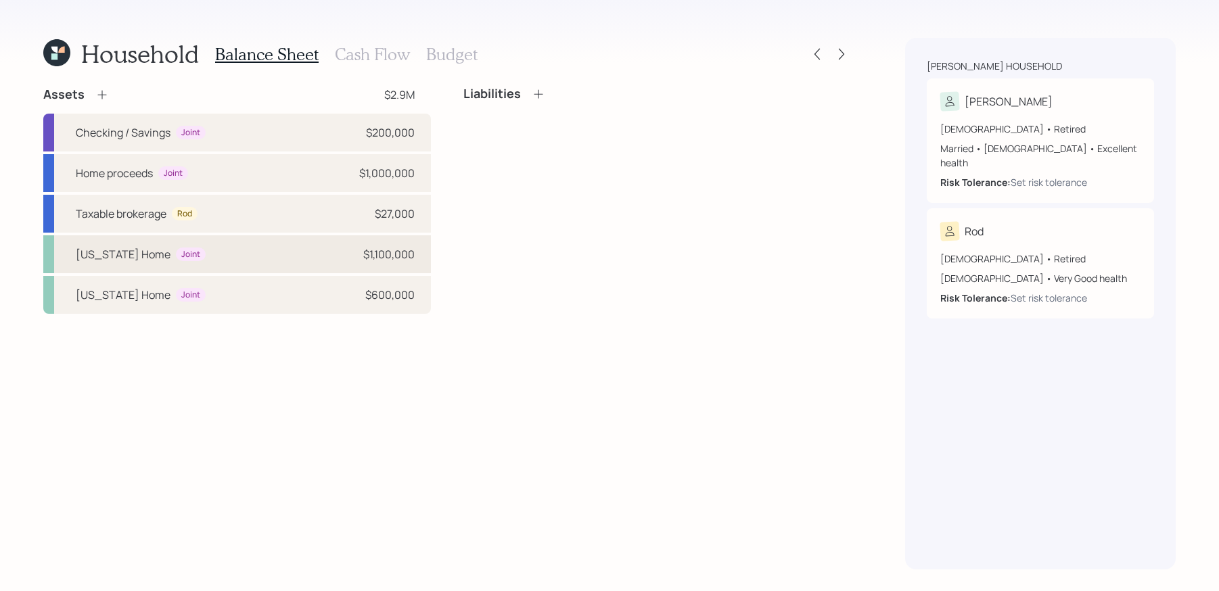
click at [224, 267] on div "Hawaii Home Joint $1,100,000" at bounding box center [237, 254] width 388 height 38
select select "rental_property"
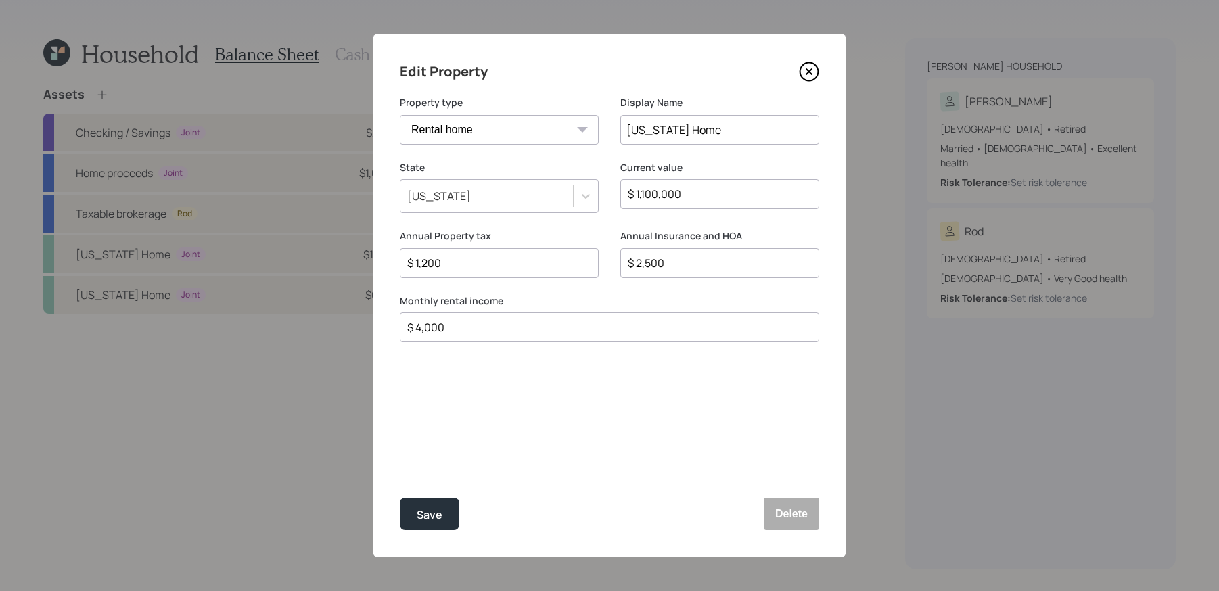
drag, startPoint x: 532, startPoint y: 325, endPoint x: 342, endPoint y: 313, distance: 191.2
click at [342, 313] on div "Edit Property Property type Vacation home Rental home Display Name Hawaii Home …" at bounding box center [609, 295] width 1219 height 591
type input "$ 0"
click at [400, 498] on button "Save" at bounding box center [430, 514] width 60 height 32
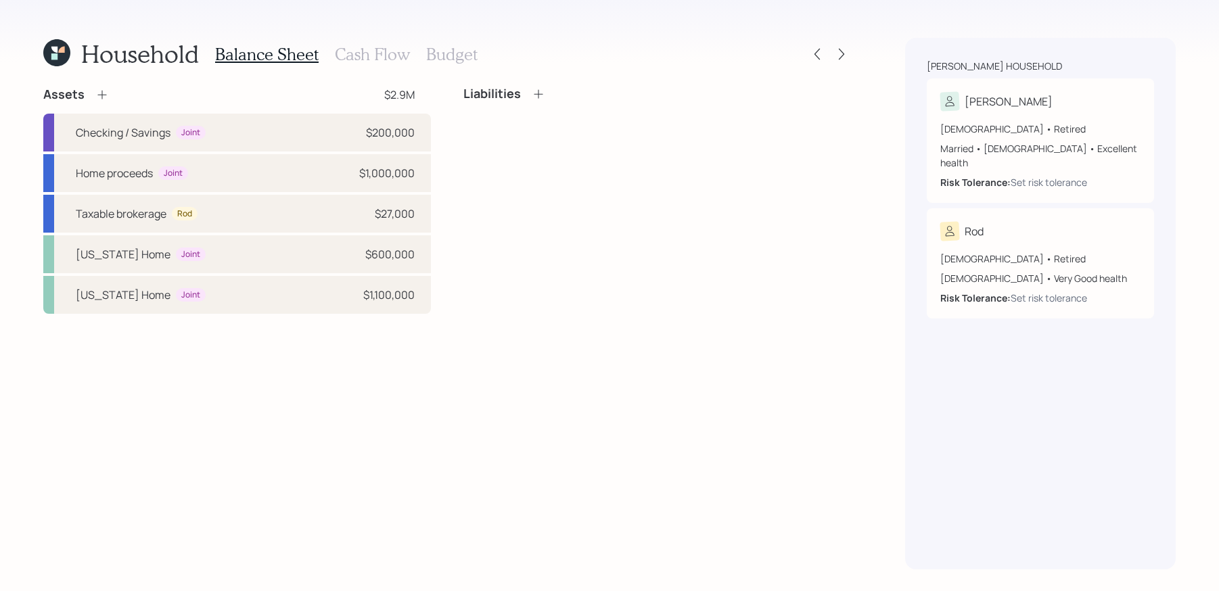
click at [827, 58] on div at bounding box center [829, 54] width 43 height 19
click at [843, 53] on icon at bounding box center [842, 54] width 14 height 14
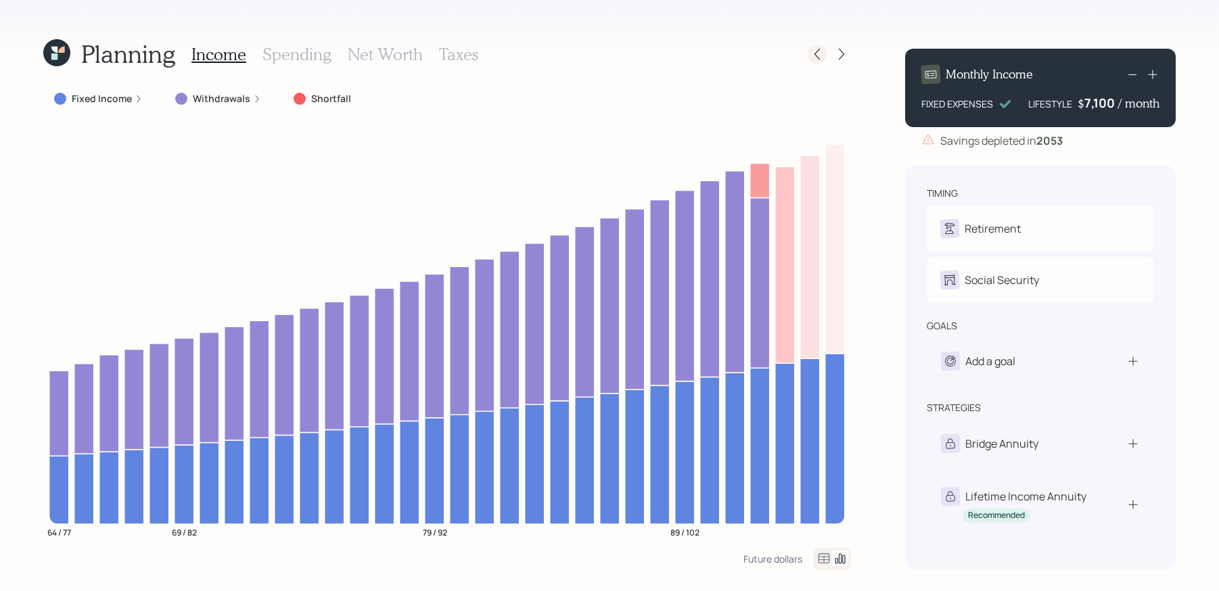
click at [812, 58] on icon at bounding box center [818, 54] width 14 height 14
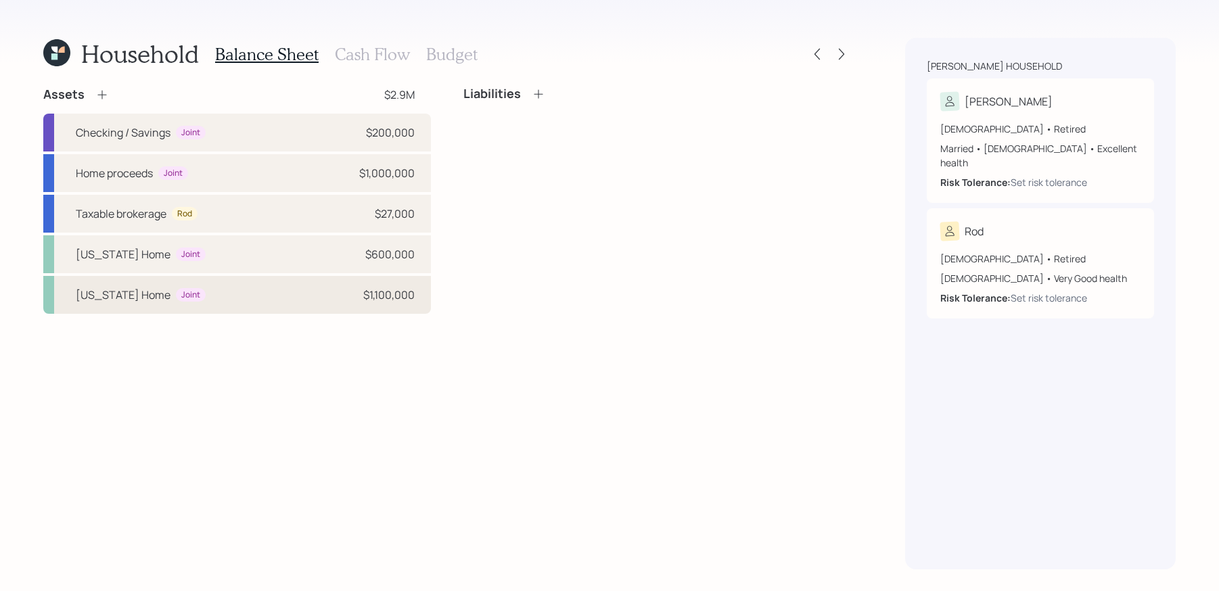
click at [295, 292] on div "Hawaii Home Joint $1,100,000" at bounding box center [237, 295] width 388 height 38
select select "rental_property"
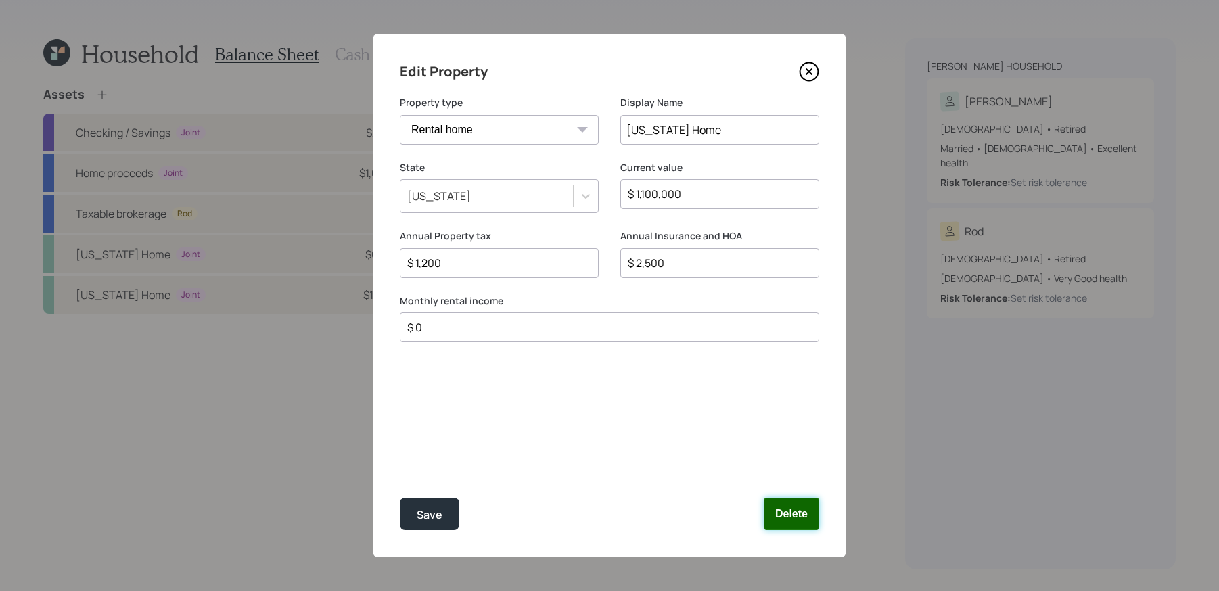
click at [791, 519] on button "Delete" at bounding box center [791, 514] width 55 height 32
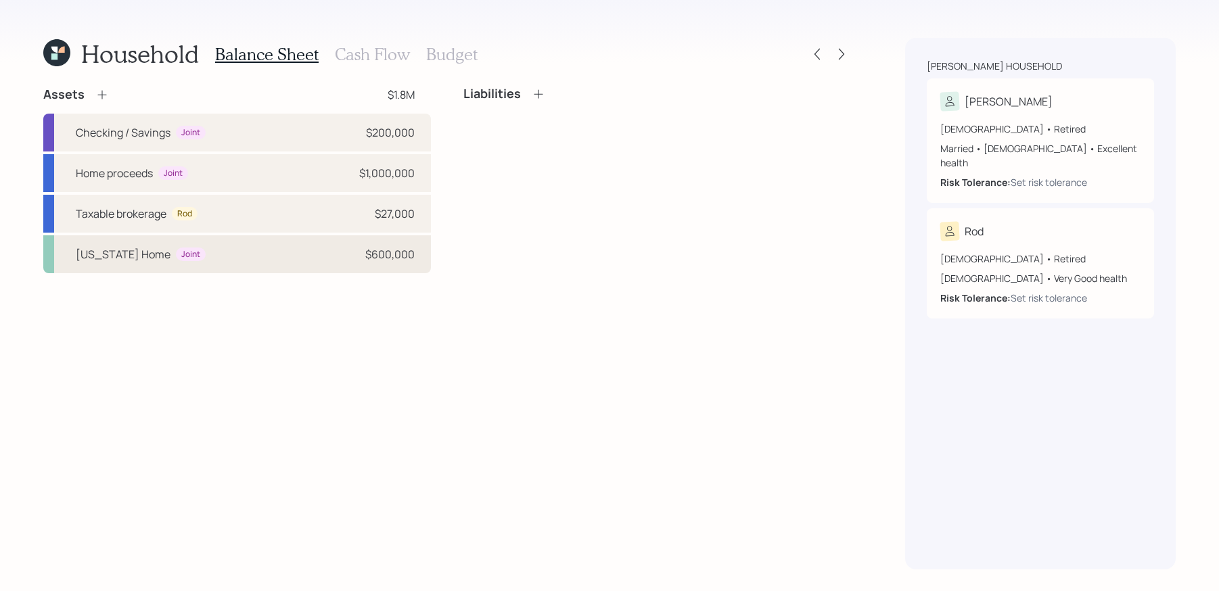
click at [231, 261] on div "New Mexico Home Joint $600,000" at bounding box center [237, 254] width 388 height 38
select select "rental_property"
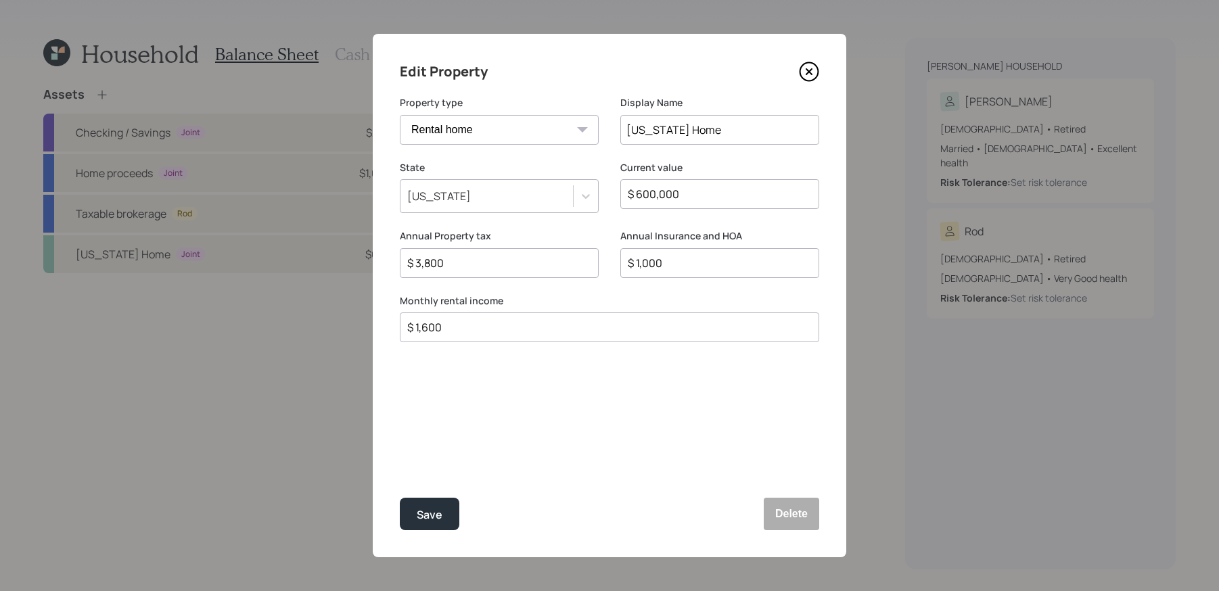
drag, startPoint x: 560, startPoint y: 333, endPoint x: 321, endPoint y: 315, distance: 238.8
click at [321, 315] on div "Edit Property Property type Vacation home Rental home Display Name New Mexico H…" at bounding box center [609, 295] width 1219 height 591
type input "$ 0"
click at [400, 498] on button "Save" at bounding box center [430, 514] width 60 height 32
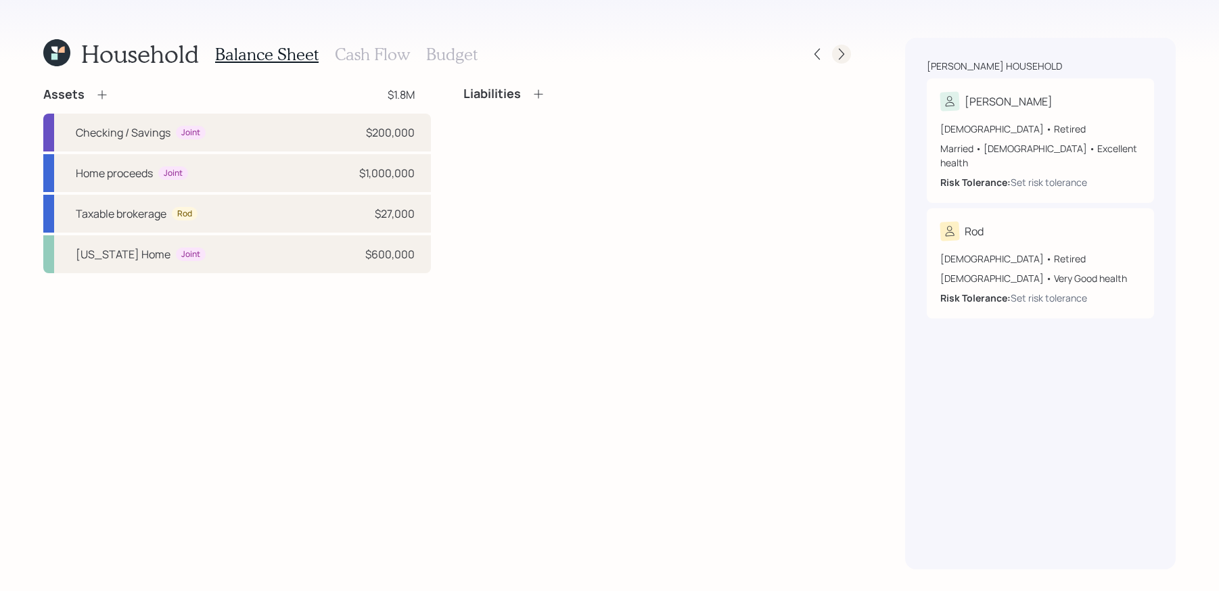
click at [838, 53] on icon at bounding box center [842, 54] width 14 height 14
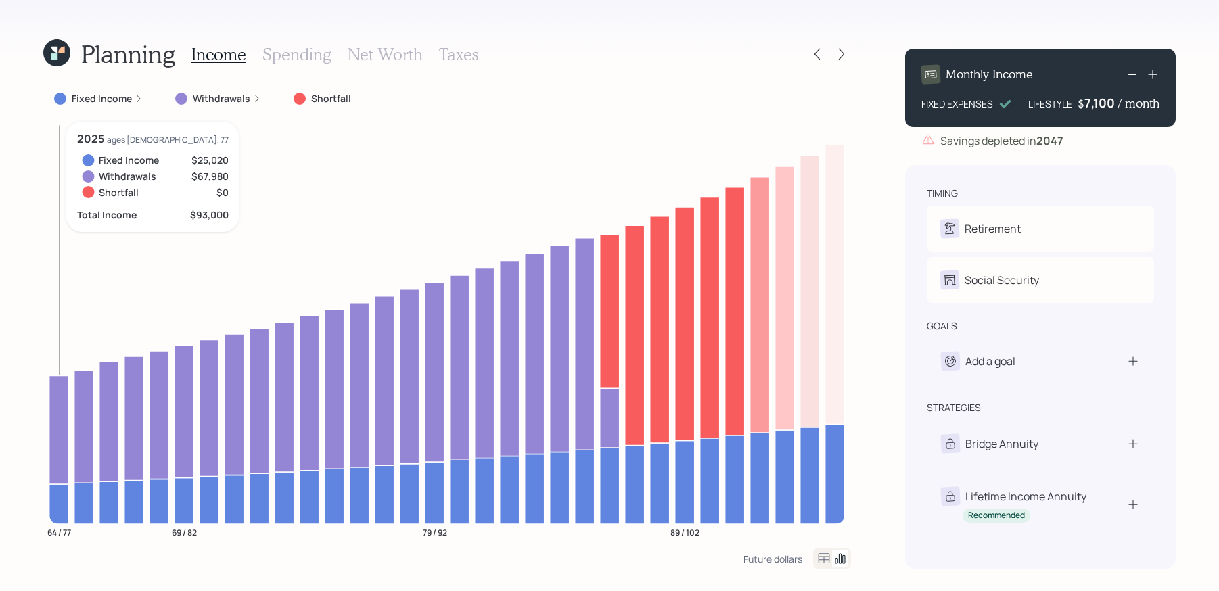
click at [64, 501] on icon at bounding box center [59, 504] width 20 height 40
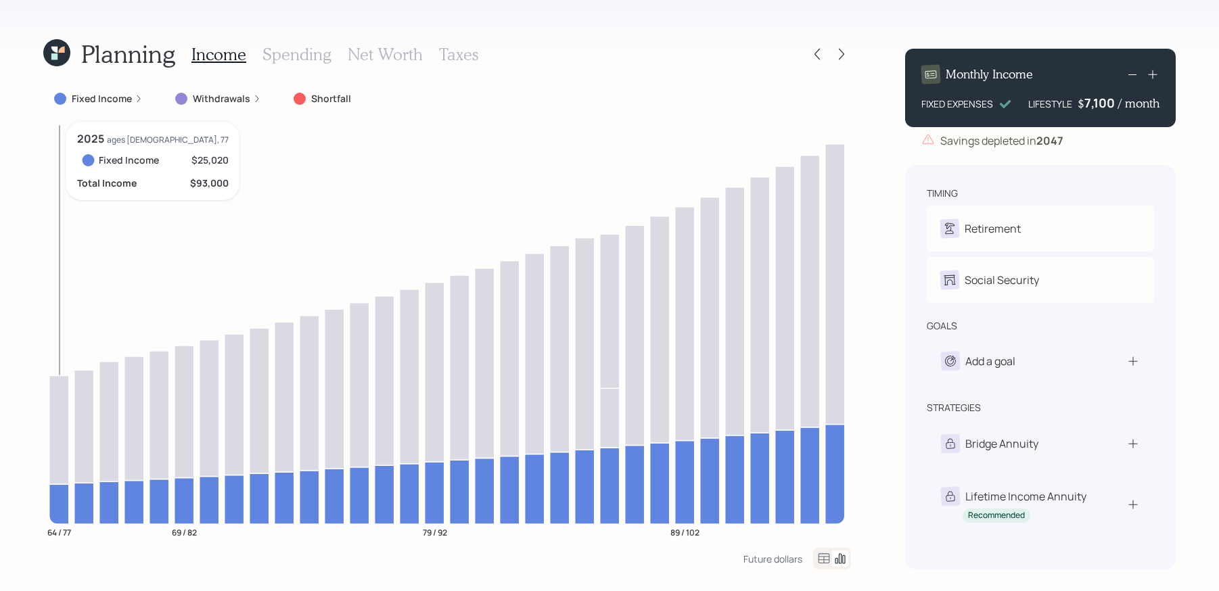
click at [65, 501] on icon at bounding box center [59, 504] width 20 height 40
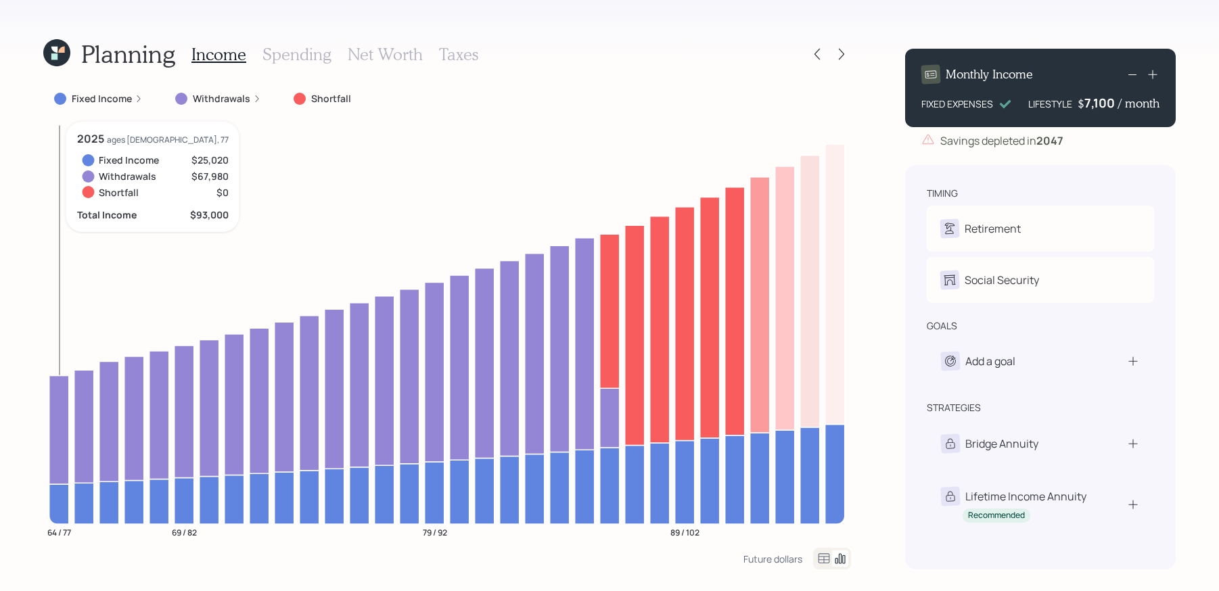
click at [62, 426] on icon at bounding box center [59, 430] width 20 height 108
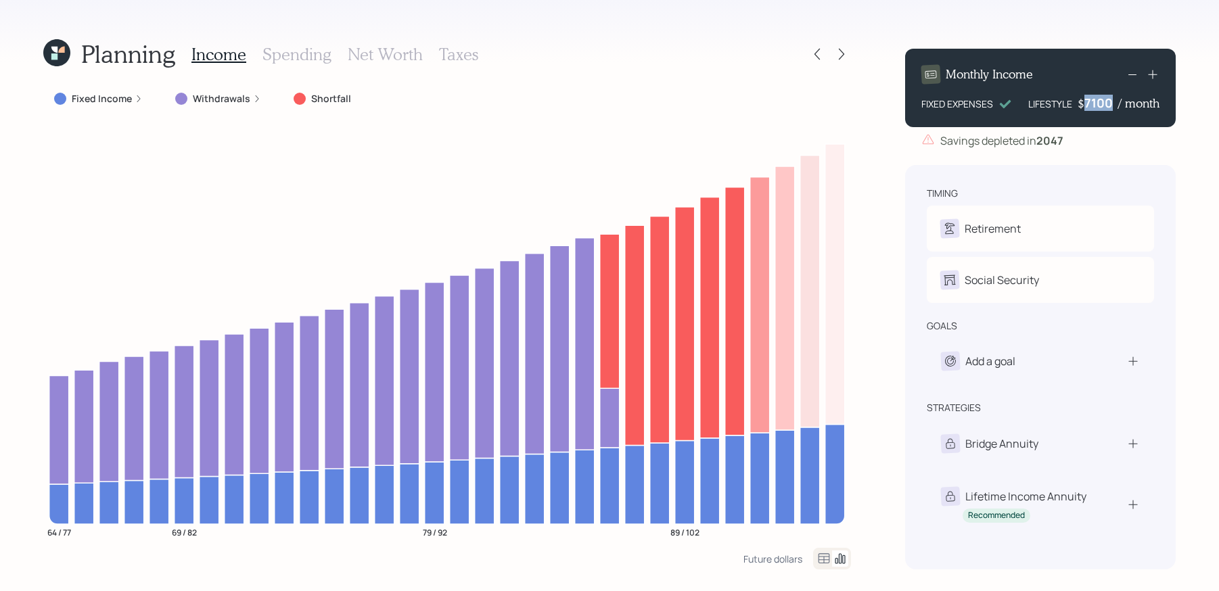
drag, startPoint x: 1116, startPoint y: 104, endPoint x: 1083, endPoint y: 104, distance: 33.2
click at [1083, 104] on div "$ 7100 / month" at bounding box center [1119, 103] width 82 height 16
click at [1138, 72] on icon at bounding box center [1133, 74] width 16 height 16
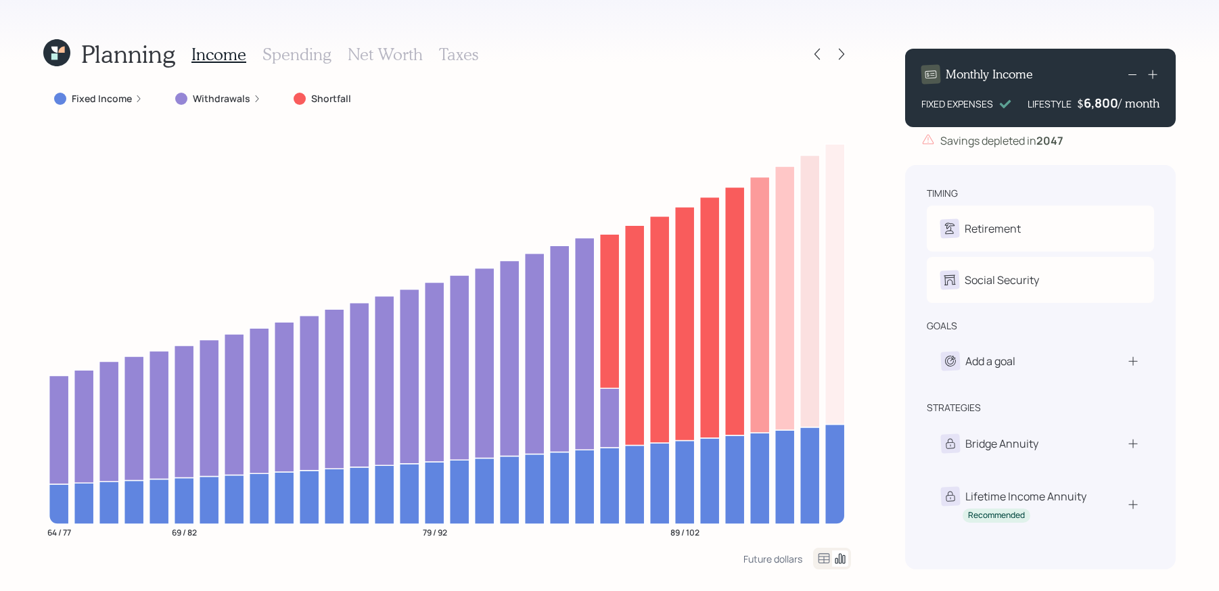
click at [1138, 72] on icon at bounding box center [1133, 74] width 16 height 16
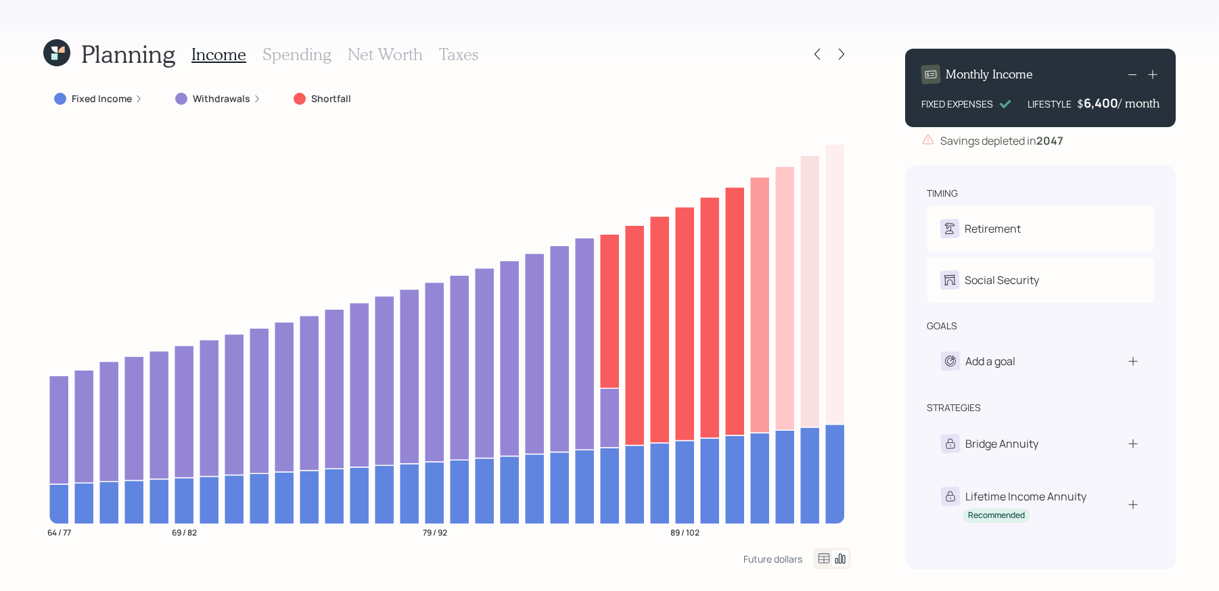
click at [1138, 72] on icon at bounding box center [1133, 74] width 16 height 16
click at [1114, 131] on div "Monthly Income FIXED EXPENSES LIFESTYLE $ 6,000 / month Savings depleted in 2047" at bounding box center [1040, 99] width 271 height 100
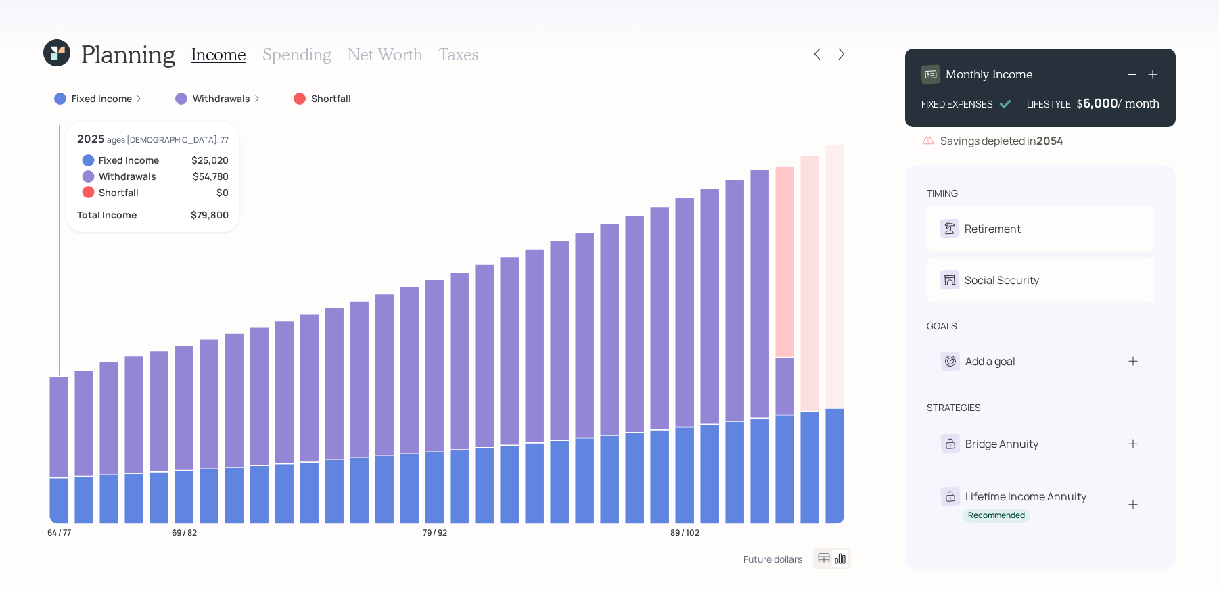
click at [63, 450] on icon at bounding box center [59, 426] width 20 height 101
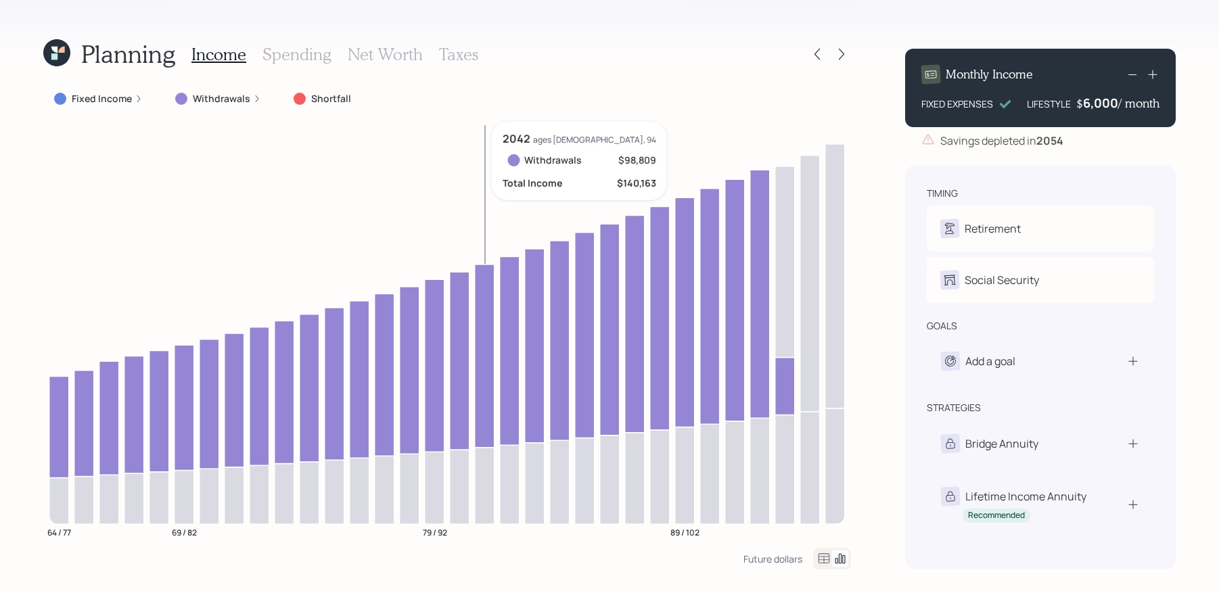
click at [486, 428] on icon at bounding box center [485, 356] width 20 height 183
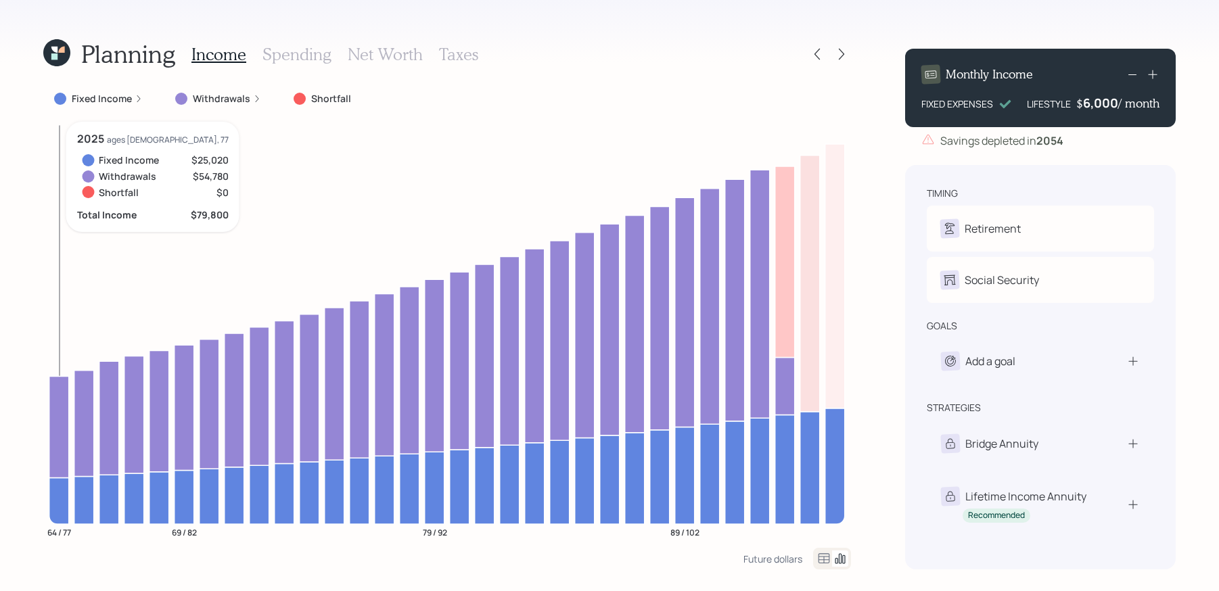
click at [55, 501] on icon at bounding box center [59, 501] width 20 height 47
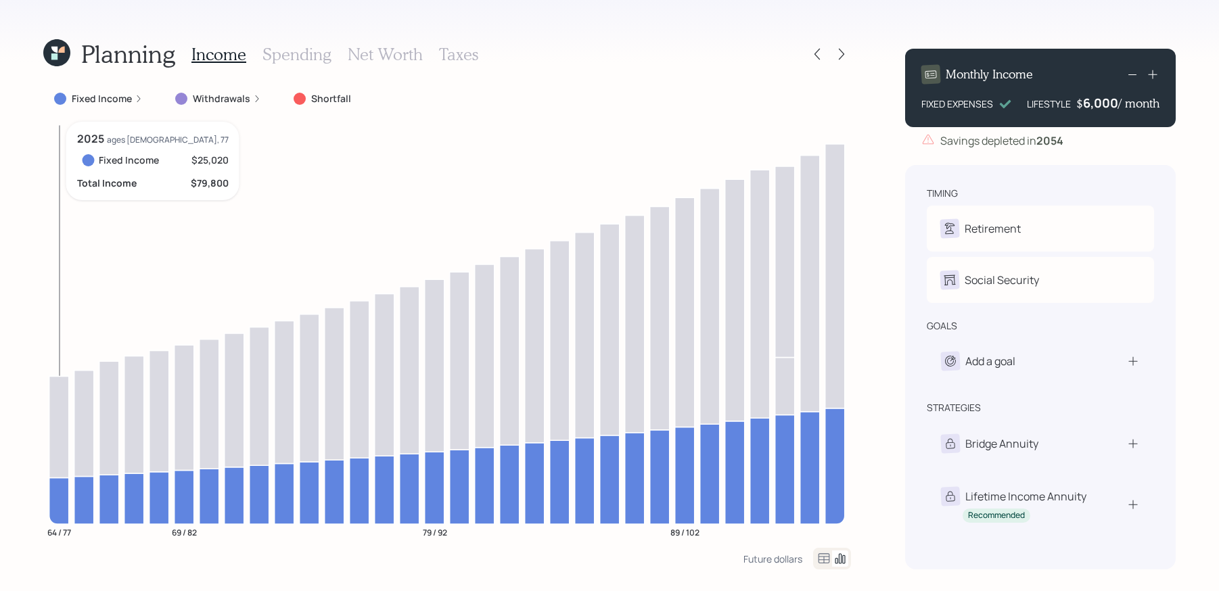
click at [55, 501] on icon at bounding box center [59, 501] width 20 height 47
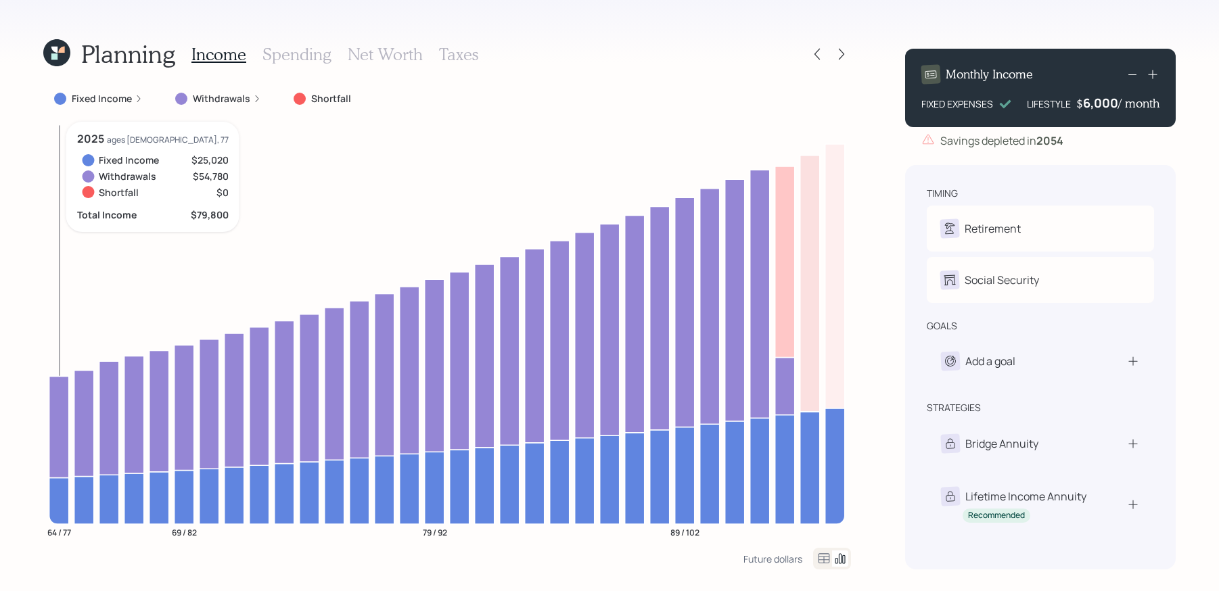
click at [57, 440] on icon at bounding box center [59, 426] width 20 height 101
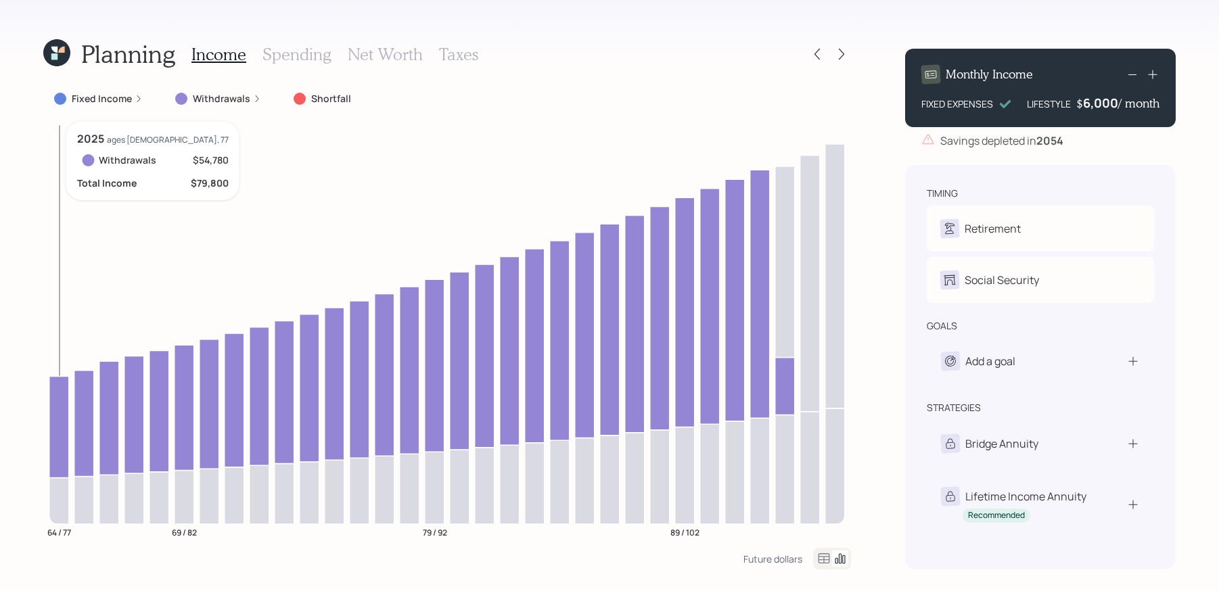
click at [57, 440] on icon at bounding box center [59, 426] width 20 height 101
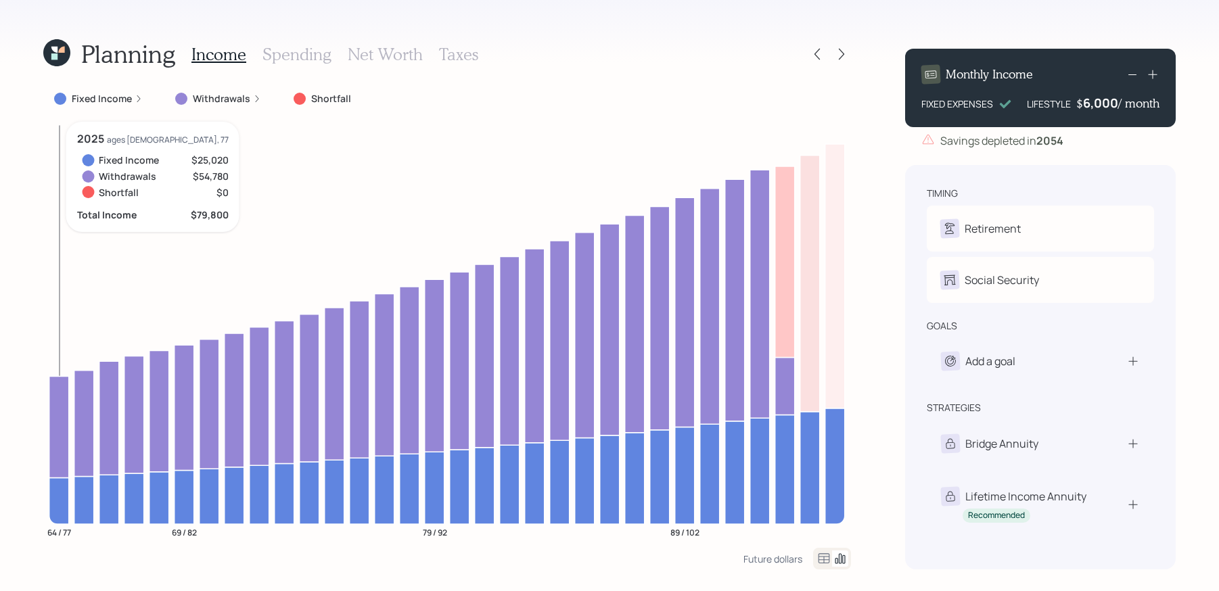
click at [57, 440] on icon at bounding box center [59, 426] width 20 height 101
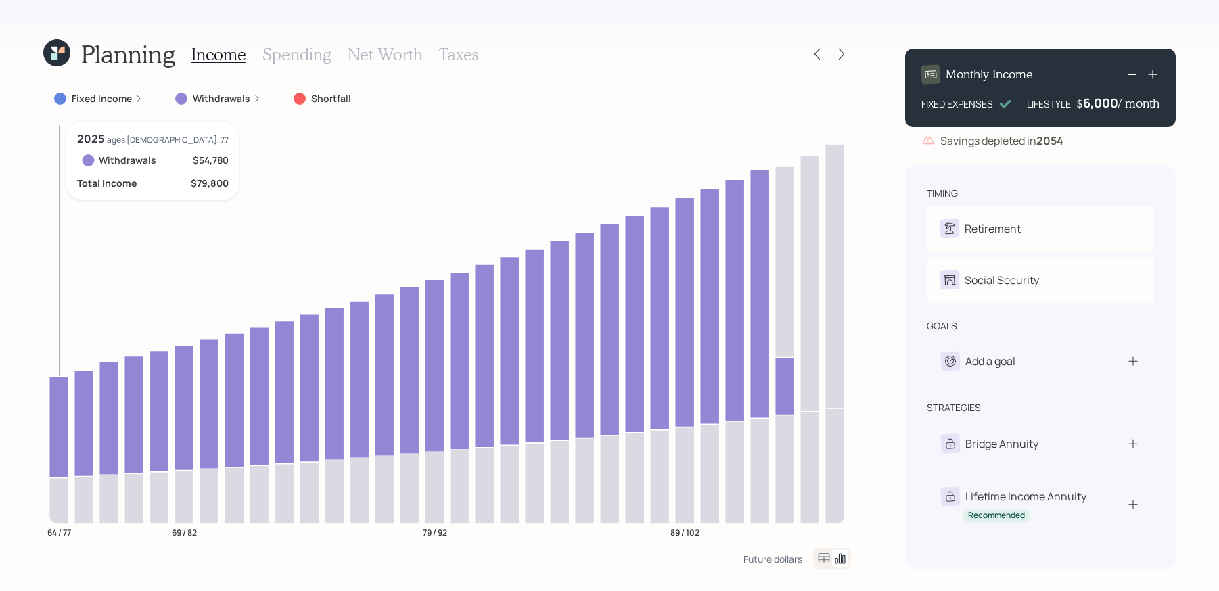
click at [57, 440] on icon at bounding box center [59, 426] width 20 height 101
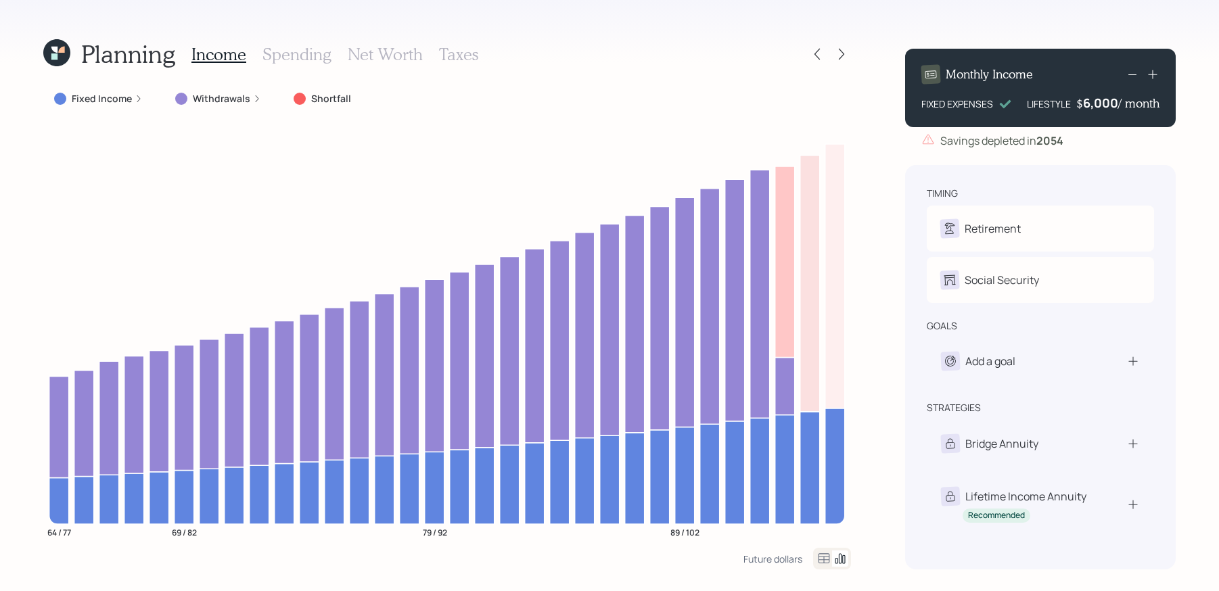
click at [61, 43] on icon at bounding box center [57, 53] width 34 height 34
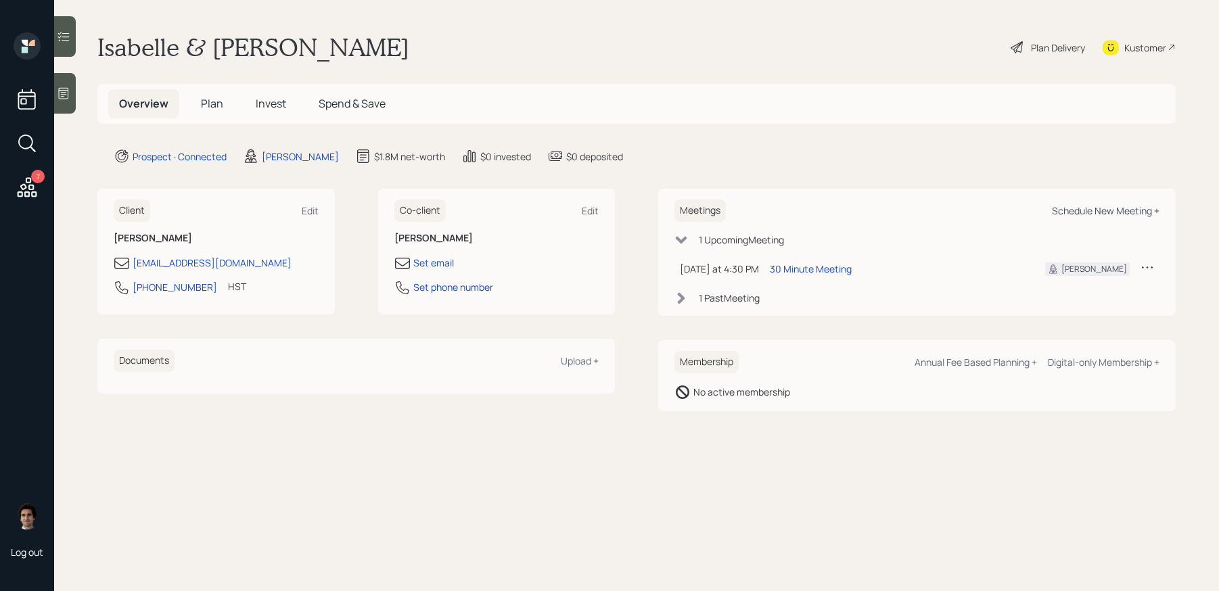
click at [1132, 206] on div "Schedule New Meeting +" at bounding box center [1106, 210] width 108 height 13
select select "59554aeb-d739-4552-90b9-0d27d70b4bf7"
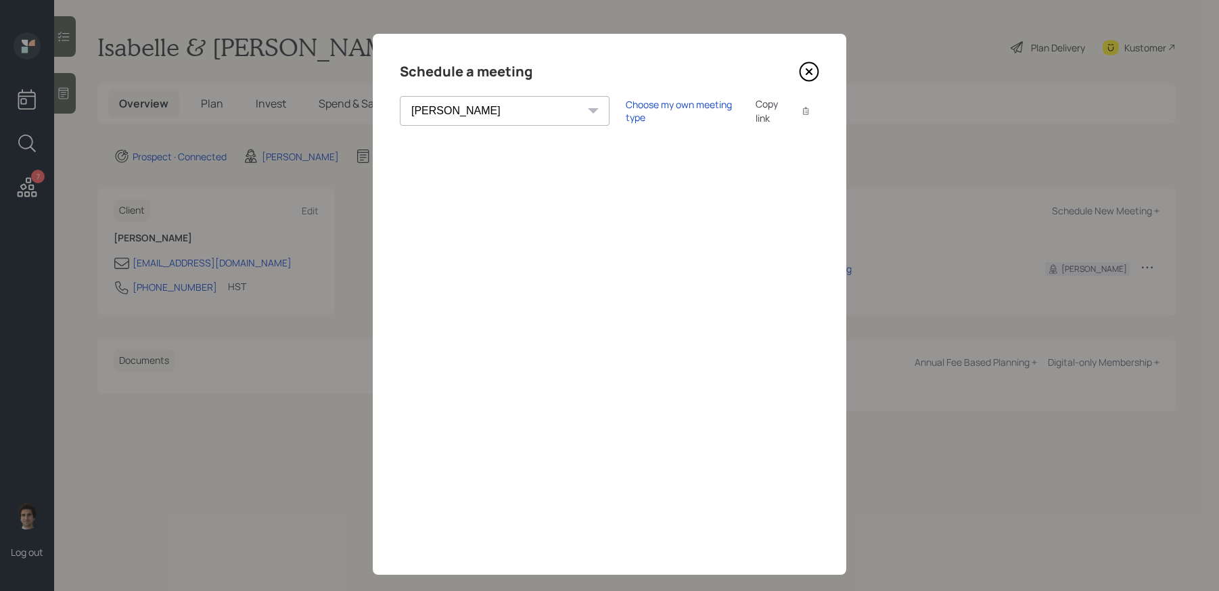
click at [804, 67] on icon at bounding box center [809, 72] width 20 height 20
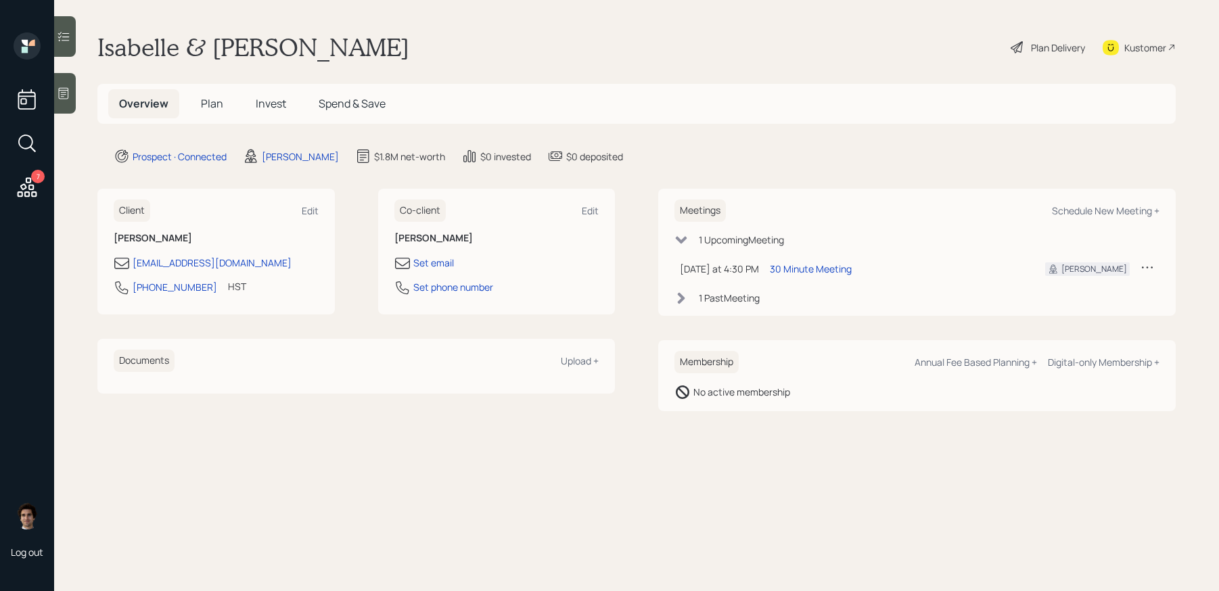
click at [1137, 49] on div "Kustomer" at bounding box center [1146, 48] width 42 height 14
click at [1106, 204] on div "Schedule New Meeting +" at bounding box center [1106, 210] width 108 height 13
select select "59554aeb-d739-4552-90b9-0d27d70b4bf7"
